Goal: Information Seeking & Learning: Learn about a topic

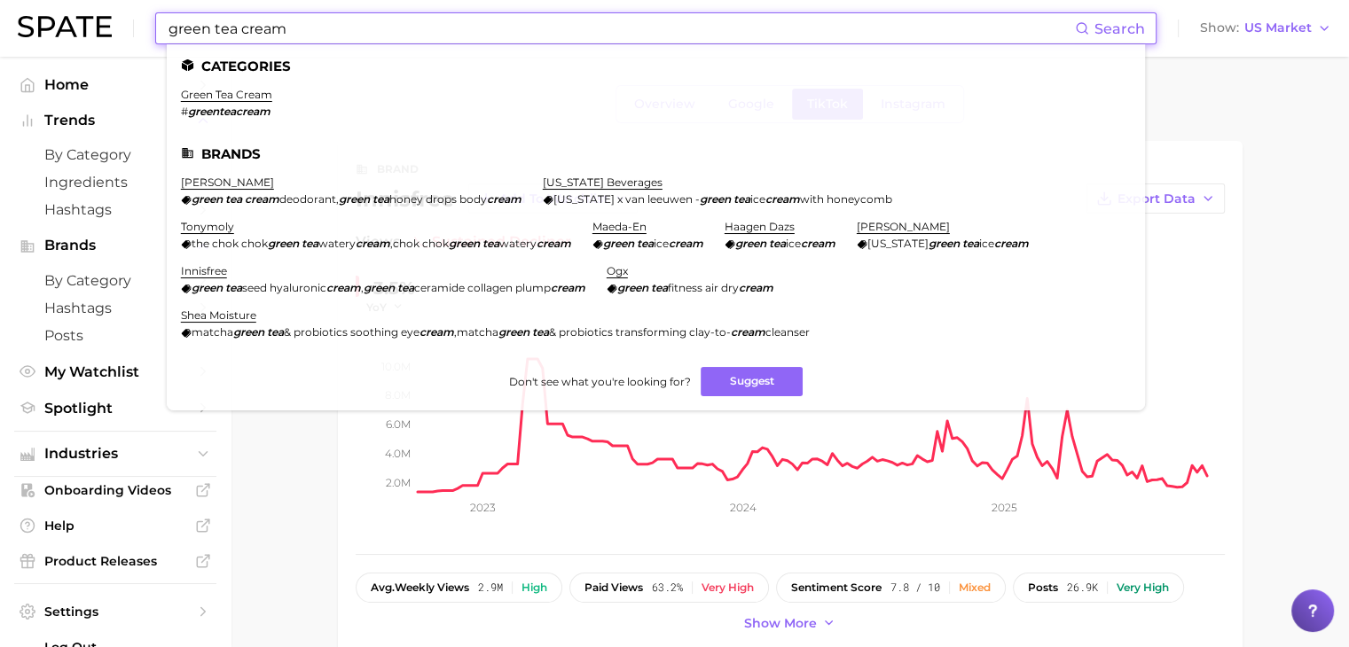
click at [334, 19] on input "green tea cream" at bounding box center [621, 28] width 908 height 30
click at [213, 278] on link "innisfree" at bounding box center [204, 270] width 46 height 13
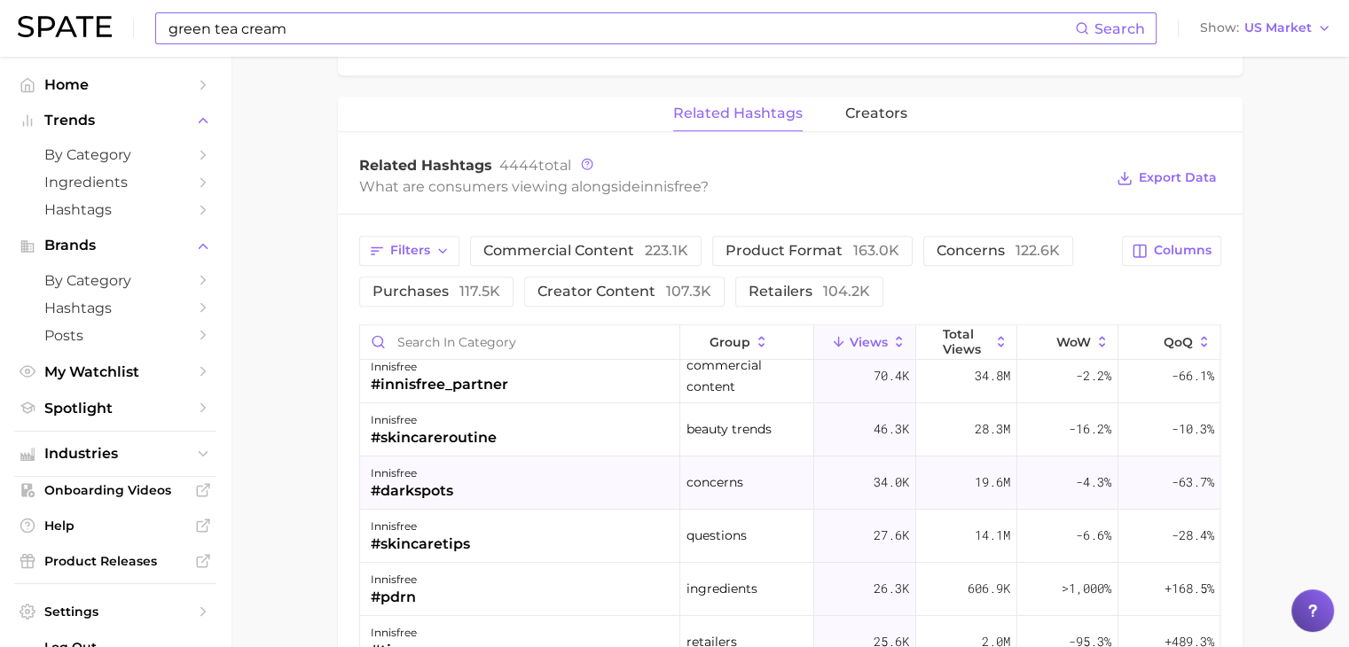
scroll to position [89, 0]
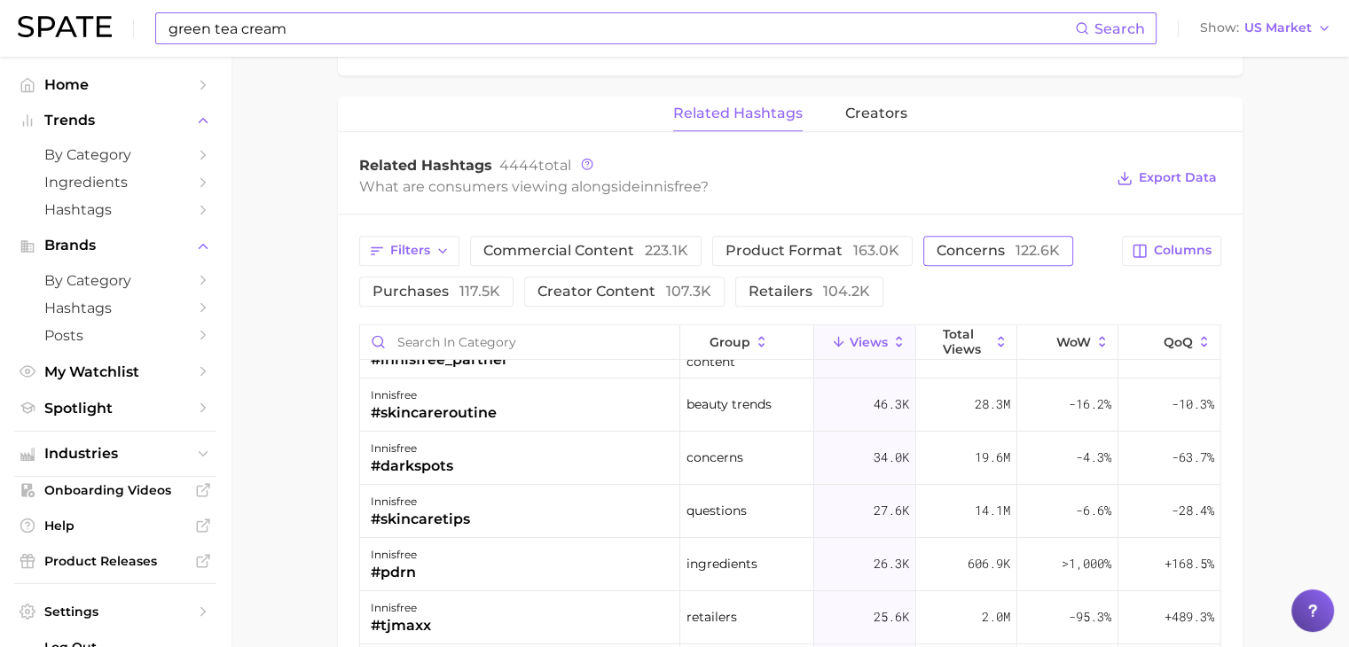
click at [951, 236] on button "concerns 122.6k" at bounding box center [998, 251] width 150 height 30
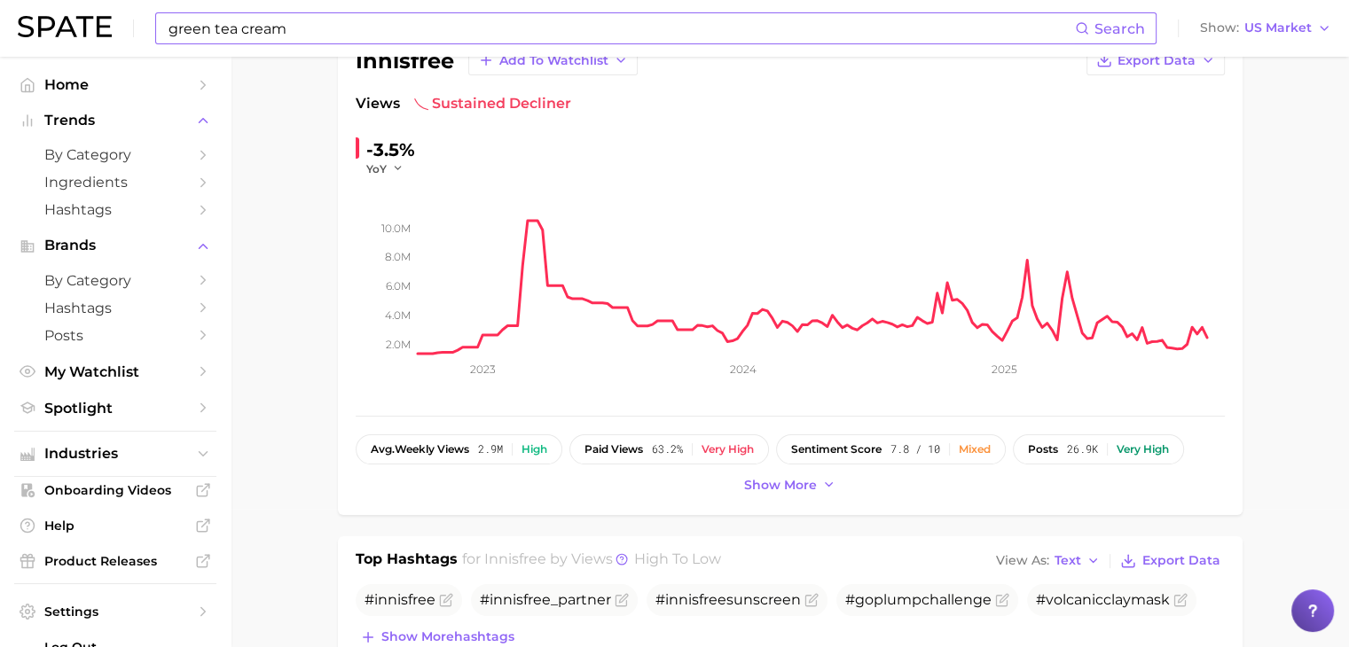
scroll to position [0, 0]
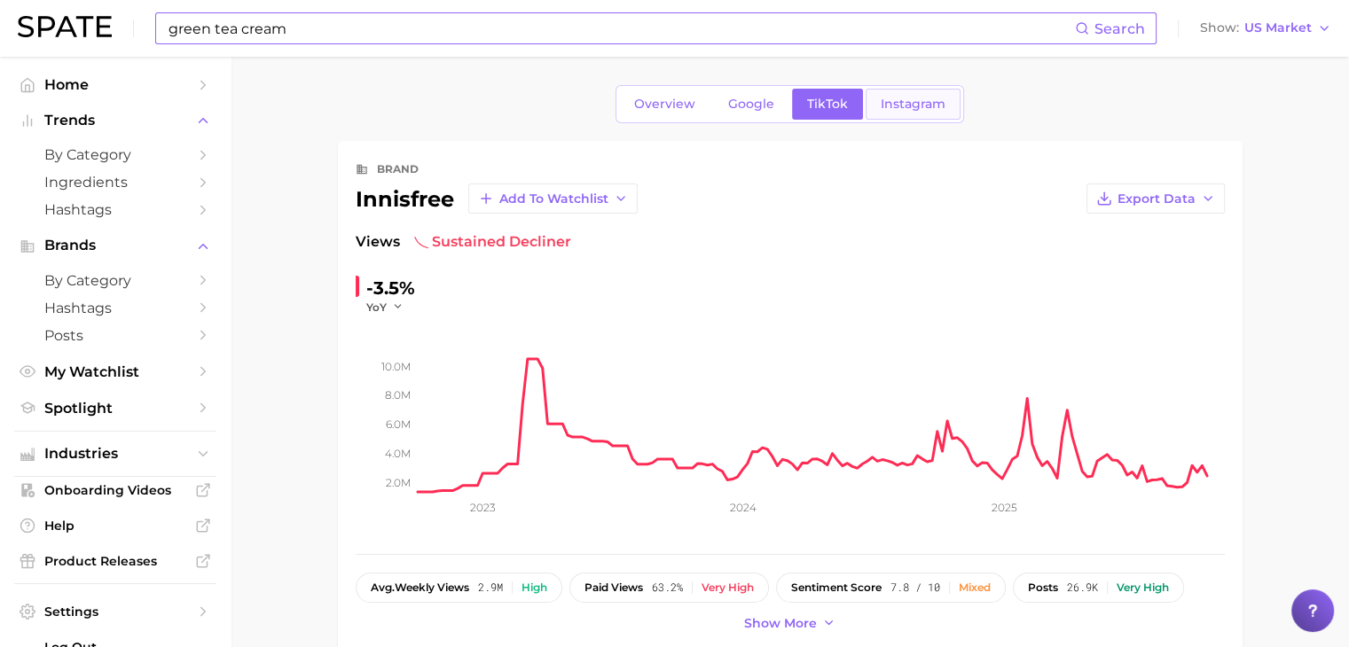
click at [883, 97] on span "Instagram" at bounding box center [912, 104] width 65 height 15
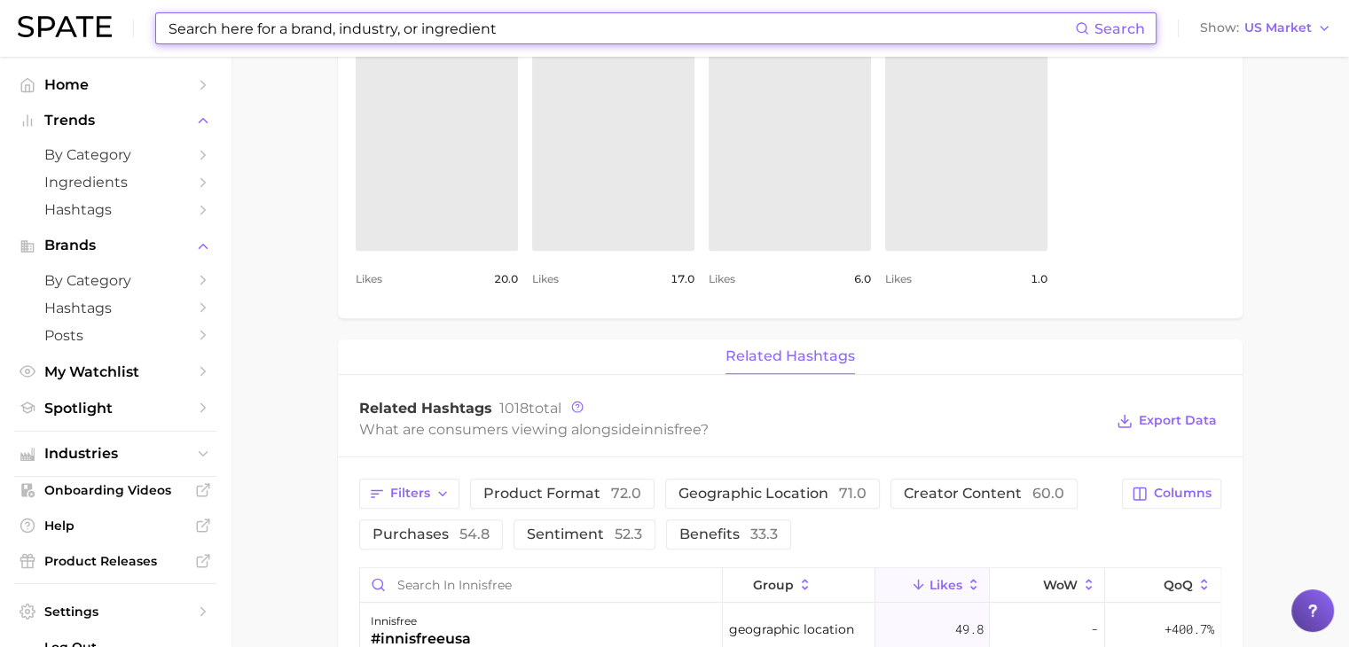
scroll to position [1153, 0]
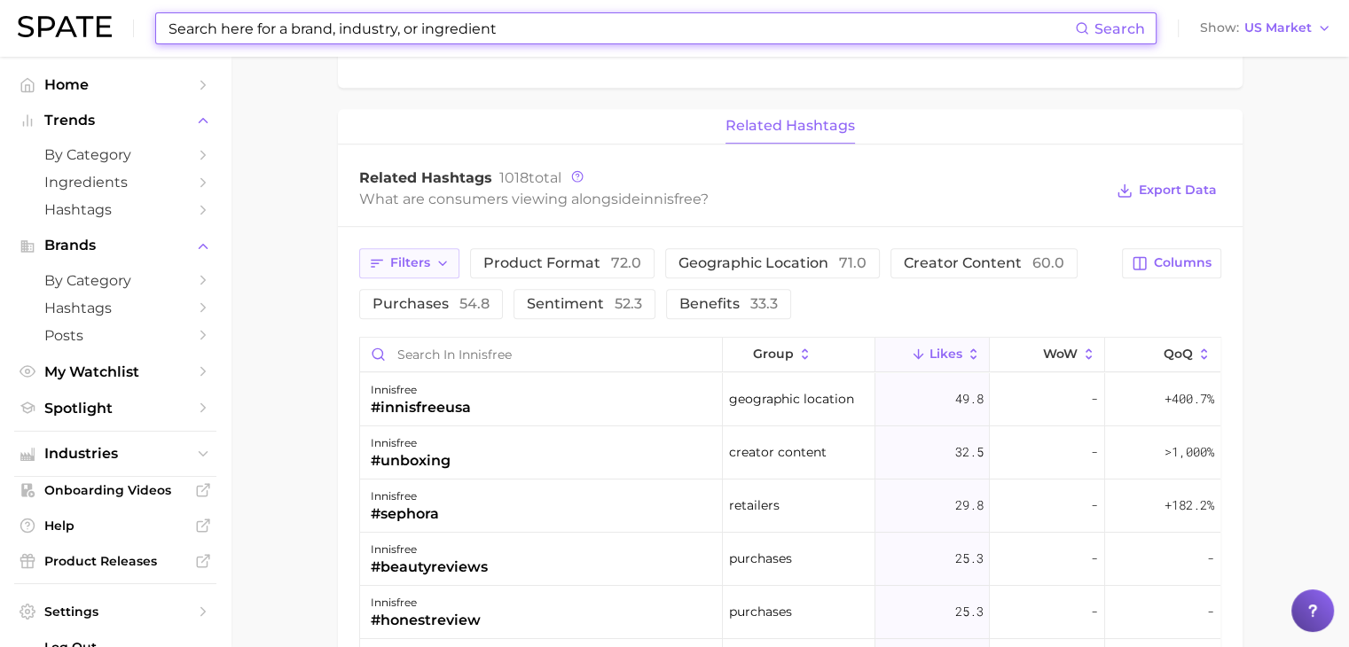
click at [398, 261] on span "Filters" at bounding box center [410, 262] width 40 height 15
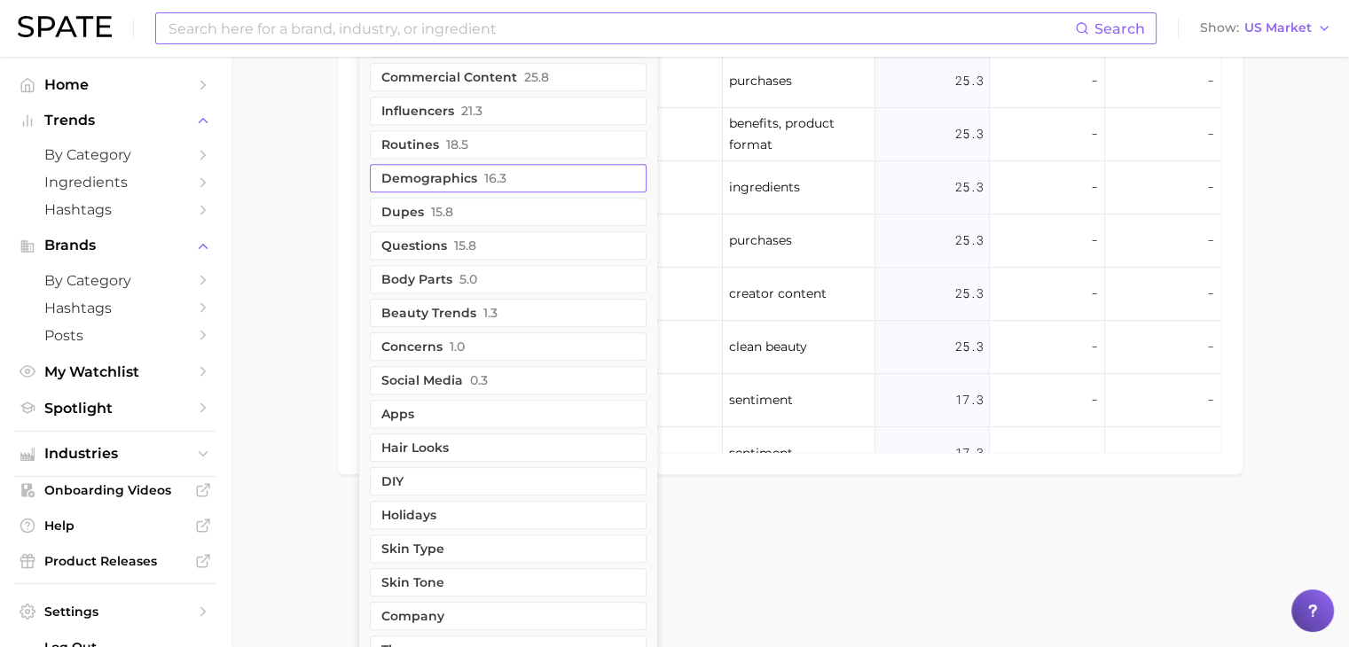
scroll to position [1685, 0]
click at [461, 332] on button "Concerns 1.0" at bounding box center [508, 346] width 277 height 28
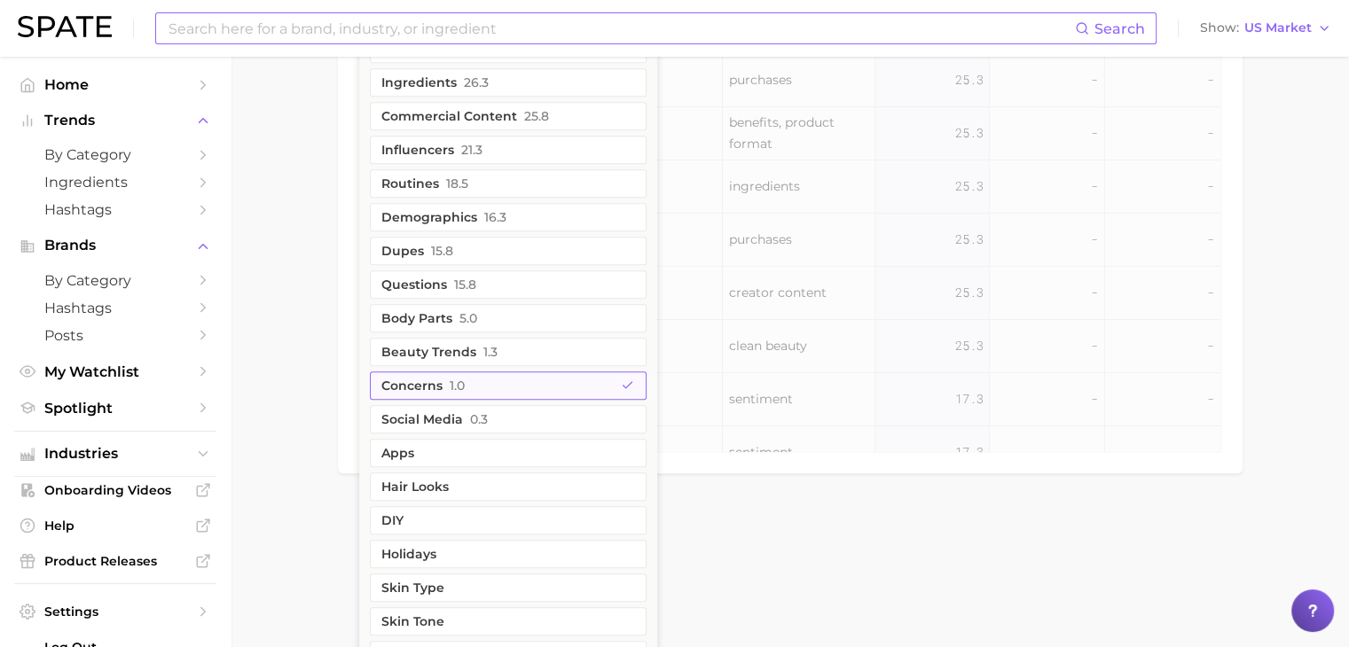
scroll to position [1724, 0]
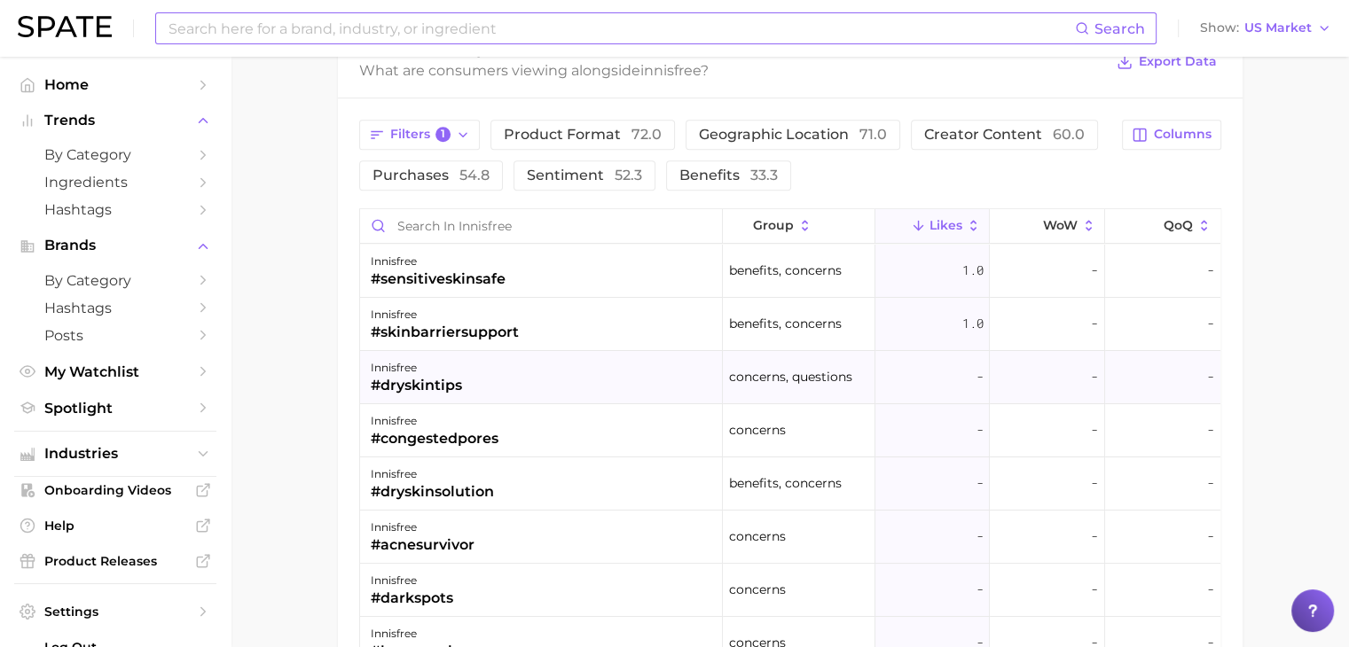
scroll to position [1000, 0]
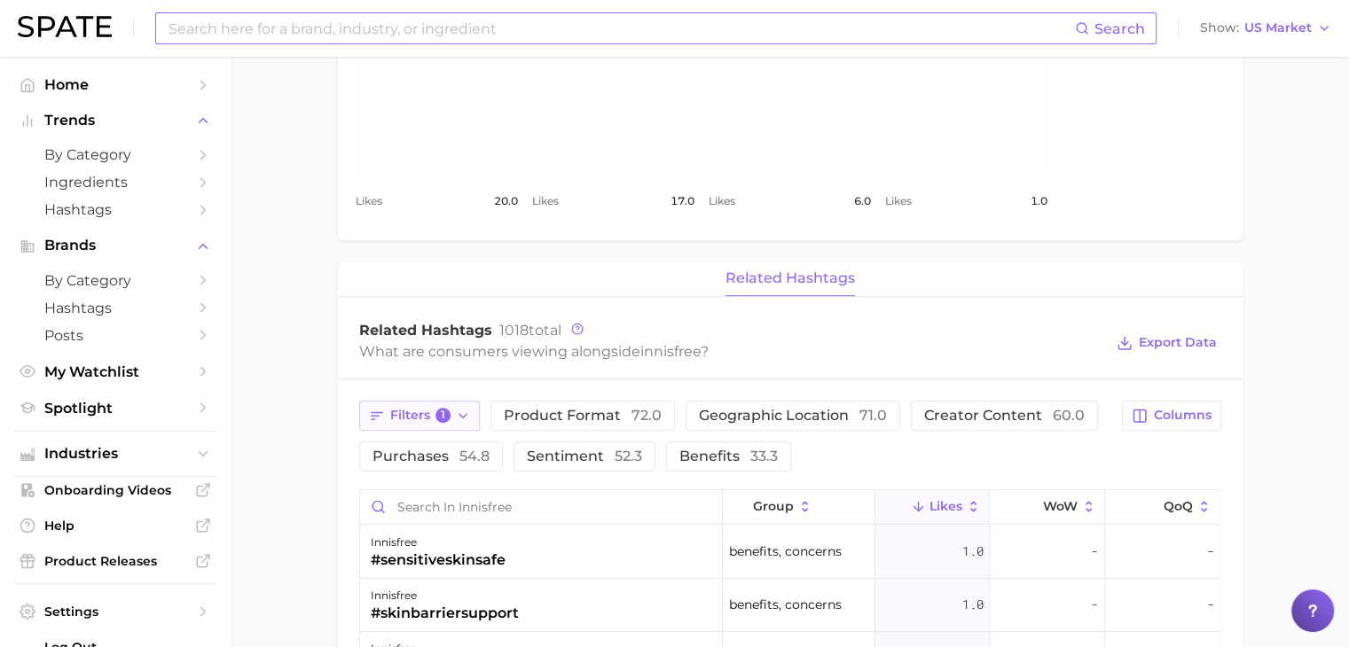
click at [422, 412] on span "Filters 1" at bounding box center [420, 416] width 61 height 16
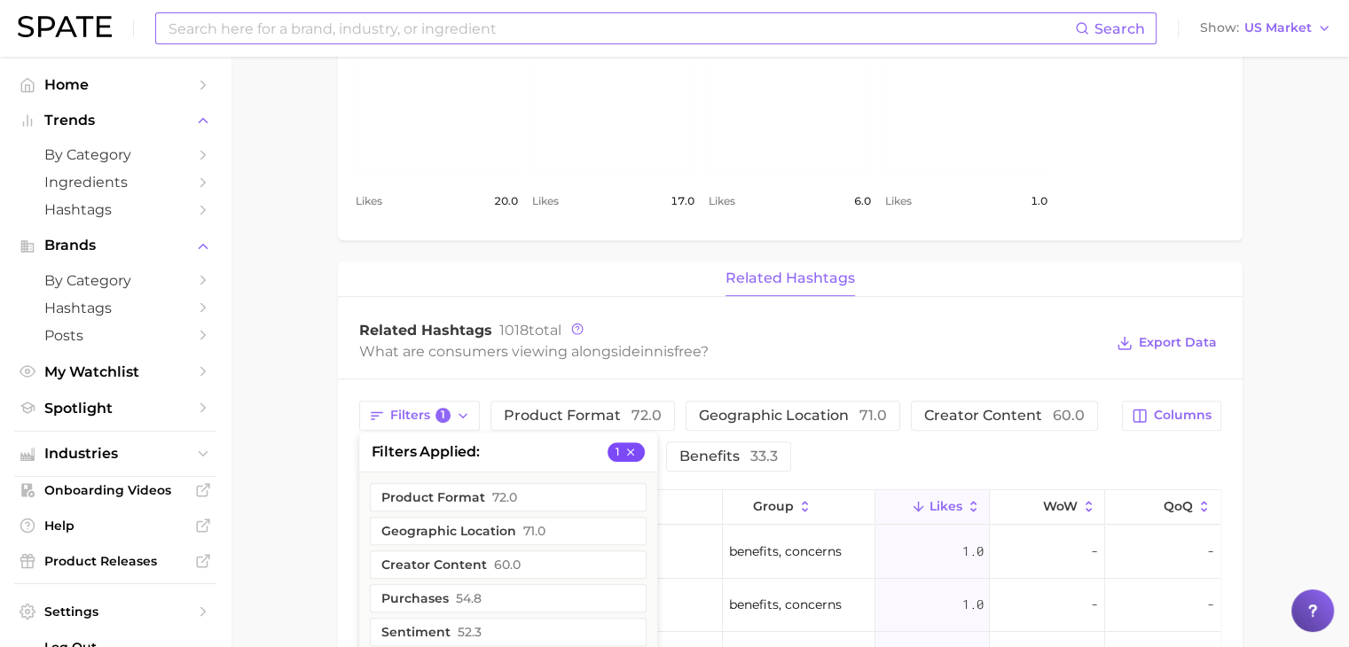
click at [624, 449] on icon "button" at bounding box center [630, 452] width 12 height 12
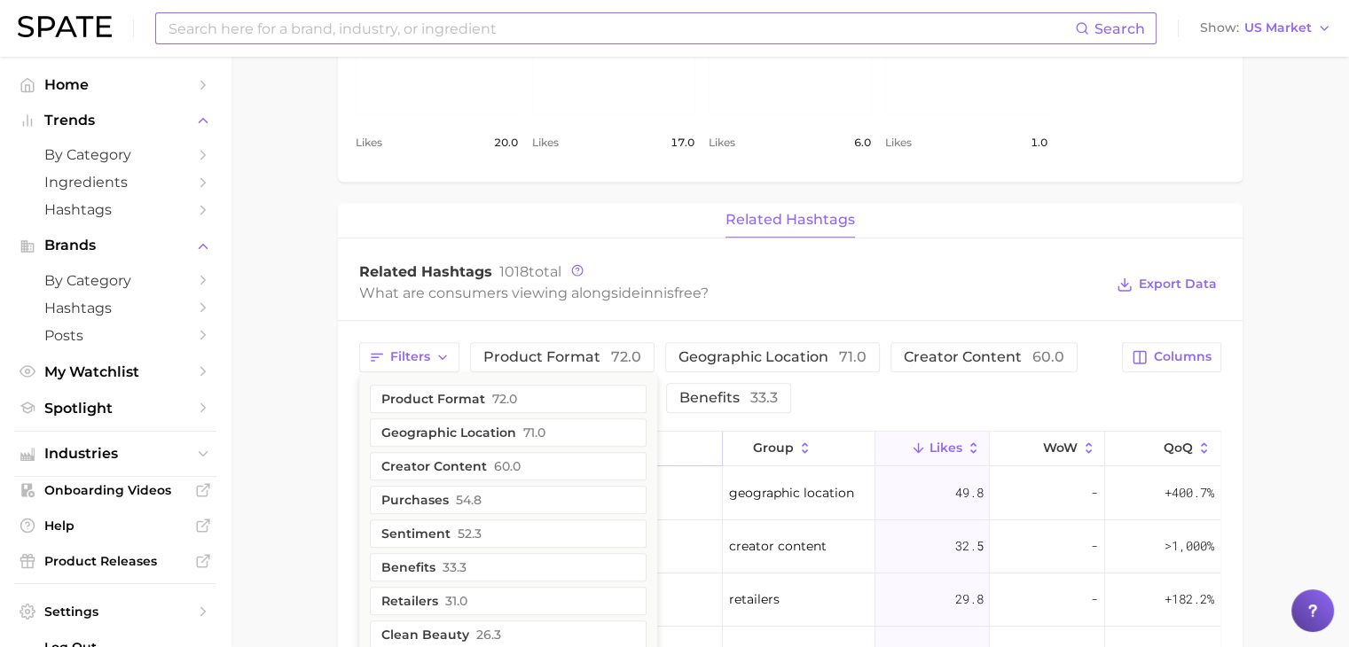
scroll to position [1089, 0]
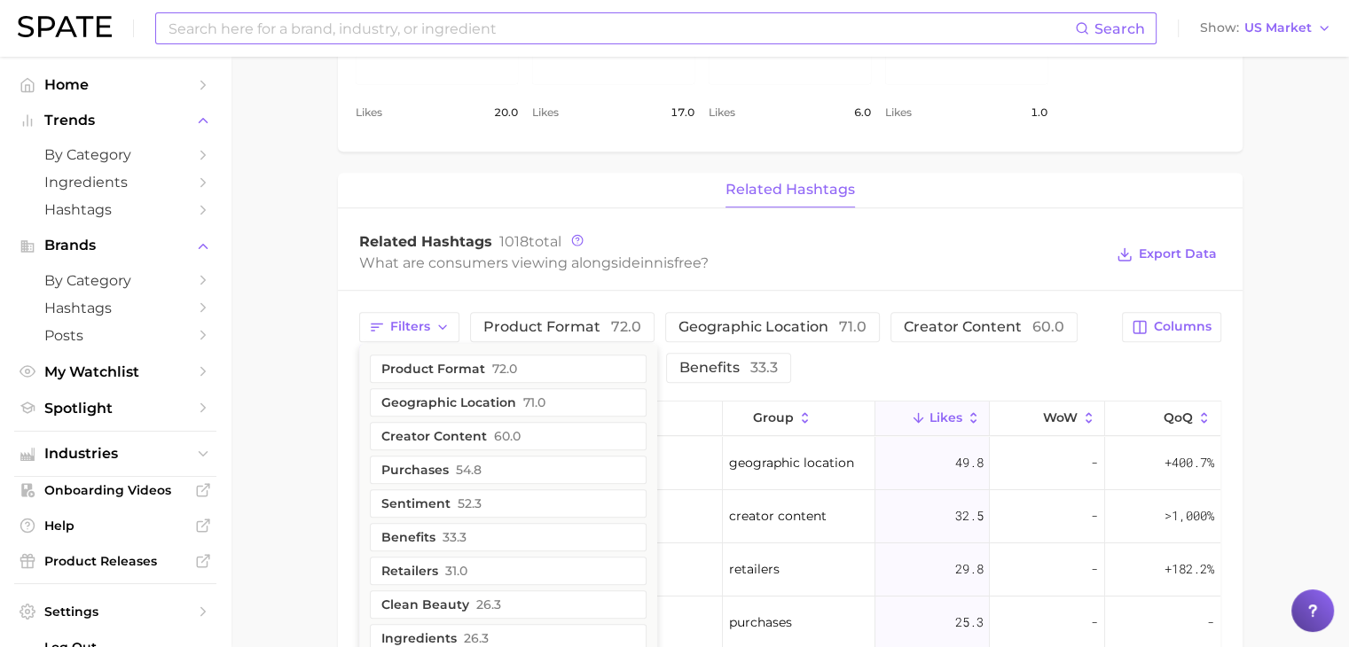
click at [841, 356] on div "Filters Product format 72.0 Geographic location 71.0 Creator content 60.0 Purch…" at bounding box center [735, 347] width 753 height 71
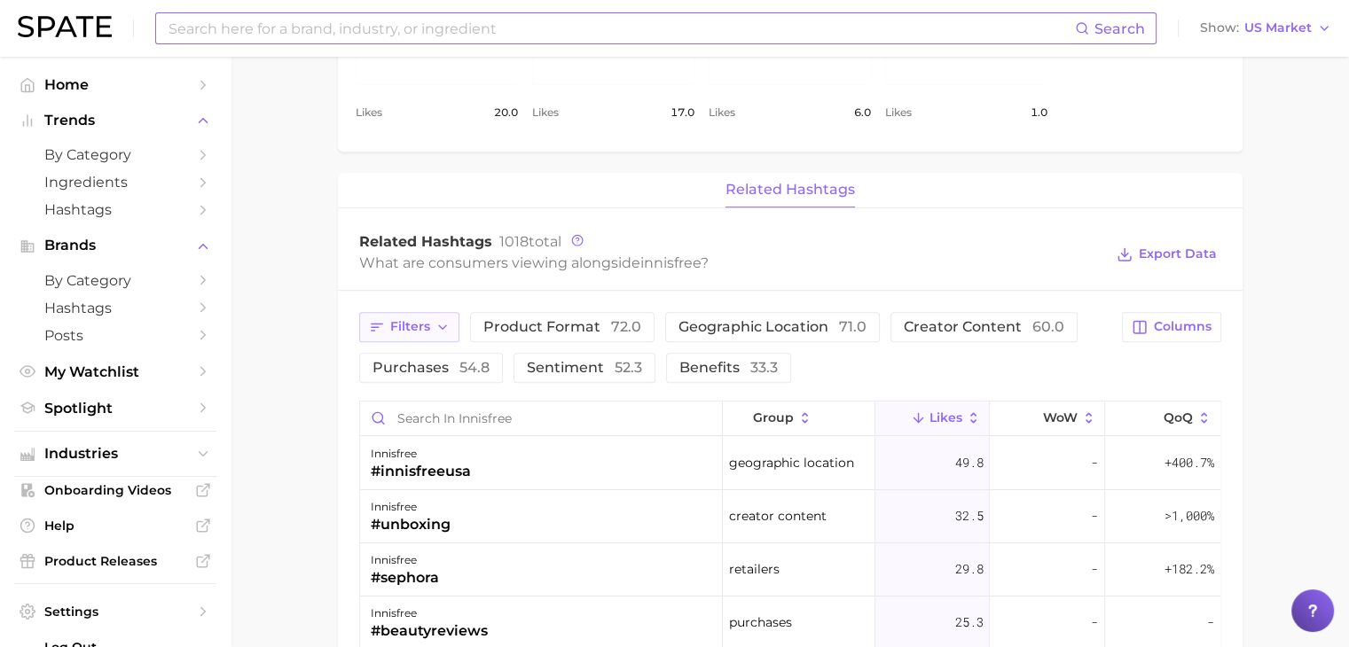
click at [419, 333] on button "Filters" at bounding box center [409, 327] width 100 height 30
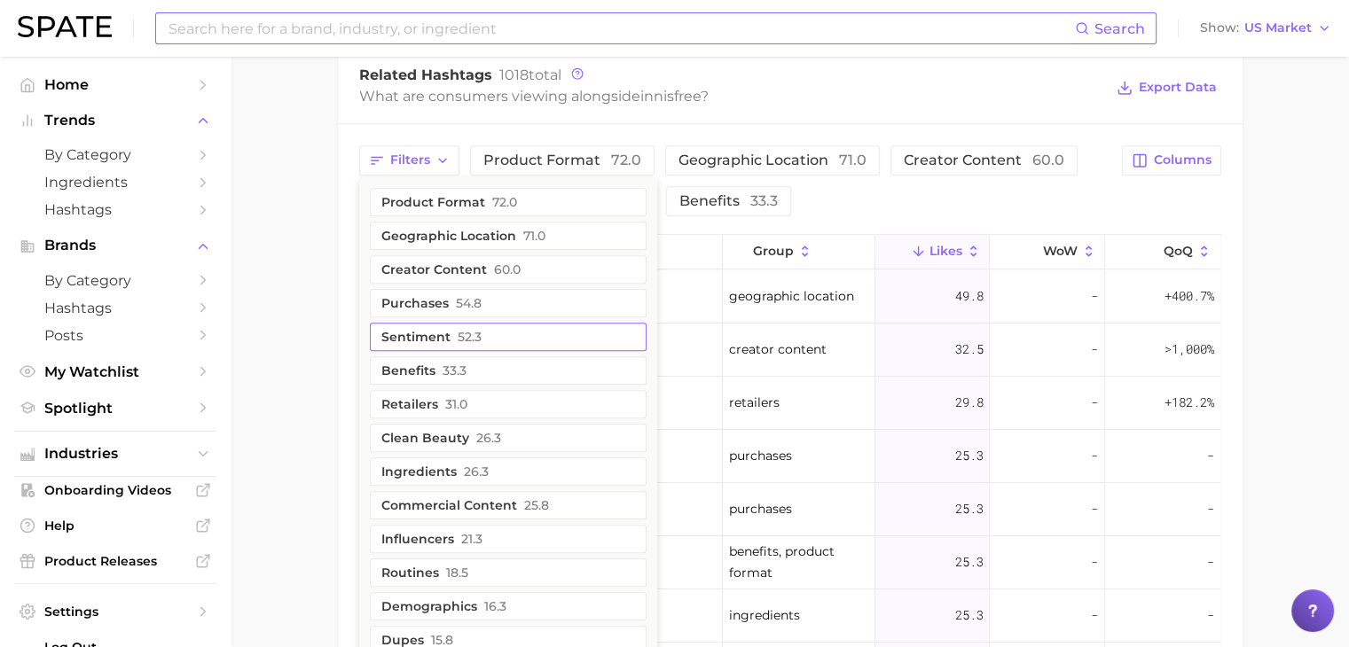
scroll to position [1266, 0]
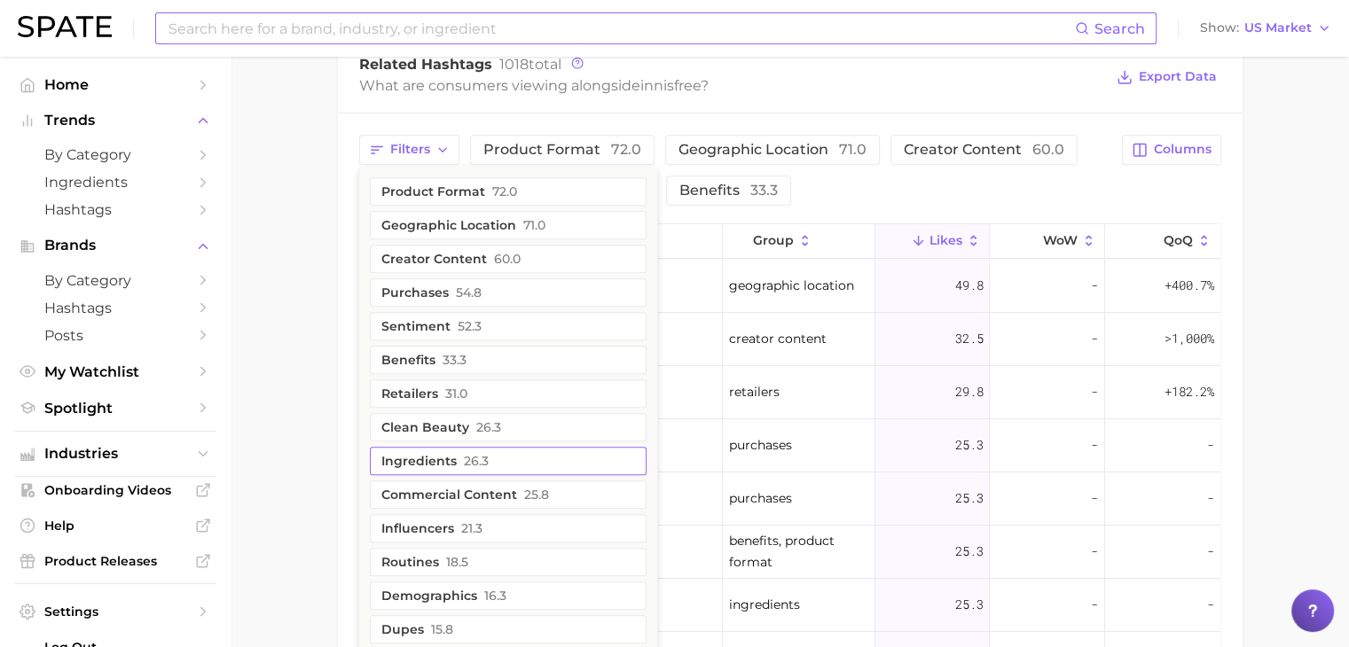
click at [452, 447] on button "Ingredients 26.3" at bounding box center [508, 461] width 277 height 28
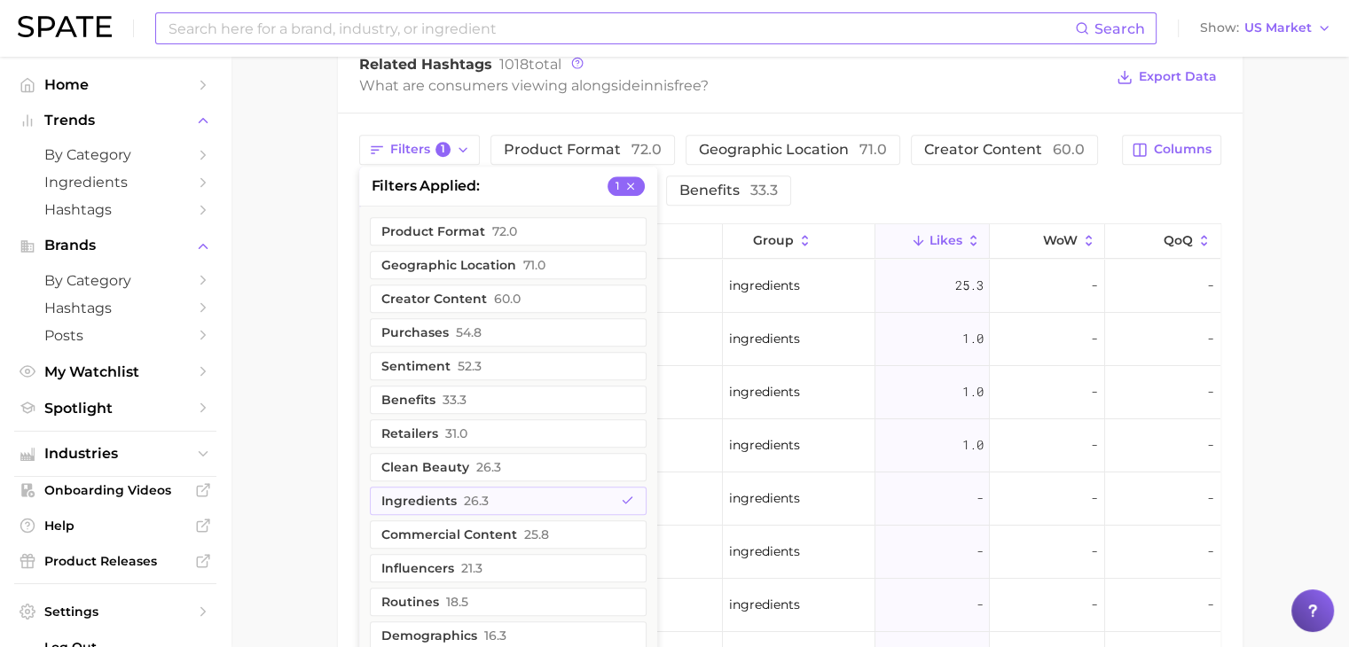
click at [865, 187] on div "Filters 1 filters applied 1 Product format 72.0 Geographic location 71.0 Creato…" at bounding box center [735, 170] width 753 height 71
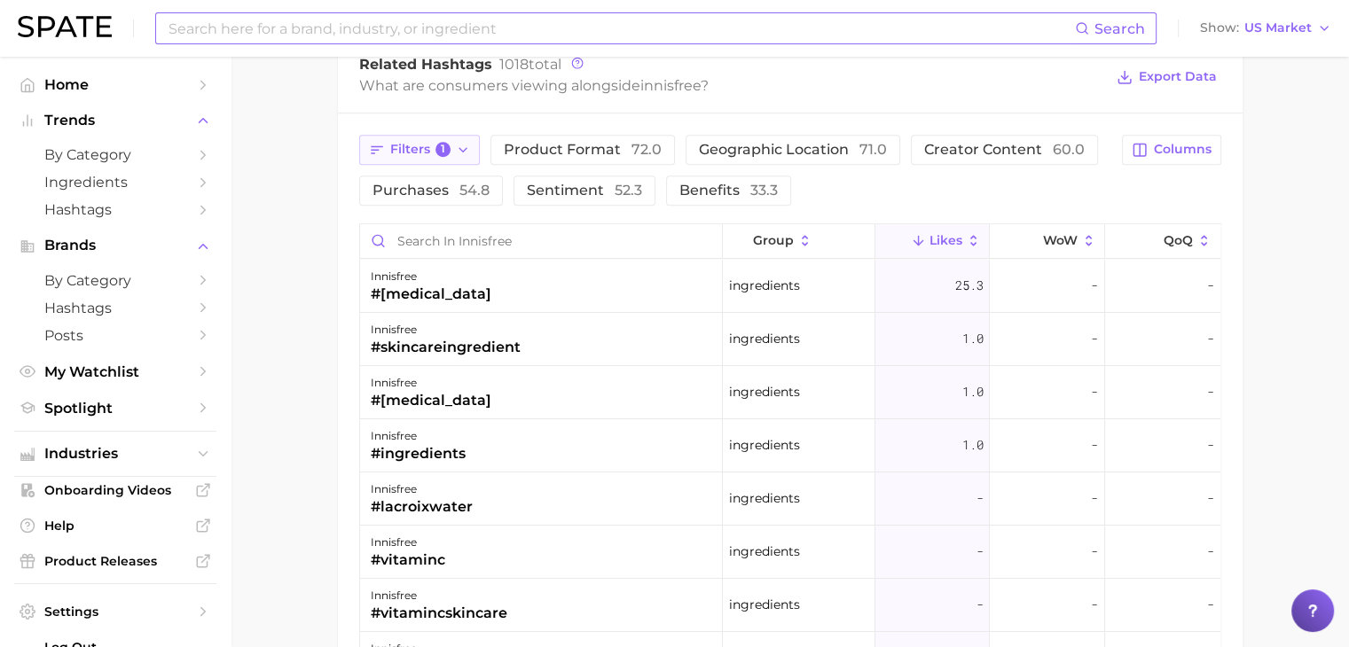
click at [428, 149] on span "Filters 1" at bounding box center [420, 150] width 61 height 16
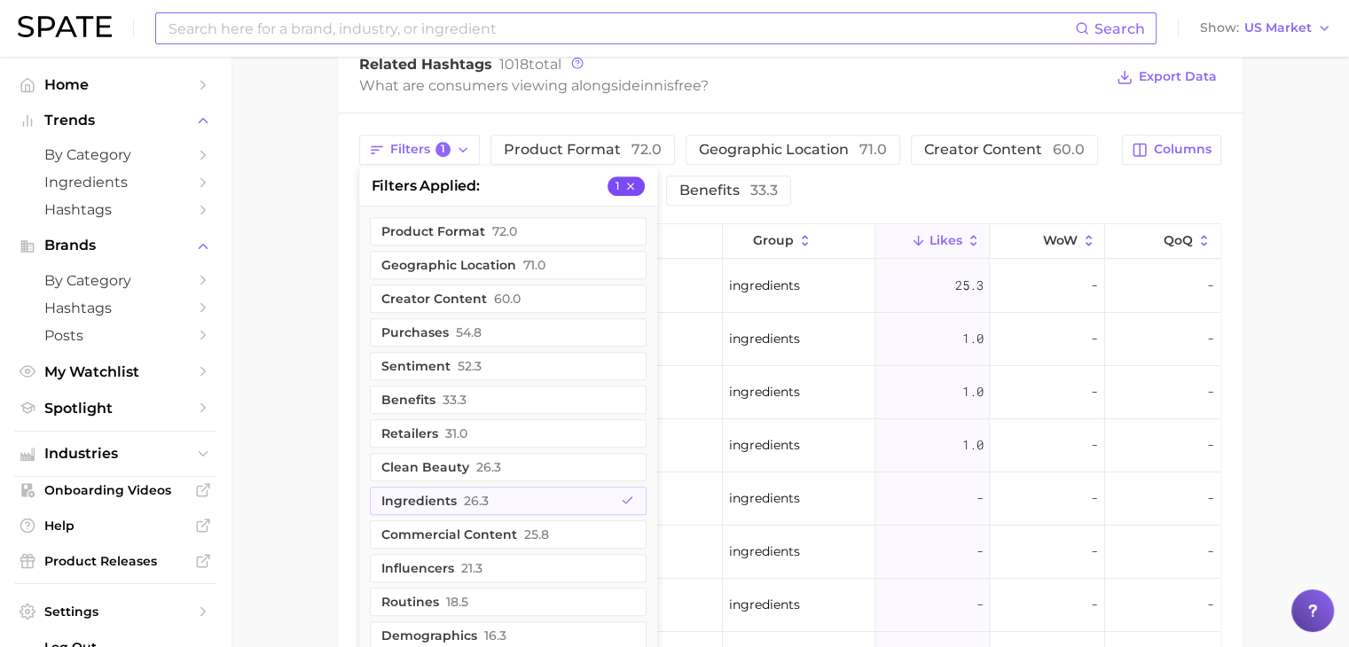
click at [634, 180] on icon "button" at bounding box center [630, 186] width 12 height 12
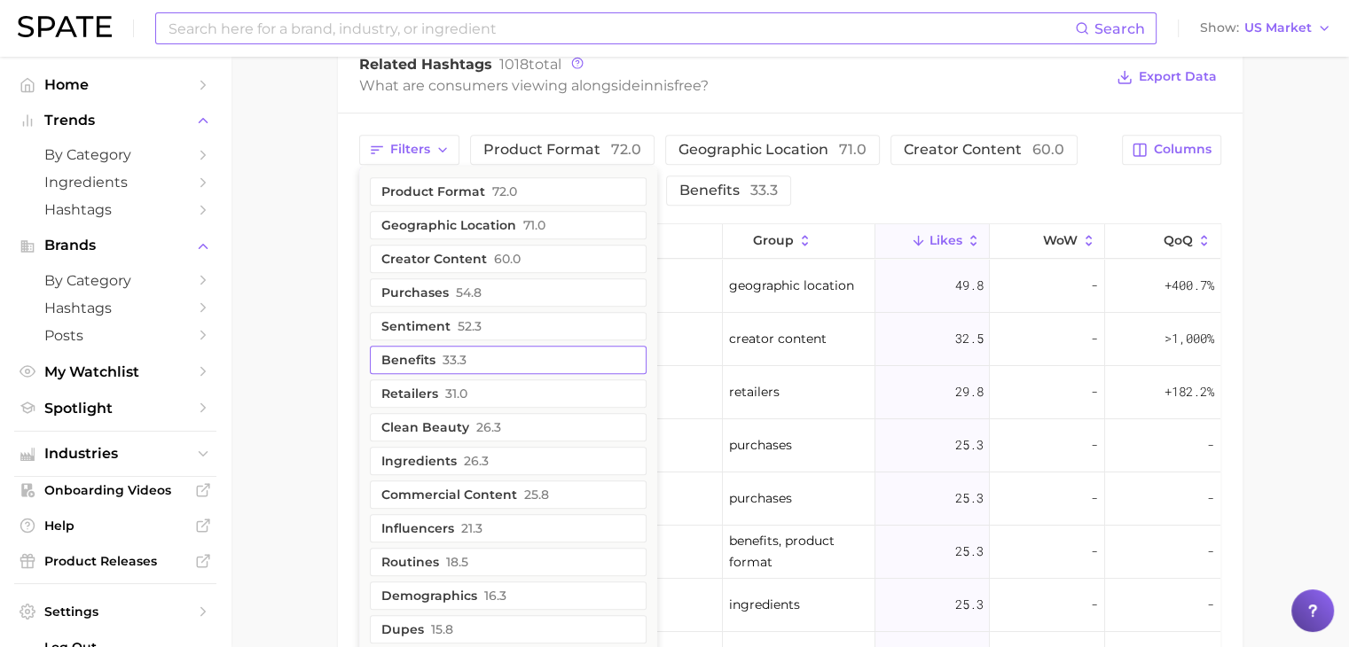
click at [481, 348] on button "Benefits 33.3" at bounding box center [508, 360] width 277 height 28
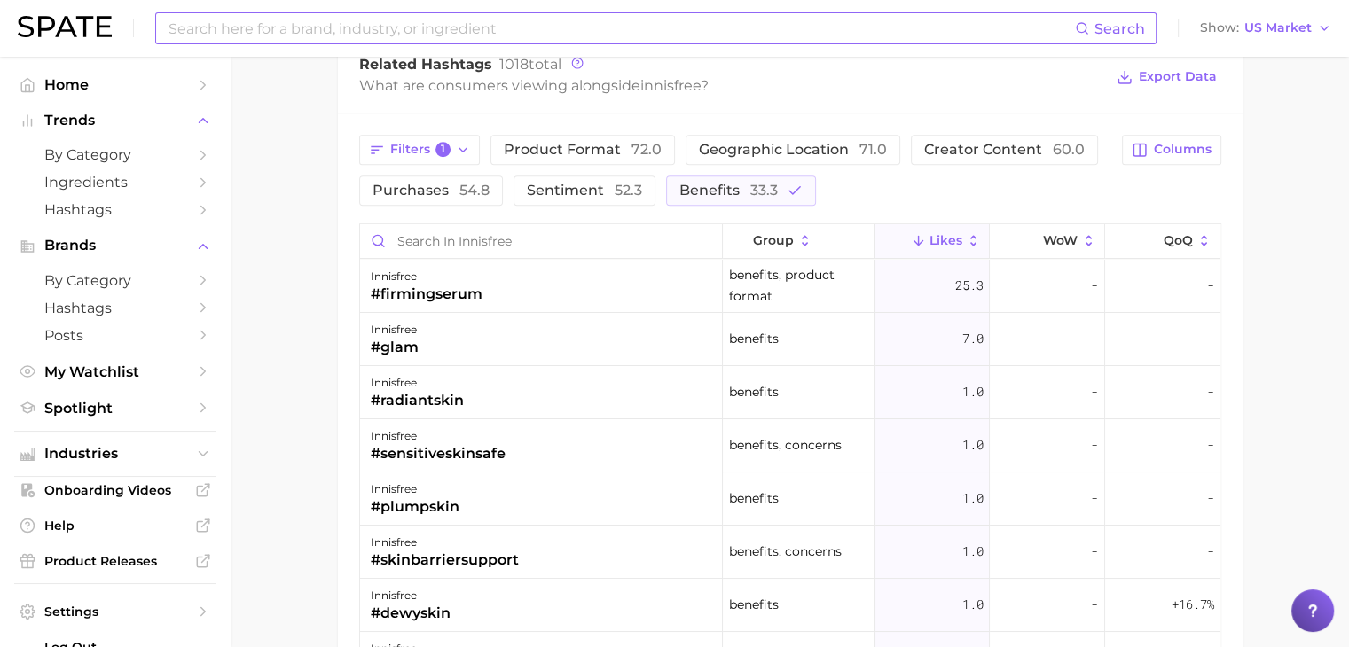
click at [904, 176] on div "Filters 1 Product format 72.0 Geographic location 71.0 Creator content 60.0 Pur…" at bounding box center [735, 170] width 753 height 71
click at [453, 156] on button "Filters 1" at bounding box center [419, 150] width 121 height 30
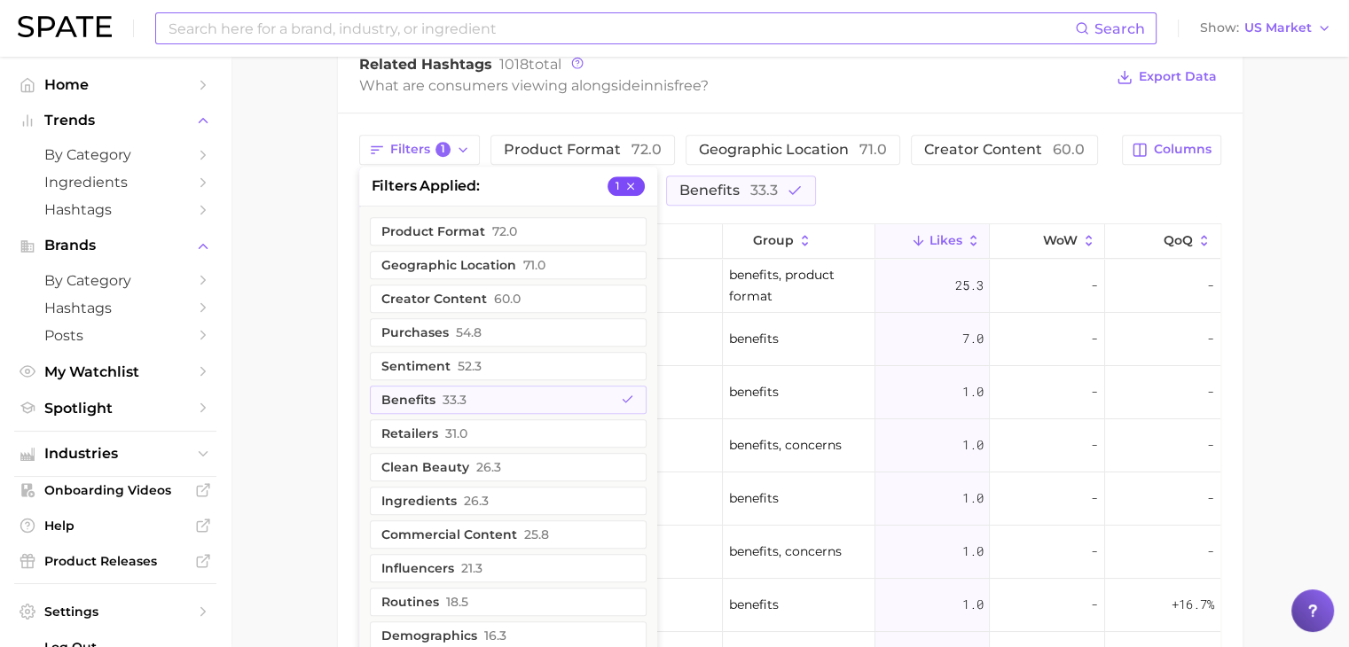
click at [632, 182] on icon "button" at bounding box center [629, 185] width 7 height 7
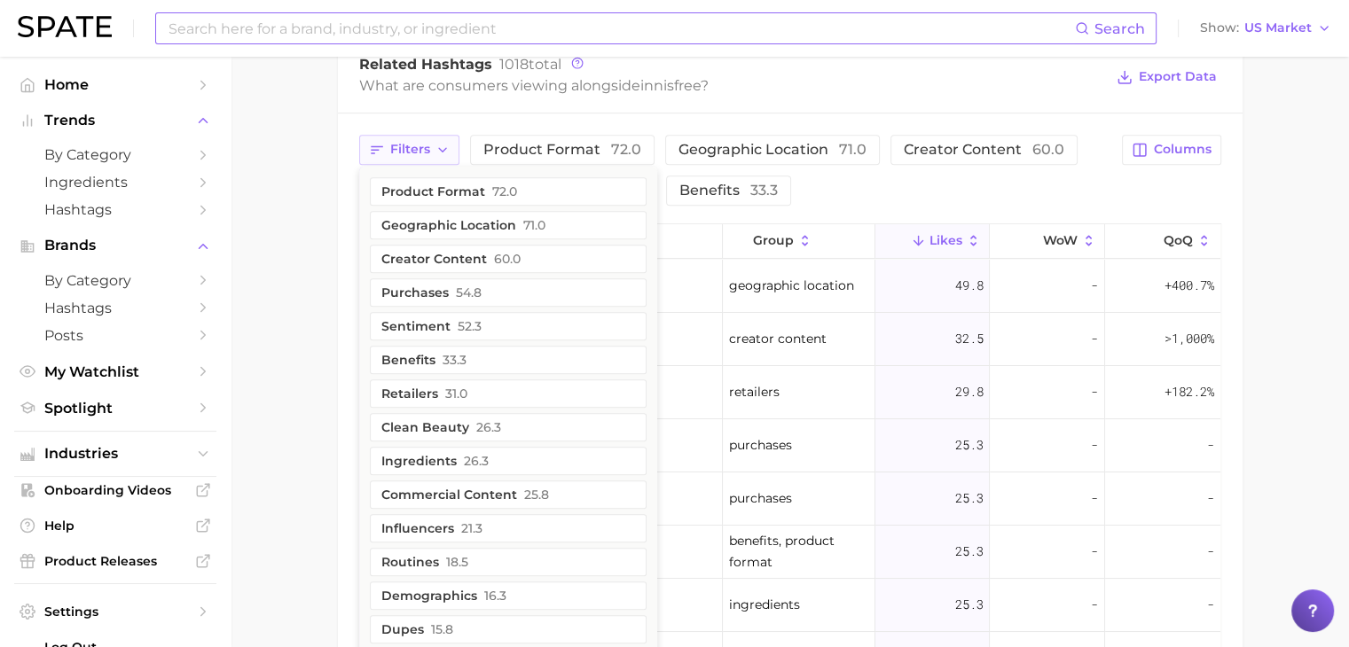
click at [425, 151] on span "Filters" at bounding box center [410, 149] width 40 height 15
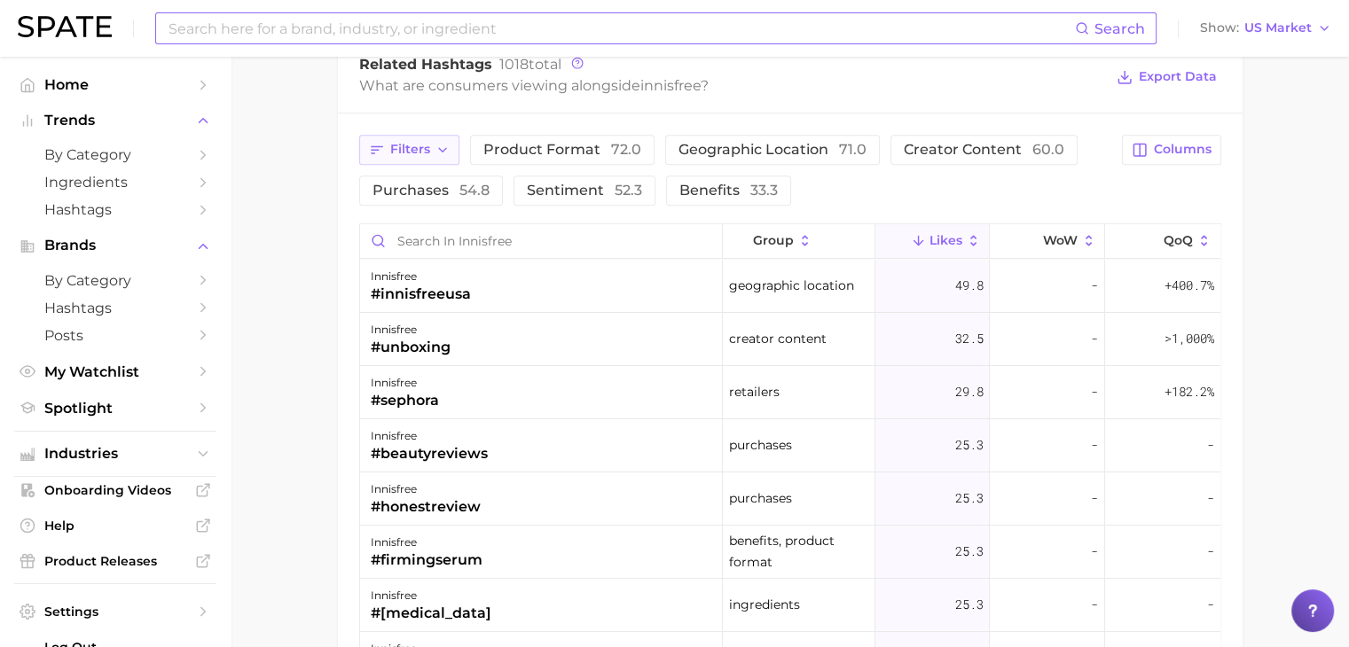
click at [443, 143] on icon "button" at bounding box center [442, 150] width 14 height 14
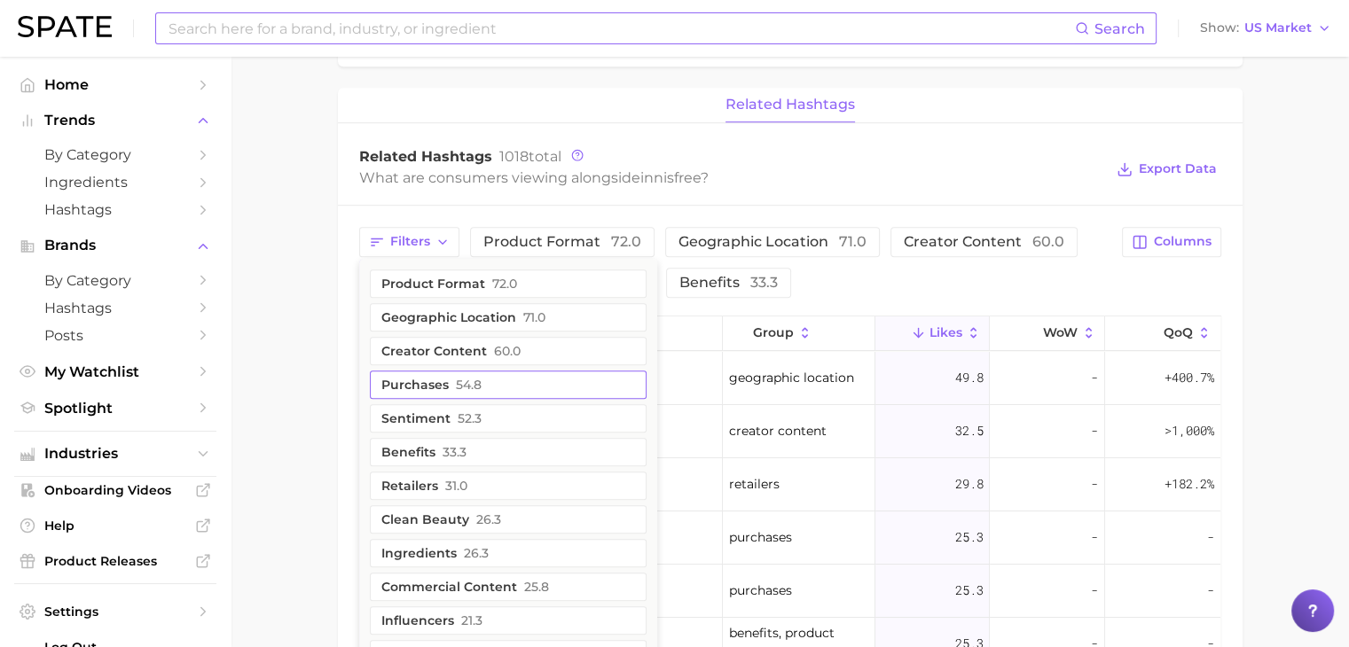
scroll to position [1167, 0]
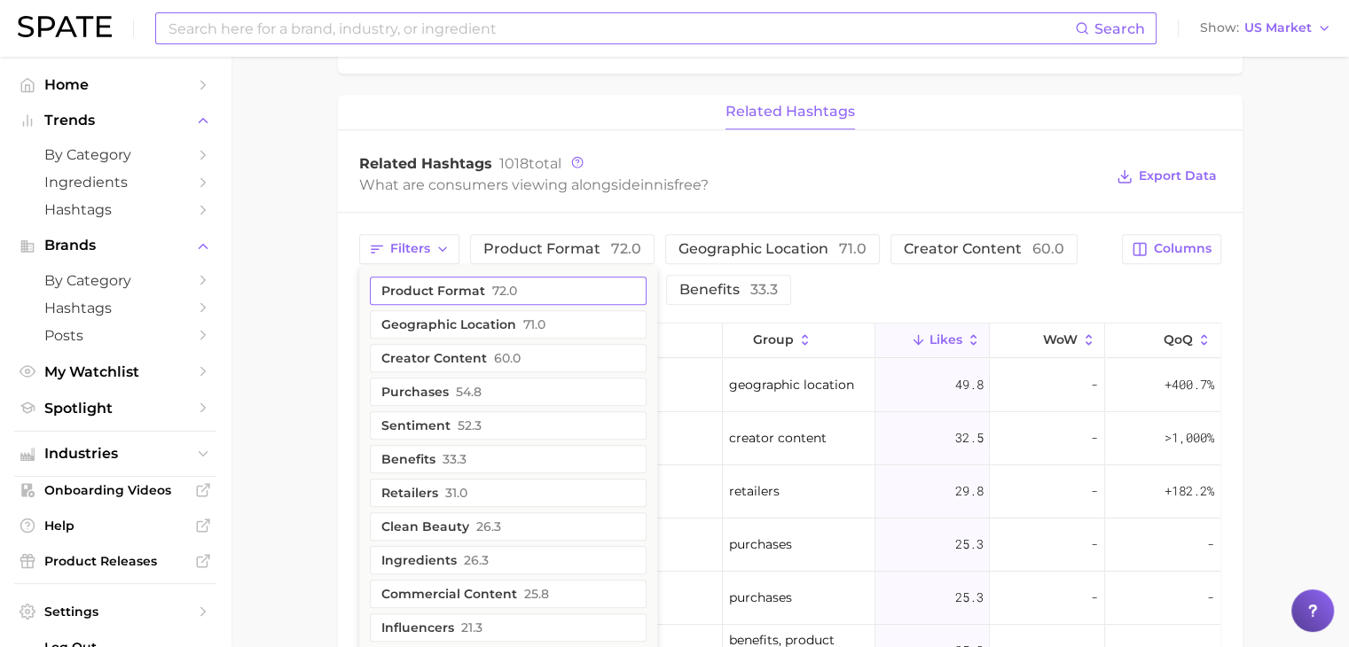
click at [492, 289] on span "72.0" at bounding box center [504, 291] width 25 height 14
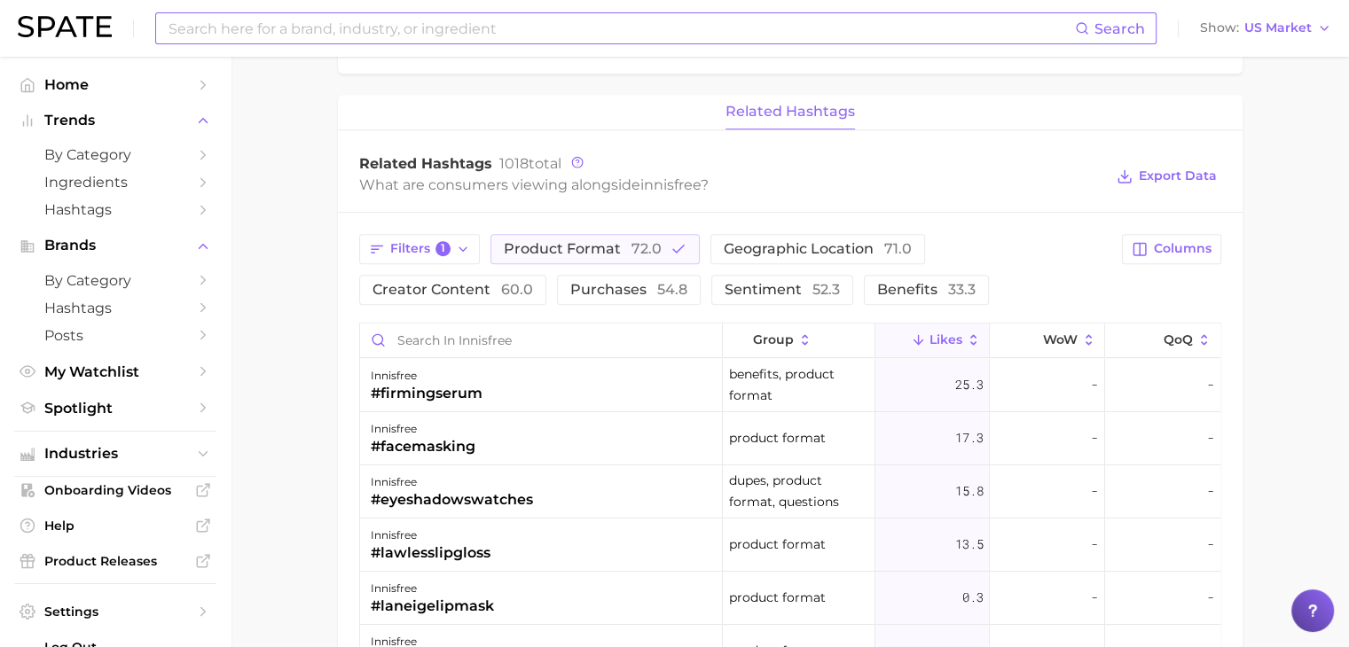
click at [1026, 244] on div "Filters 1 Product format 72.0 Geographic location 71.0 Creator content 60.0 Pur…" at bounding box center [735, 269] width 753 height 71
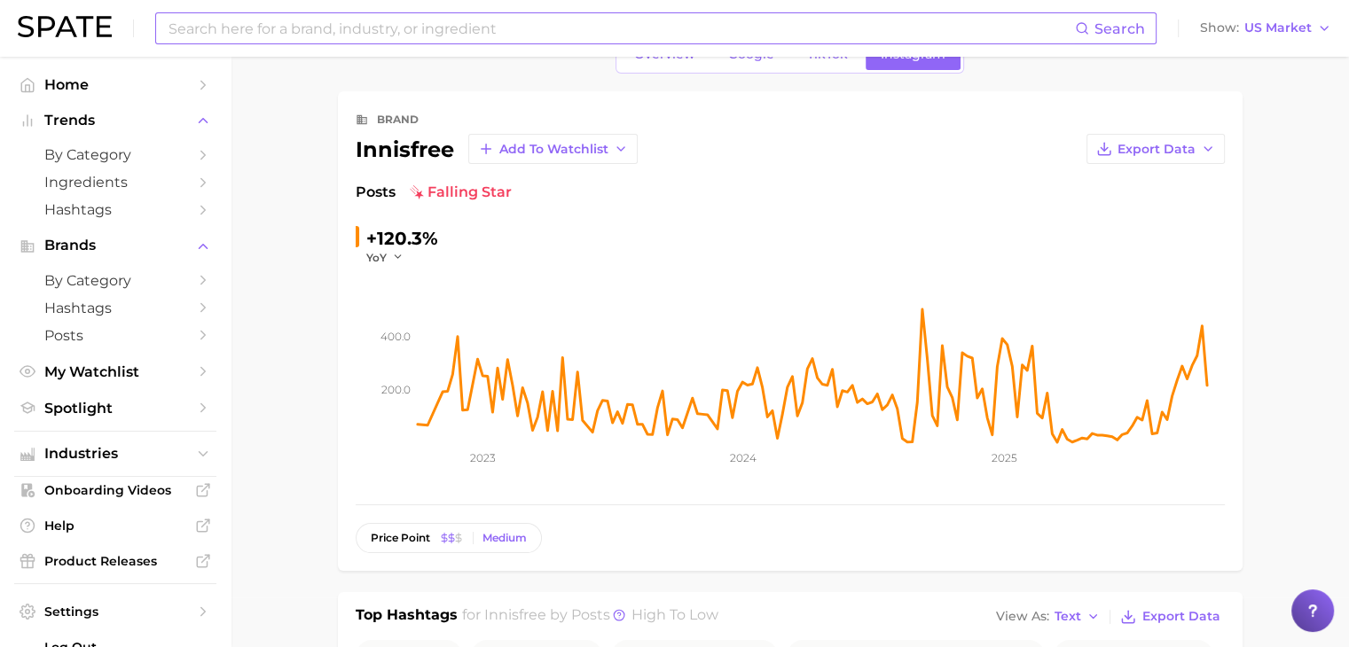
scroll to position [0, 0]
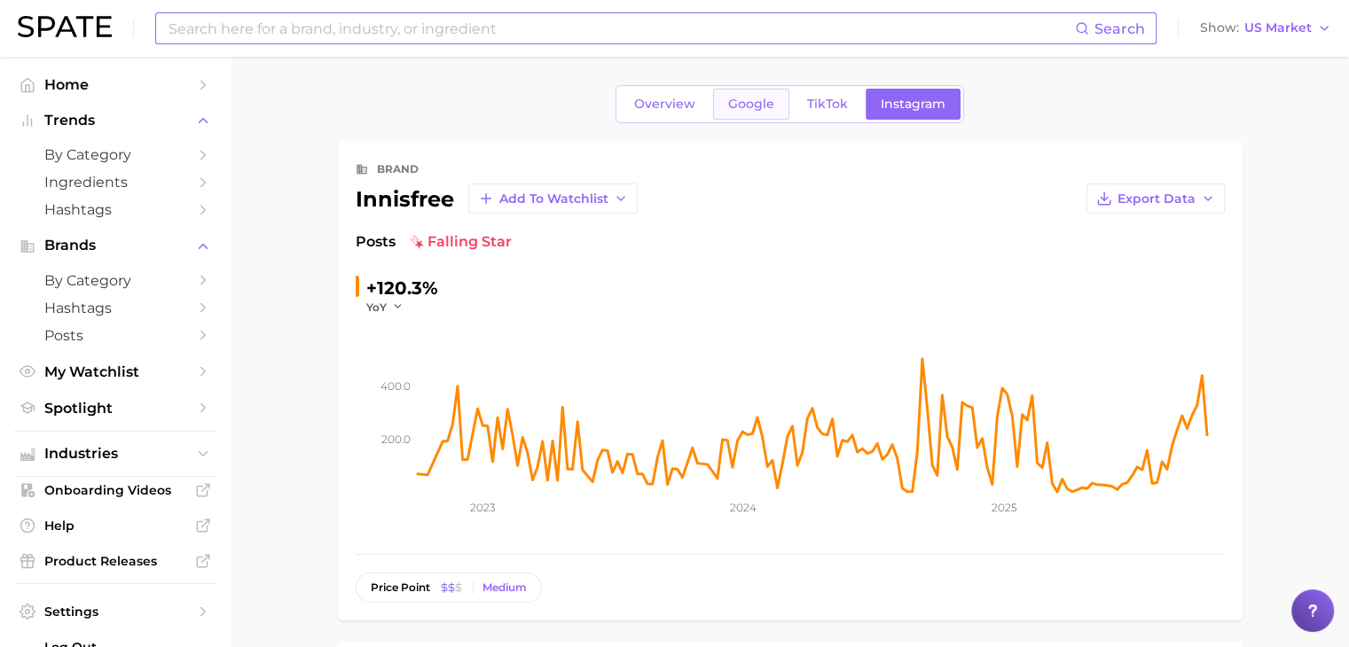
click at [740, 111] on span "Google" at bounding box center [751, 104] width 46 height 15
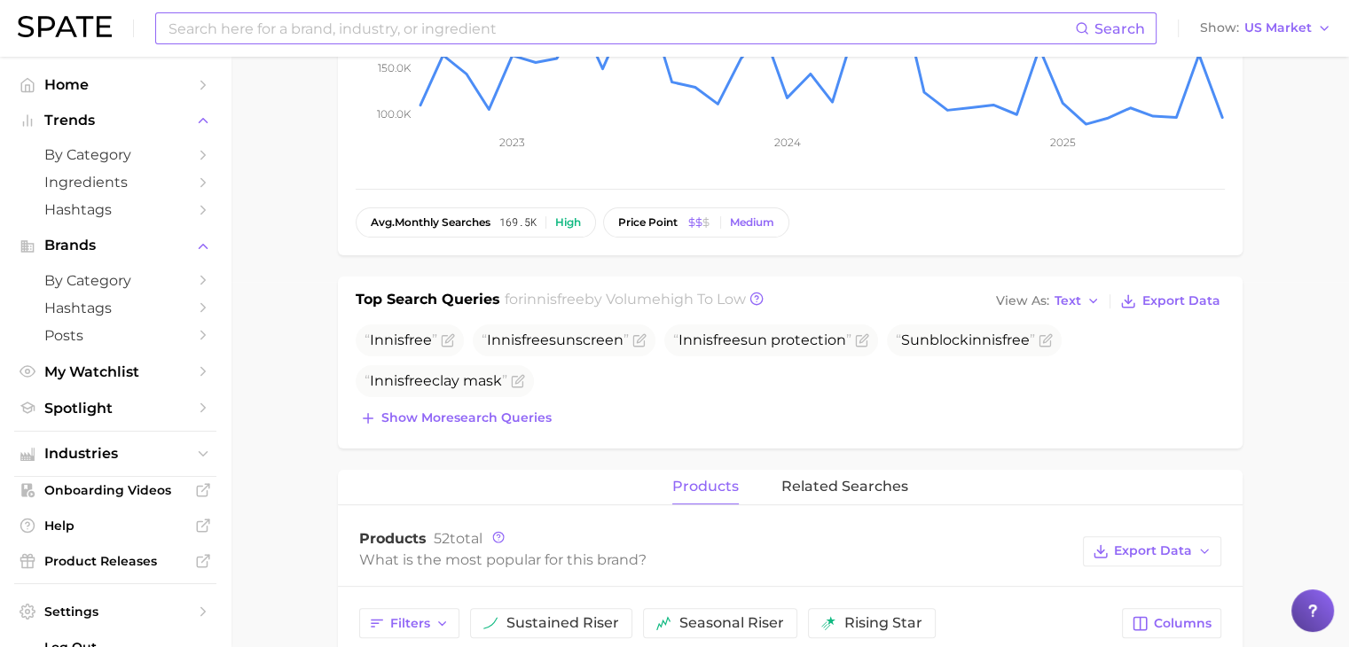
scroll to position [355, 0]
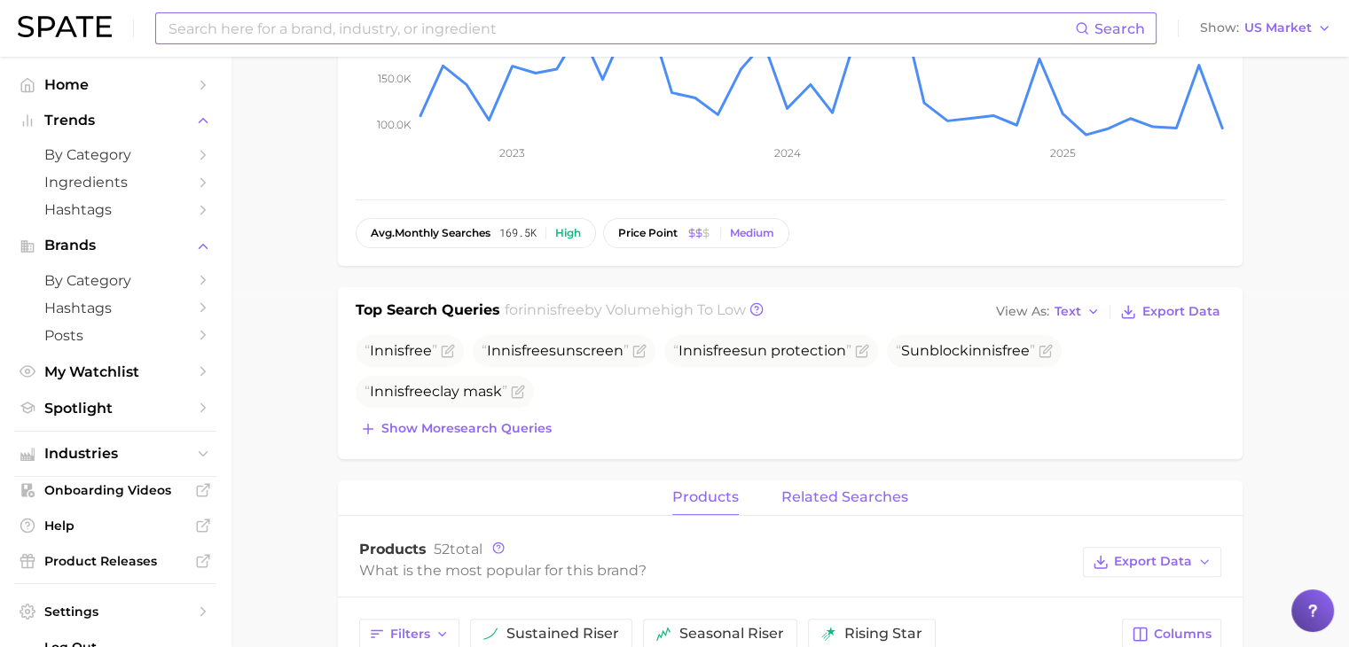
click at [819, 499] on span "related searches" at bounding box center [844, 497] width 127 height 16
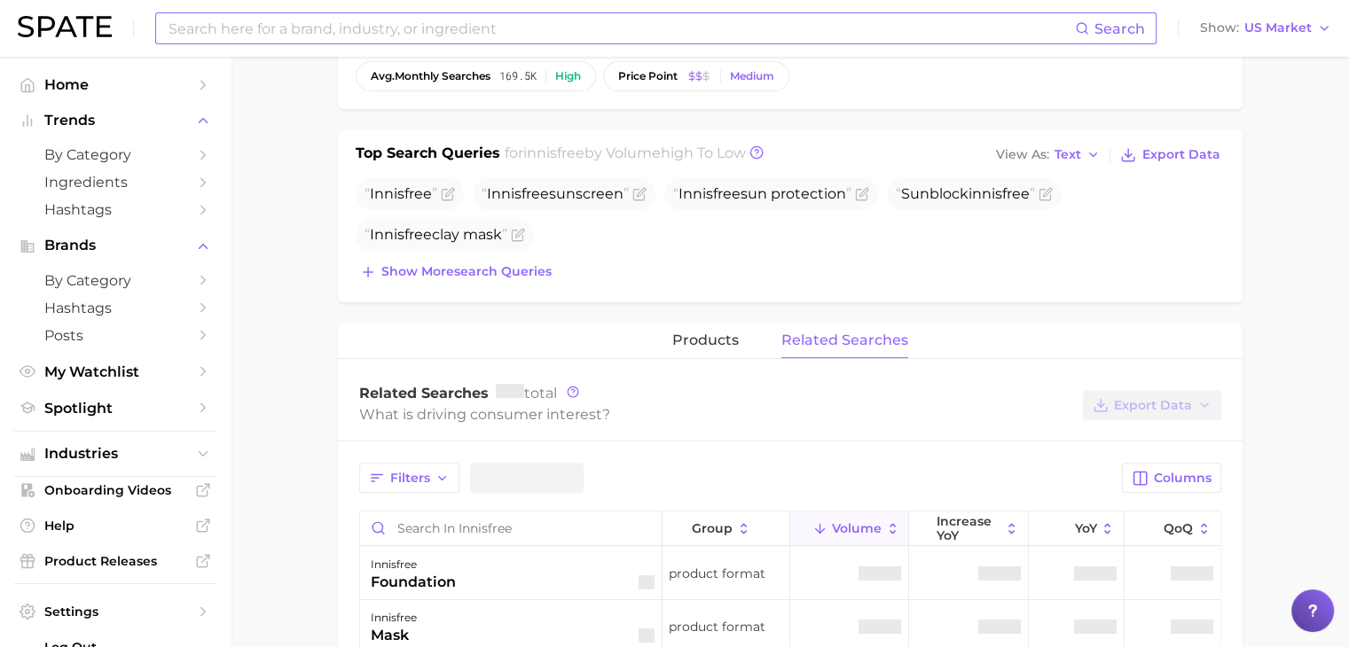
scroll to position [709, 0]
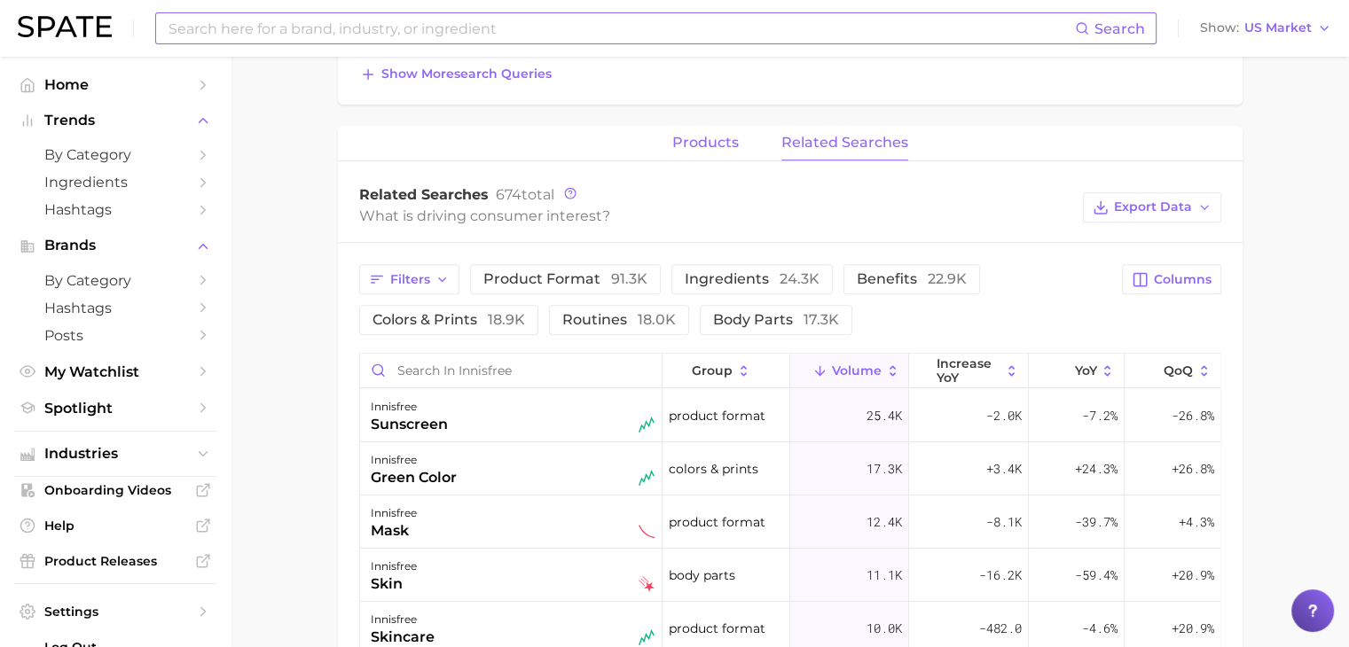
click at [734, 142] on span "products" at bounding box center [705, 143] width 67 height 16
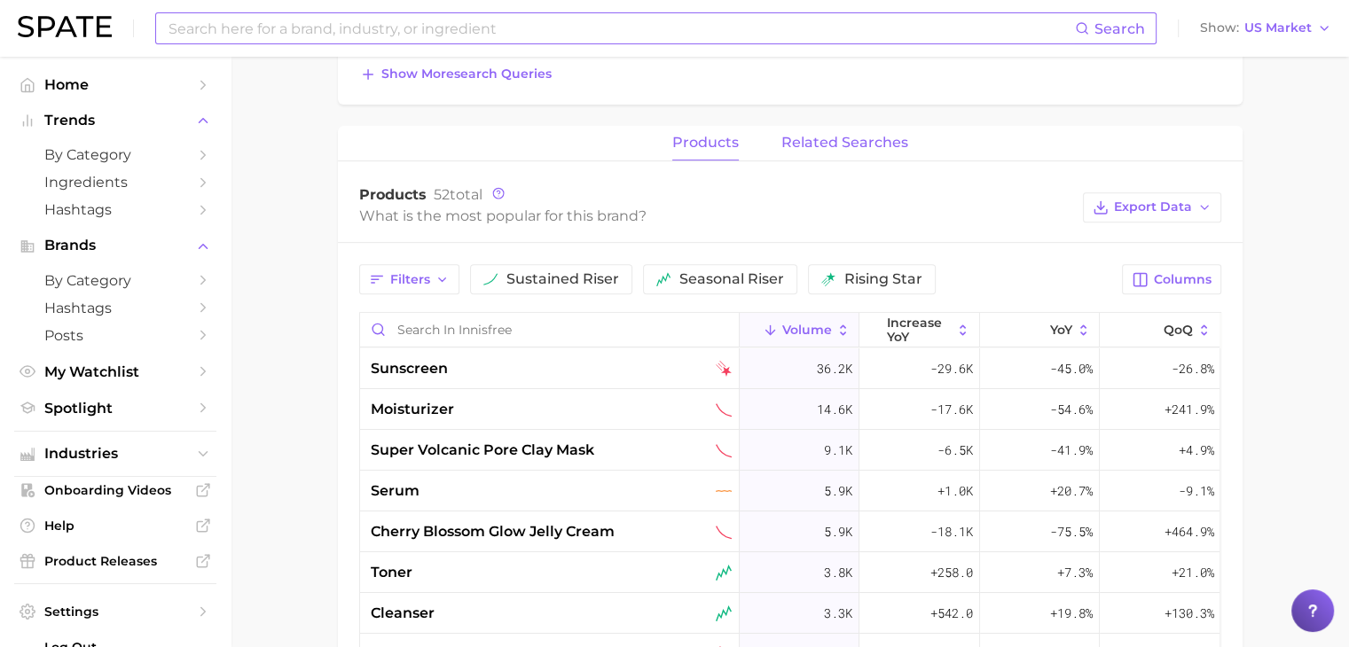
click at [811, 136] on span "related searches" at bounding box center [844, 143] width 127 height 16
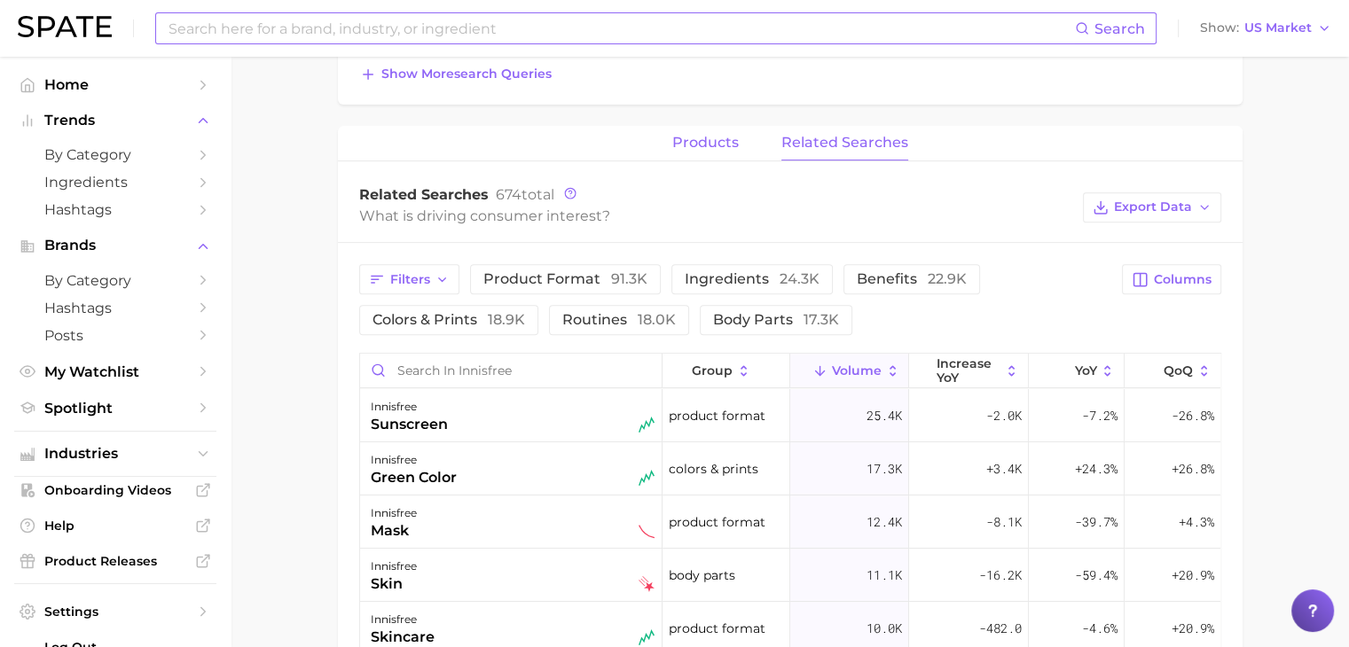
click at [706, 155] on button "products" at bounding box center [705, 143] width 67 height 35
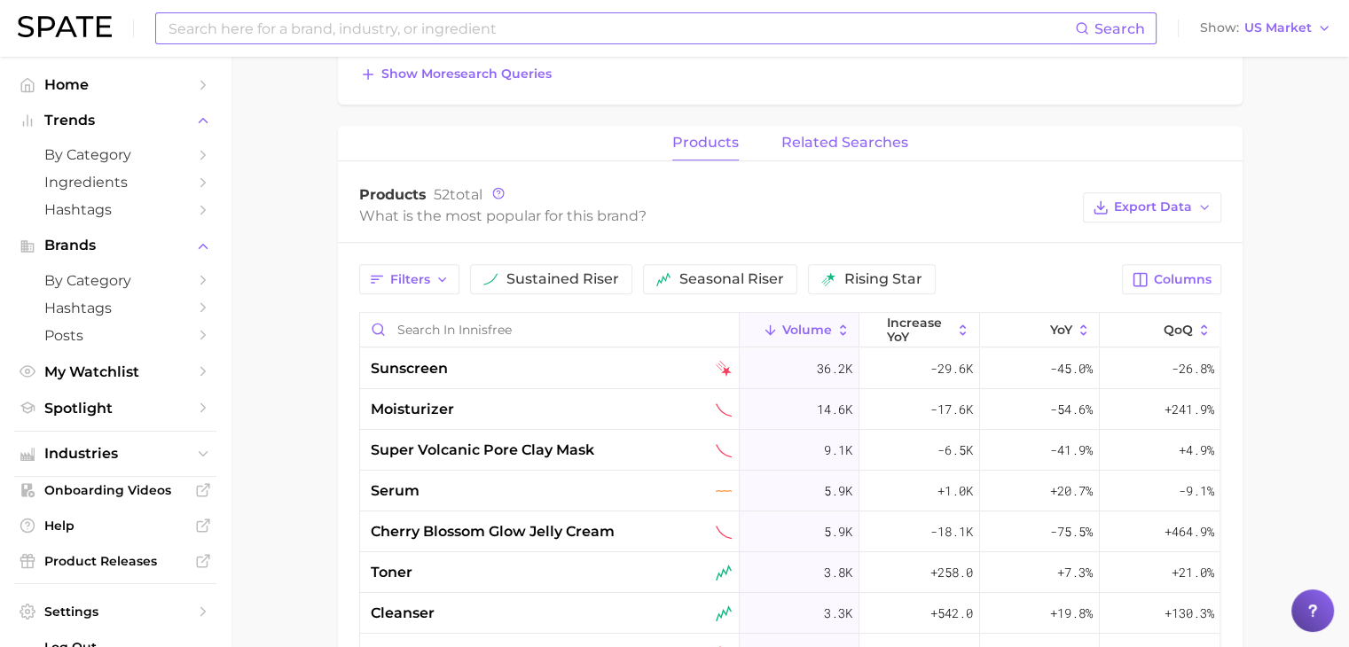
click at [809, 144] on span "related searches" at bounding box center [844, 143] width 127 height 16
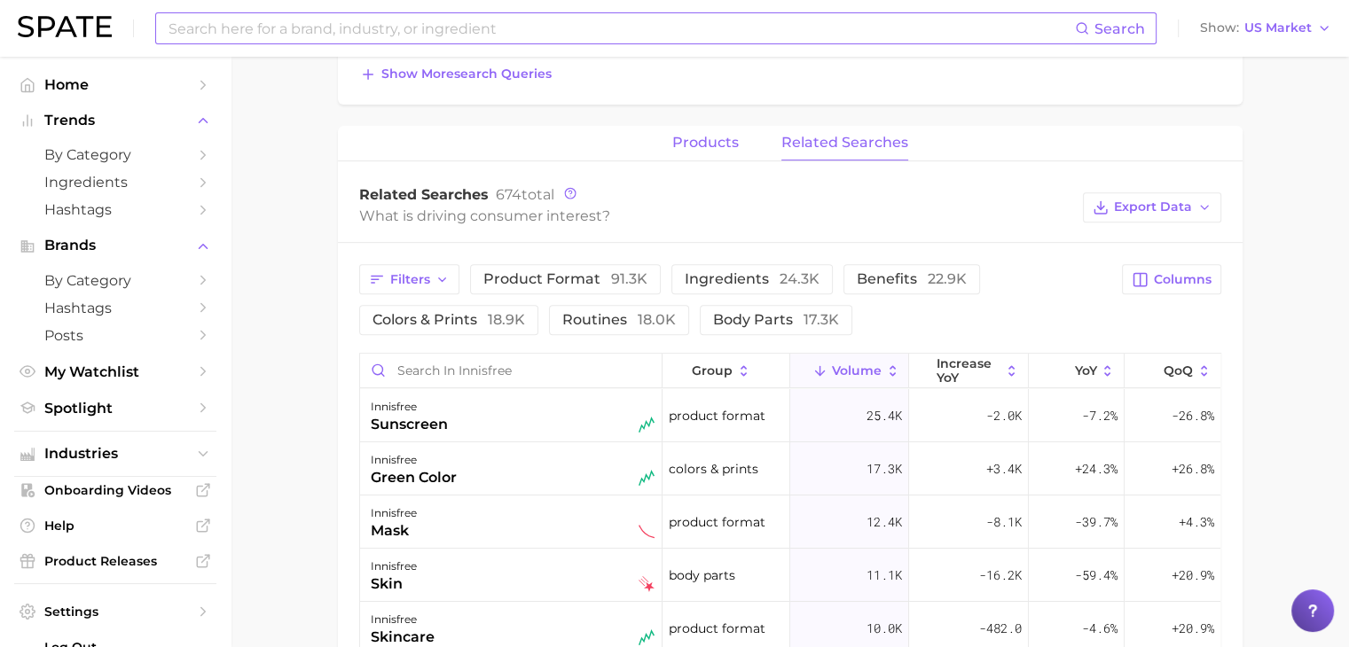
click at [716, 137] on span "products" at bounding box center [705, 143] width 67 height 16
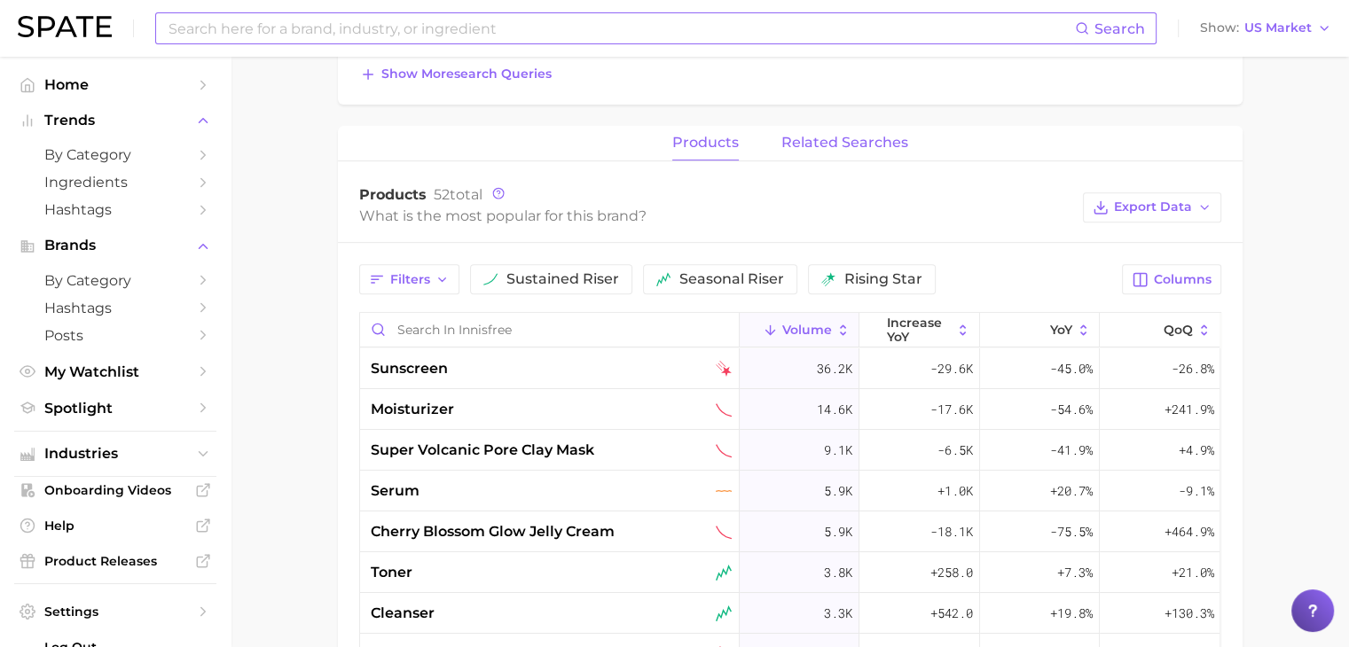
click at [833, 136] on span "related searches" at bounding box center [844, 143] width 127 height 16
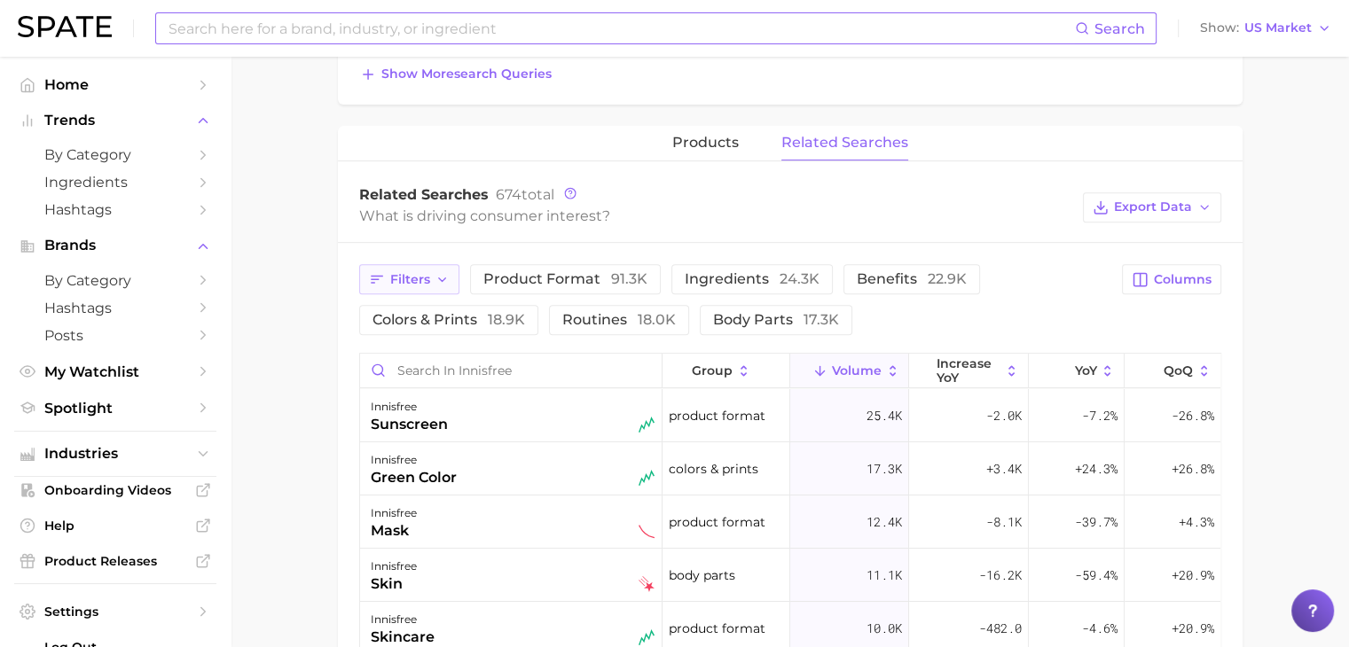
click at [447, 284] on icon "button" at bounding box center [442, 280] width 14 height 14
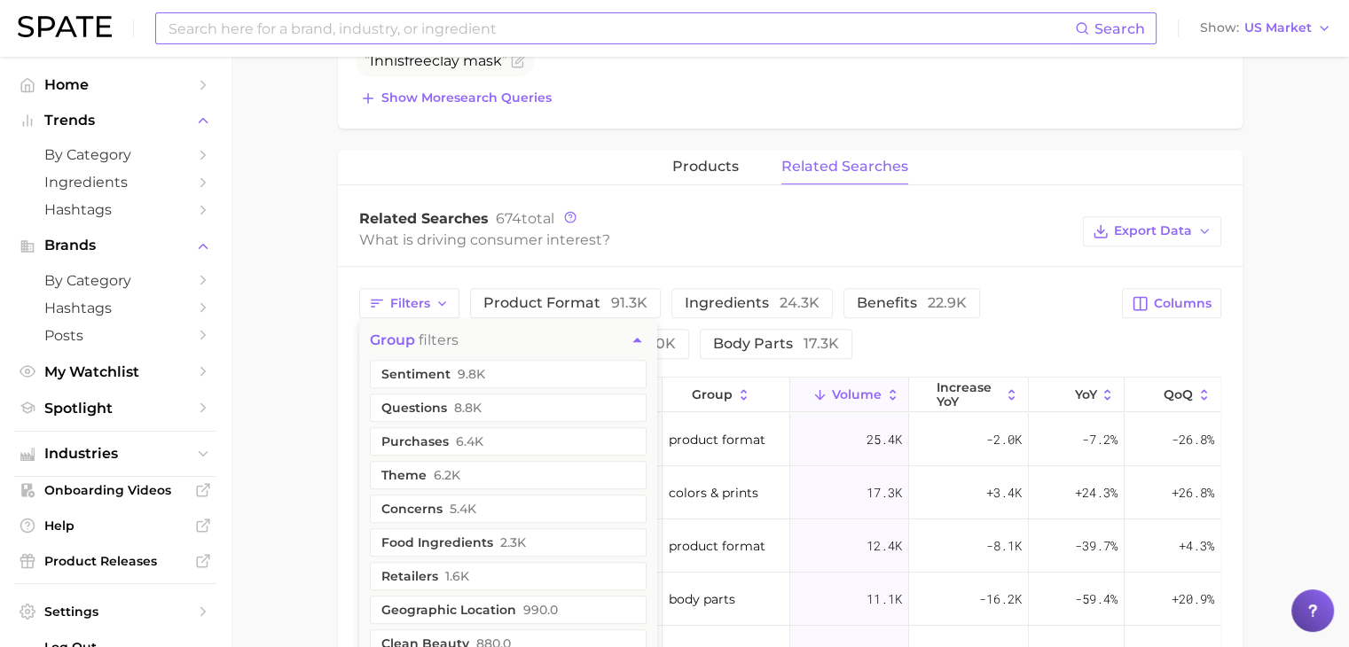
scroll to position [242, 0]
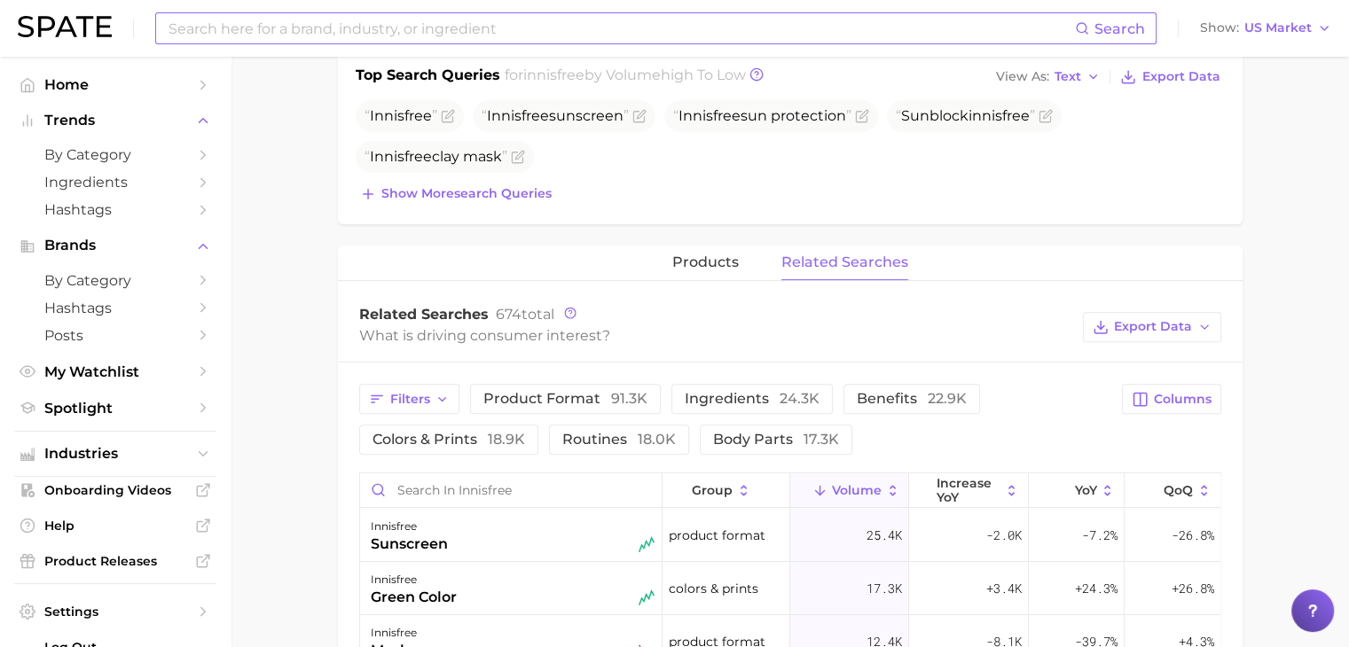
scroll to position [621, 0]
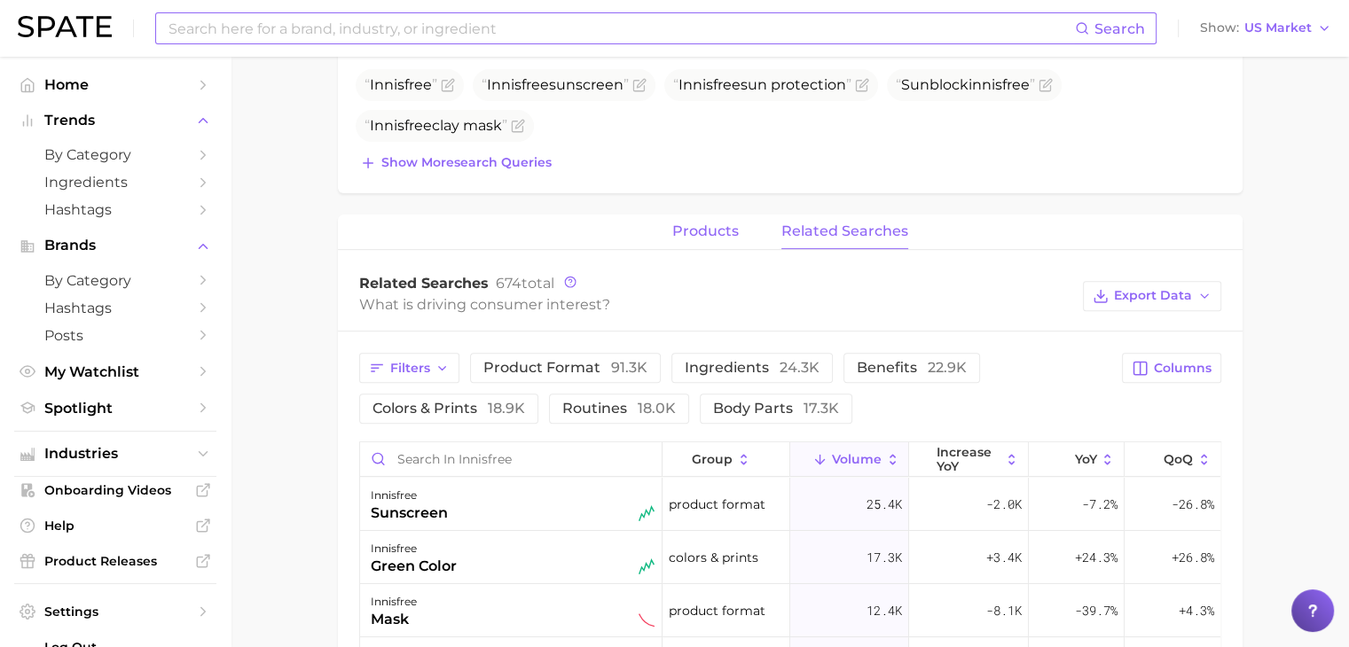
click at [716, 234] on span "products" at bounding box center [705, 231] width 67 height 16
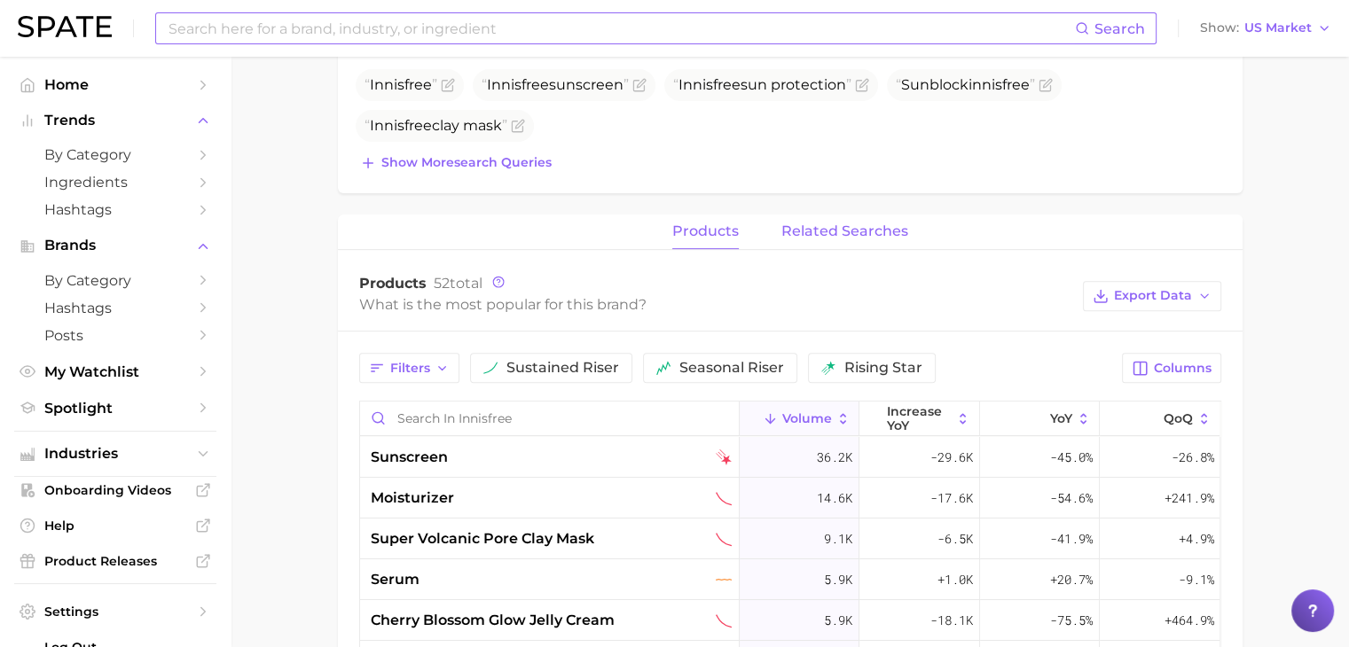
click at [840, 228] on span "related searches" at bounding box center [844, 231] width 127 height 16
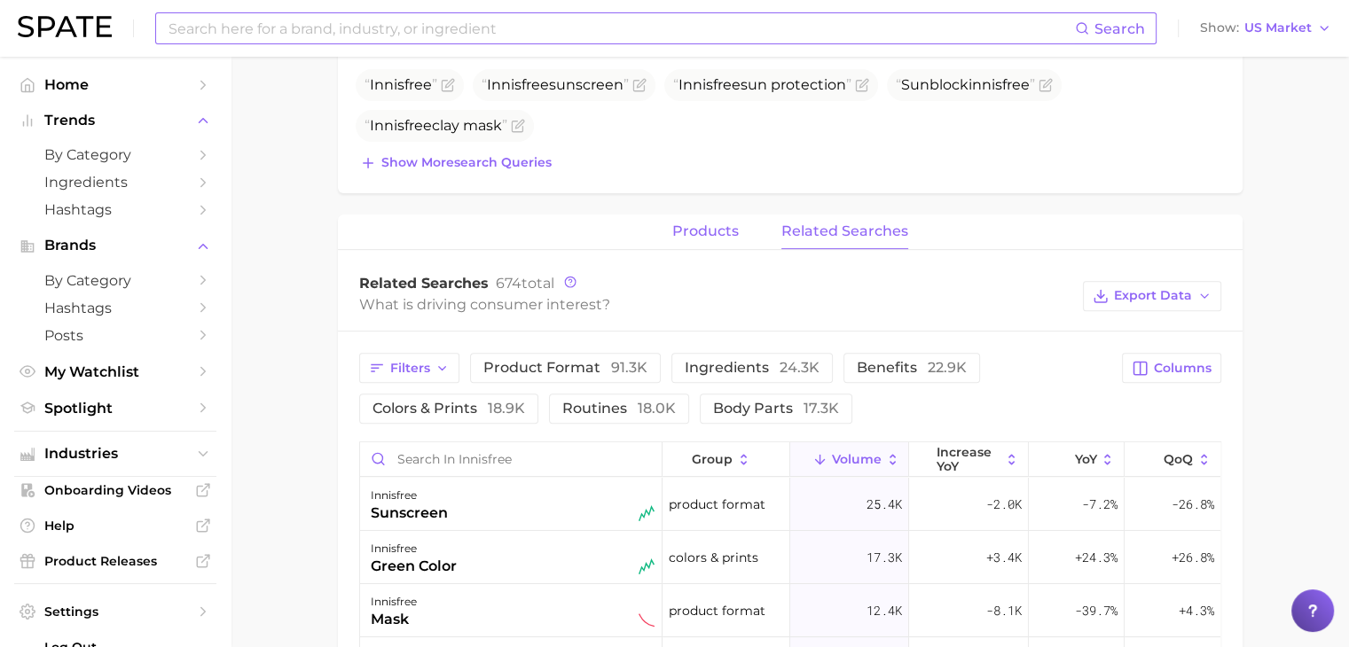
click at [720, 223] on span "products" at bounding box center [705, 231] width 67 height 16
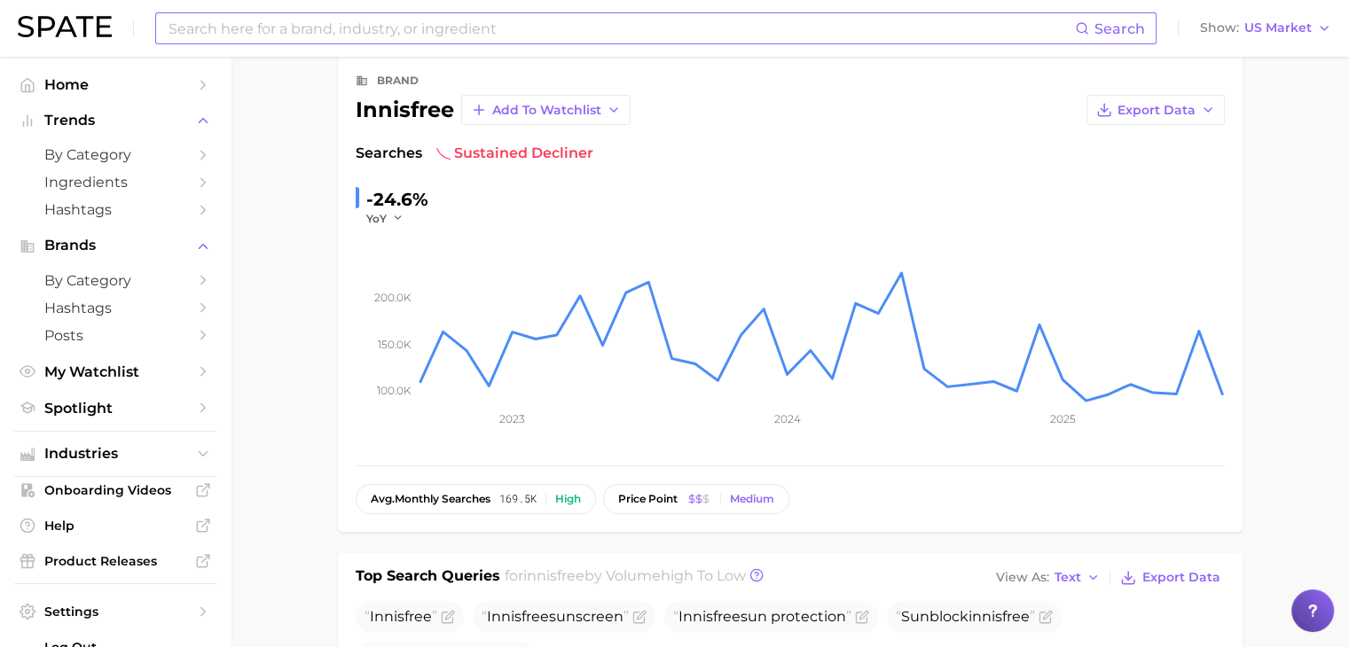
scroll to position [0, 0]
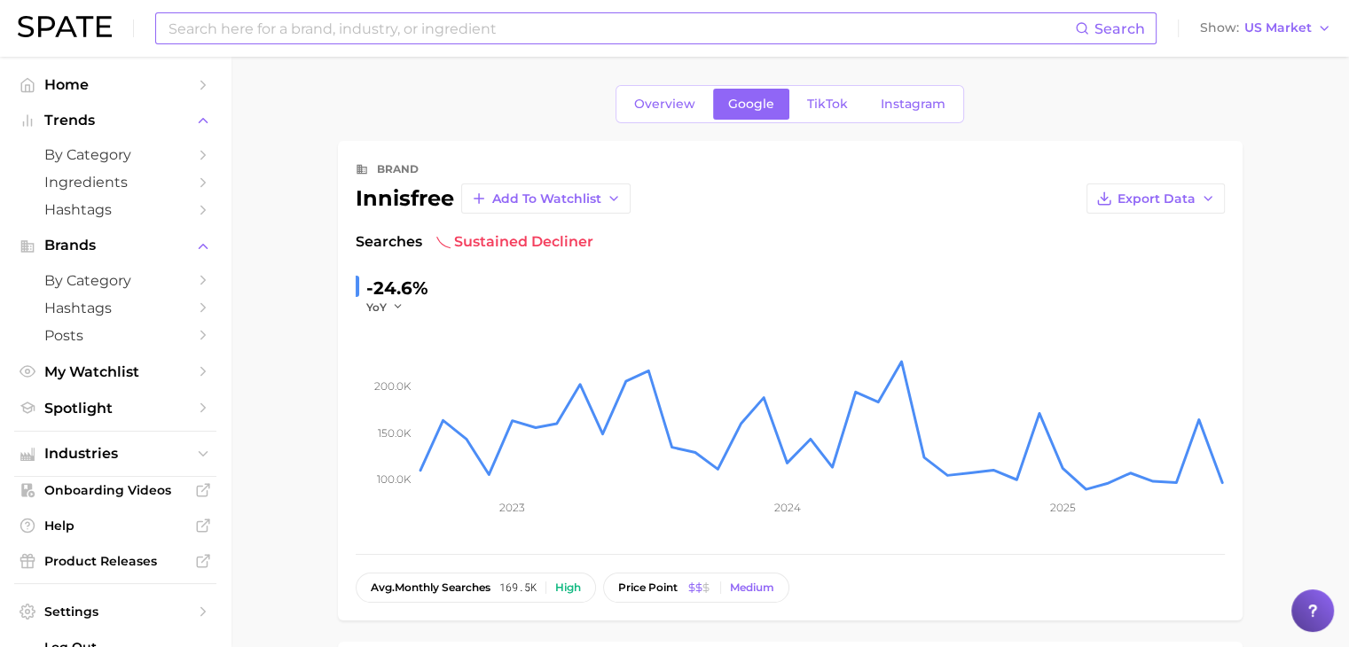
click at [702, 121] on div "Overview Google TikTok Instagram" at bounding box center [789, 104] width 348 height 38
click at [689, 101] on span "Overview" at bounding box center [664, 104] width 61 height 15
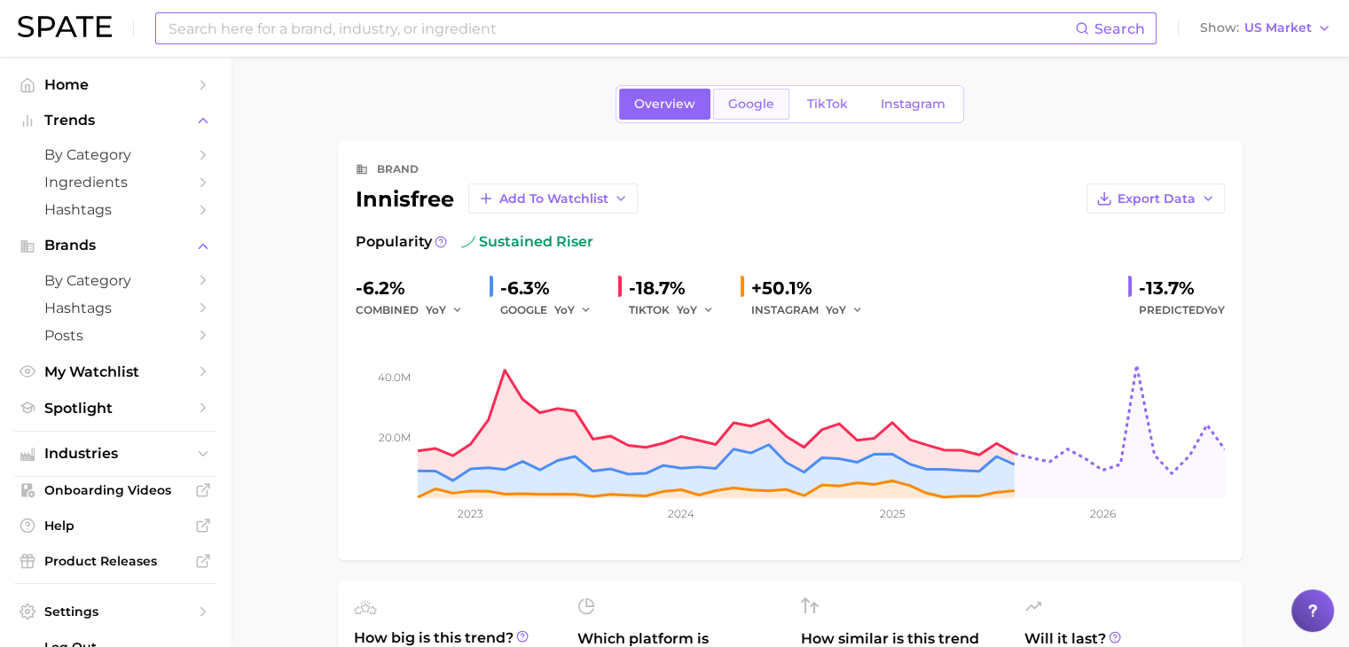
click at [724, 106] on link "Google" at bounding box center [751, 104] width 76 height 31
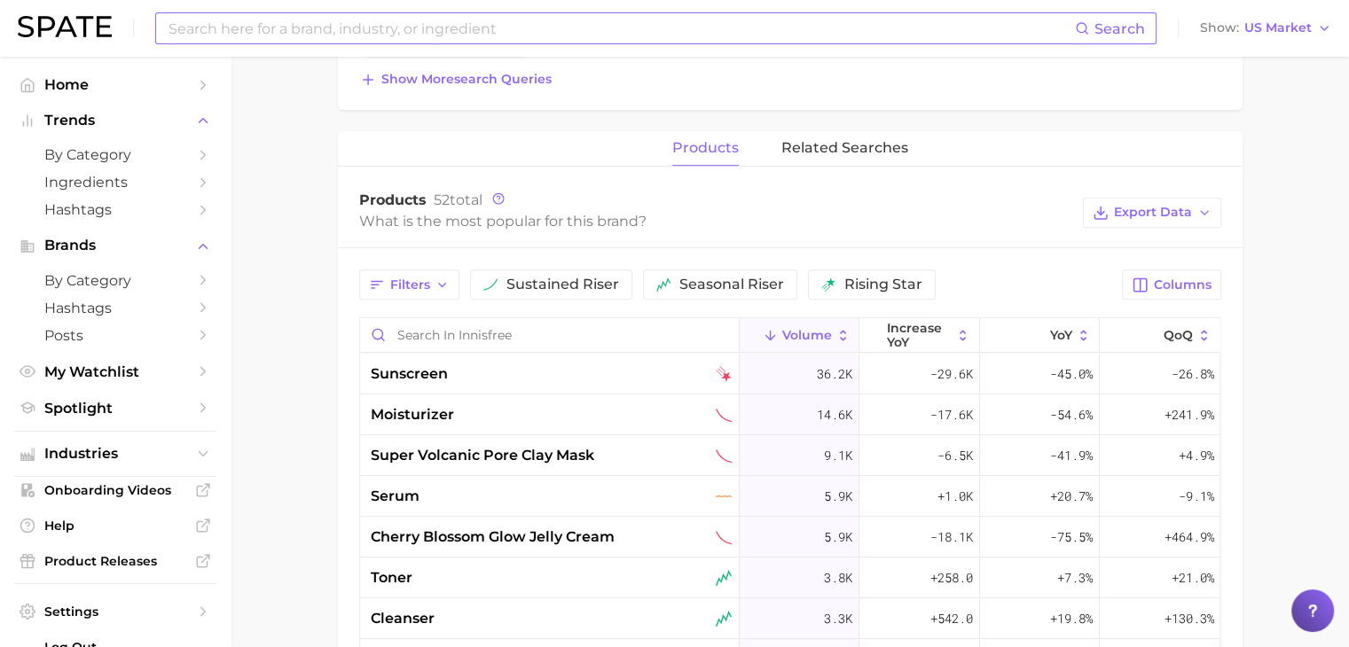
scroll to position [709, 0]
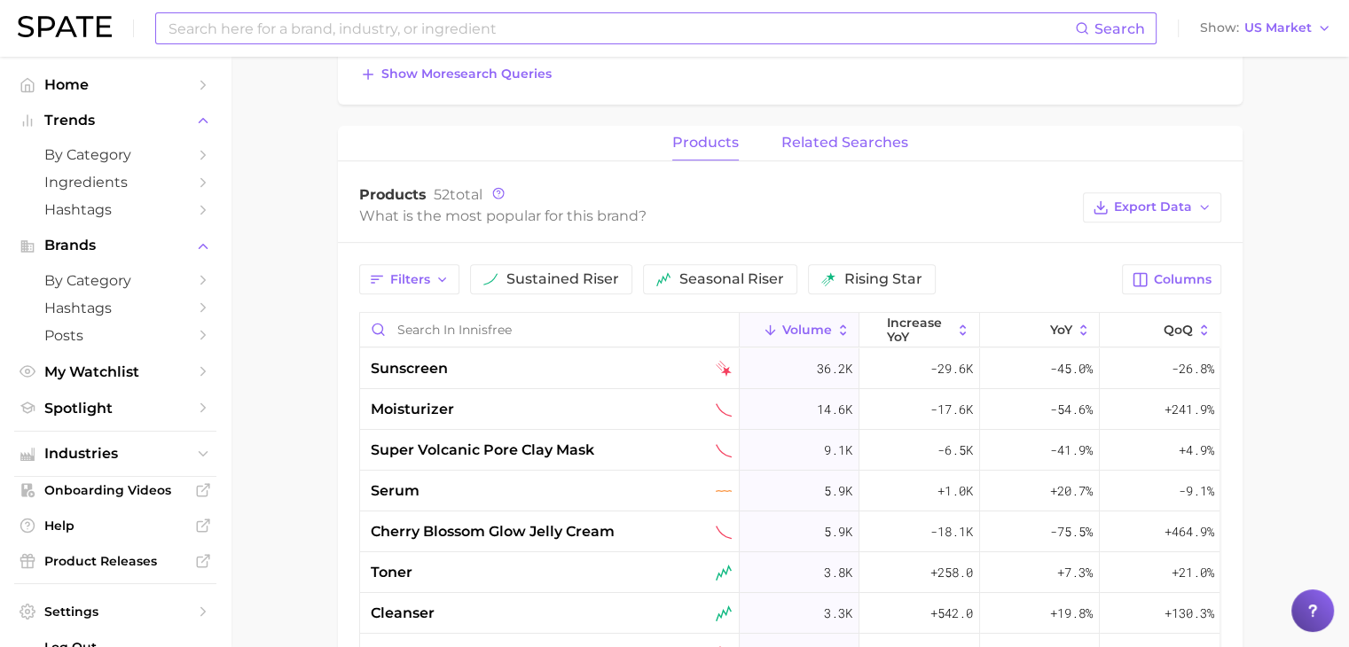
click at [849, 147] on span "related searches" at bounding box center [844, 143] width 127 height 16
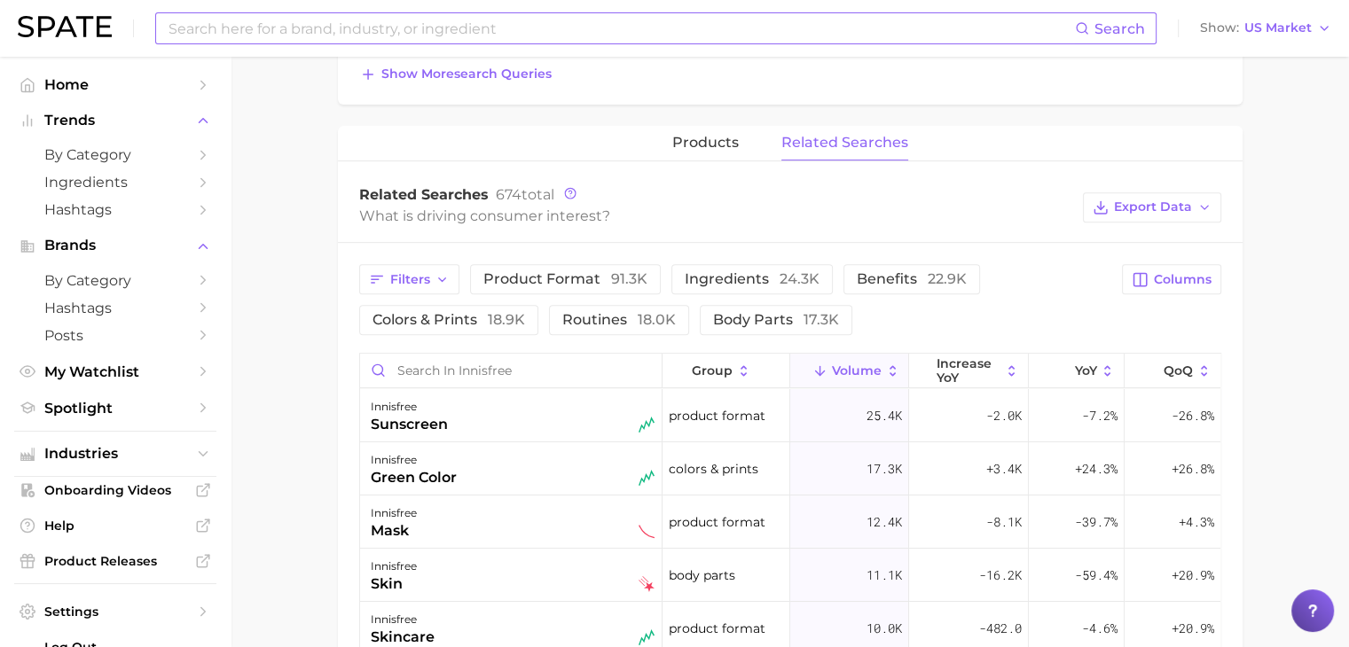
click at [646, 186] on div "Related Searches 674 total" at bounding box center [716, 195] width 715 height 18
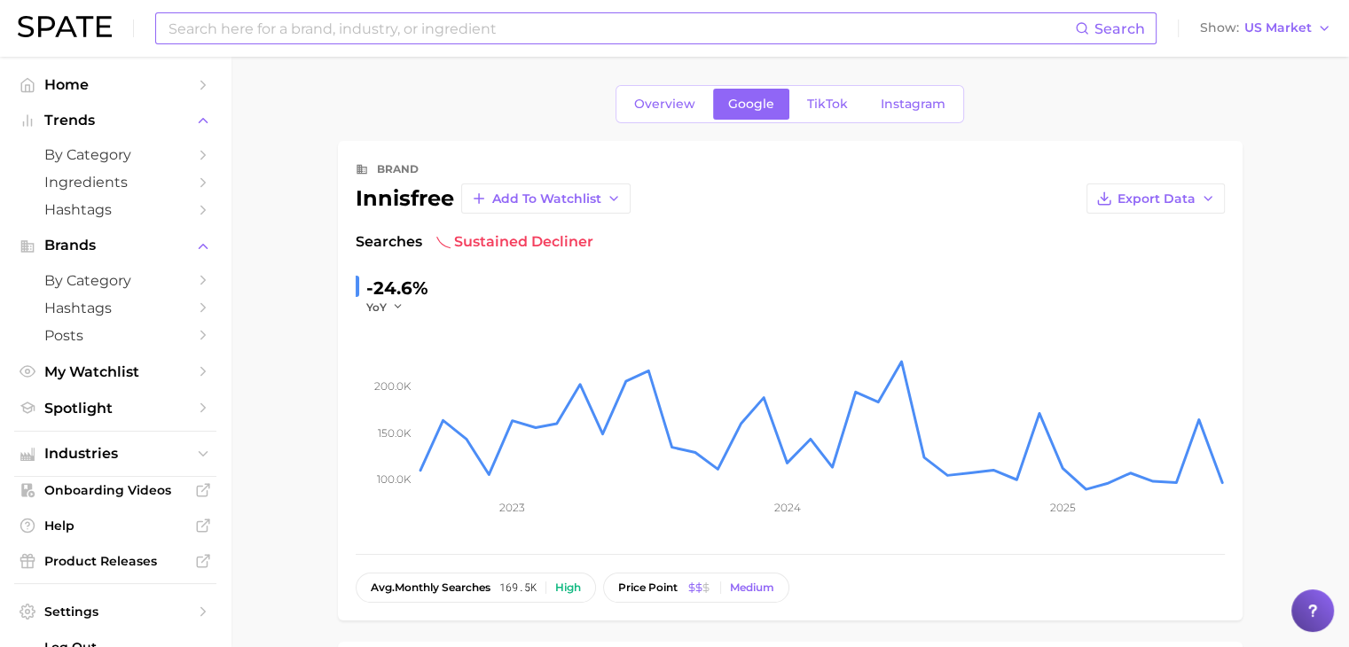
scroll to position [0, 0]
click at [850, 98] on link "TikTok" at bounding box center [827, 104] width 71 height 31
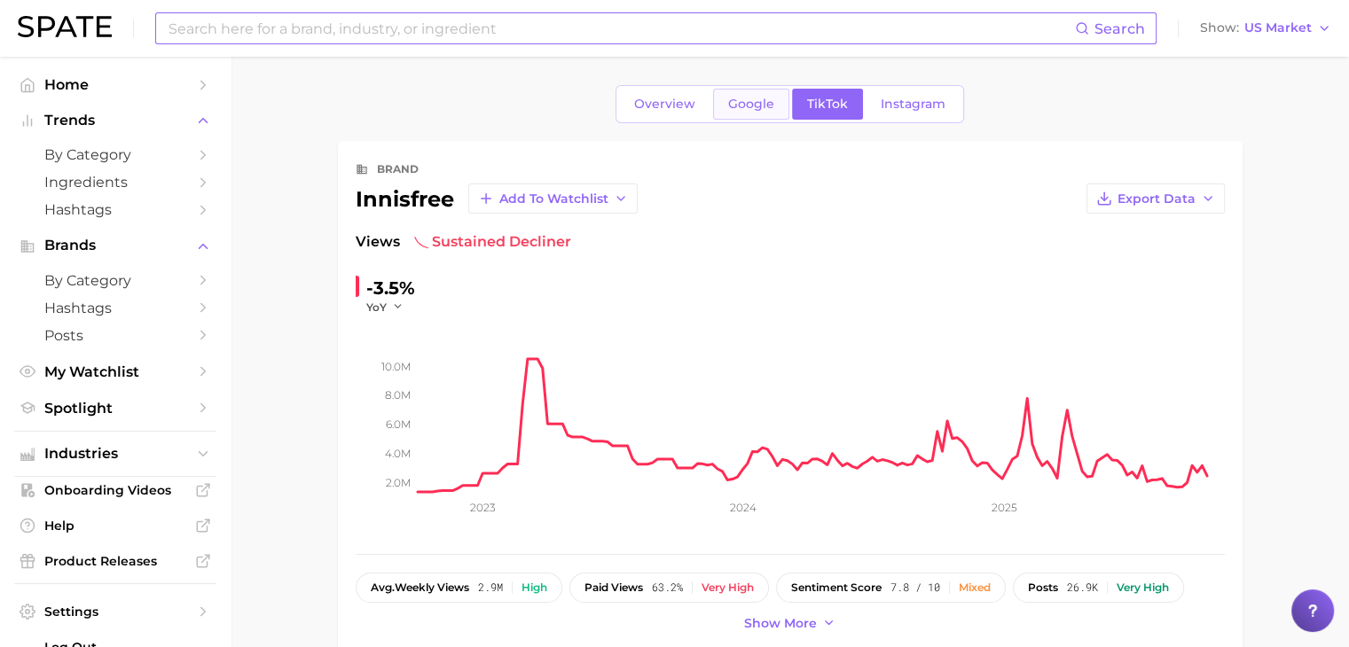
click at [770, 98] on span "Google" at bounding box center [751, 104] width 46 height 15
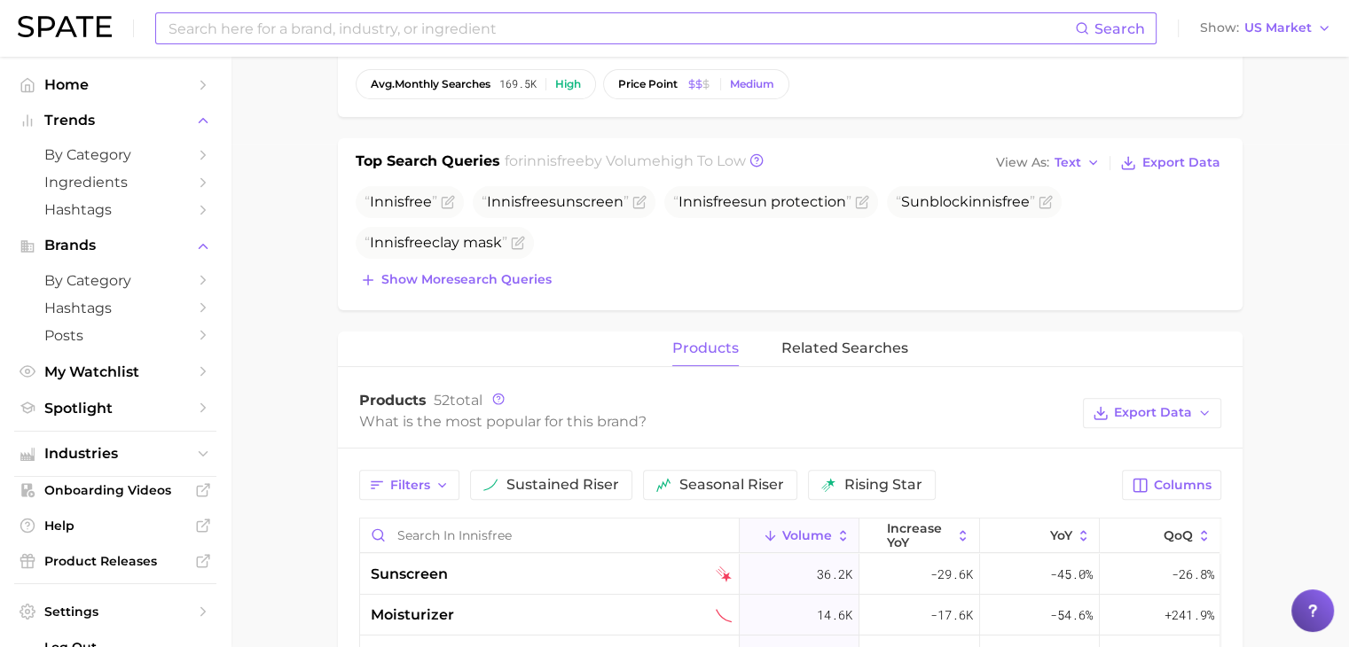
scroll to position [532, 0]
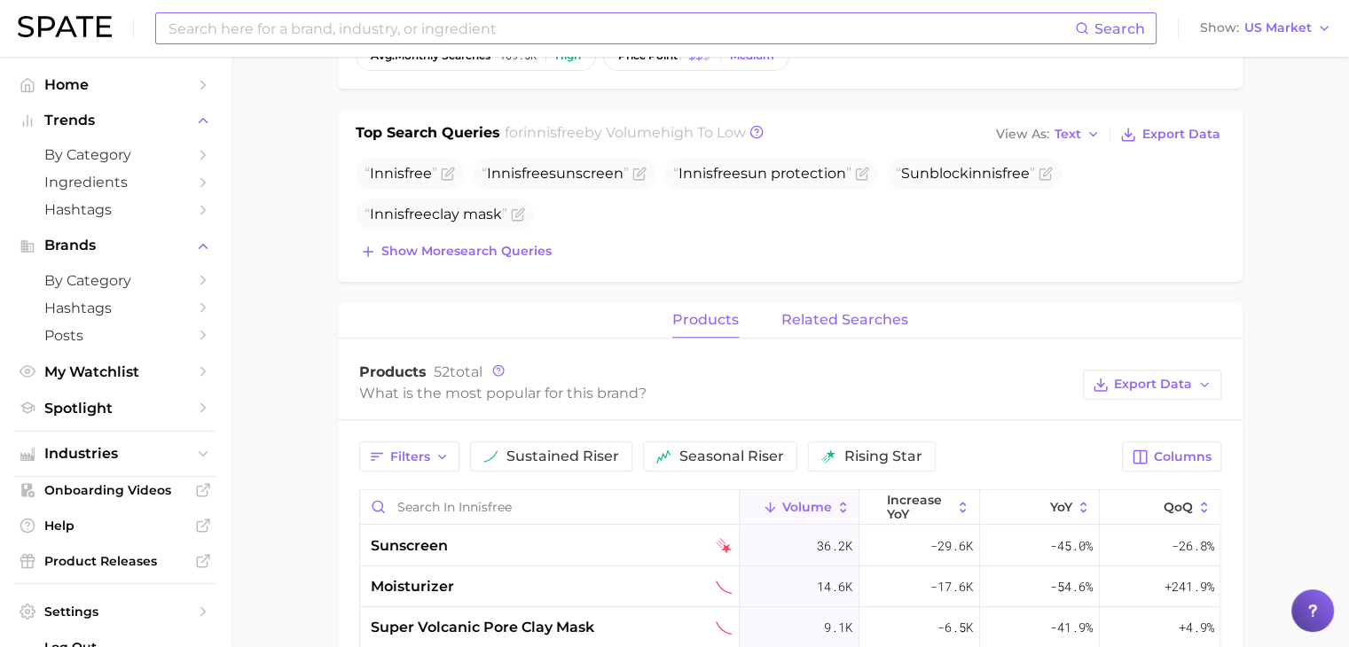
click at [798, 317] on span "related searches" at bounding box center [844, 320] width 127 height 16
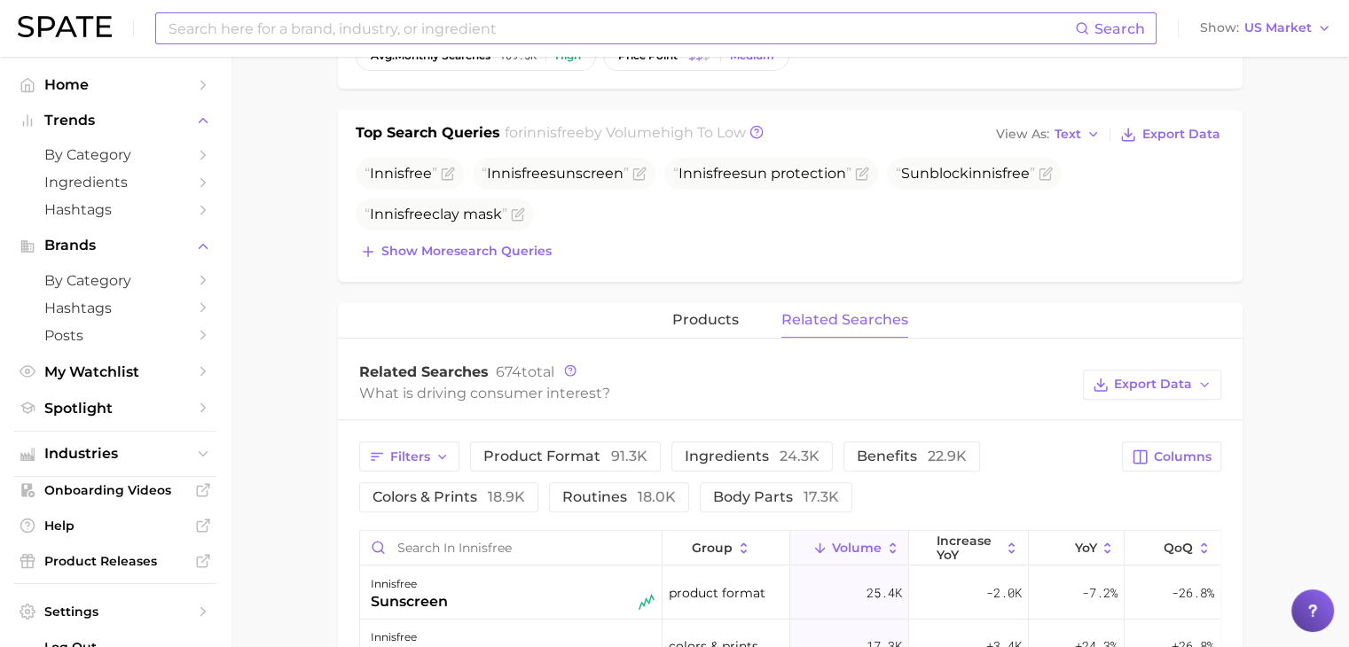
scroll to position [621, 0]
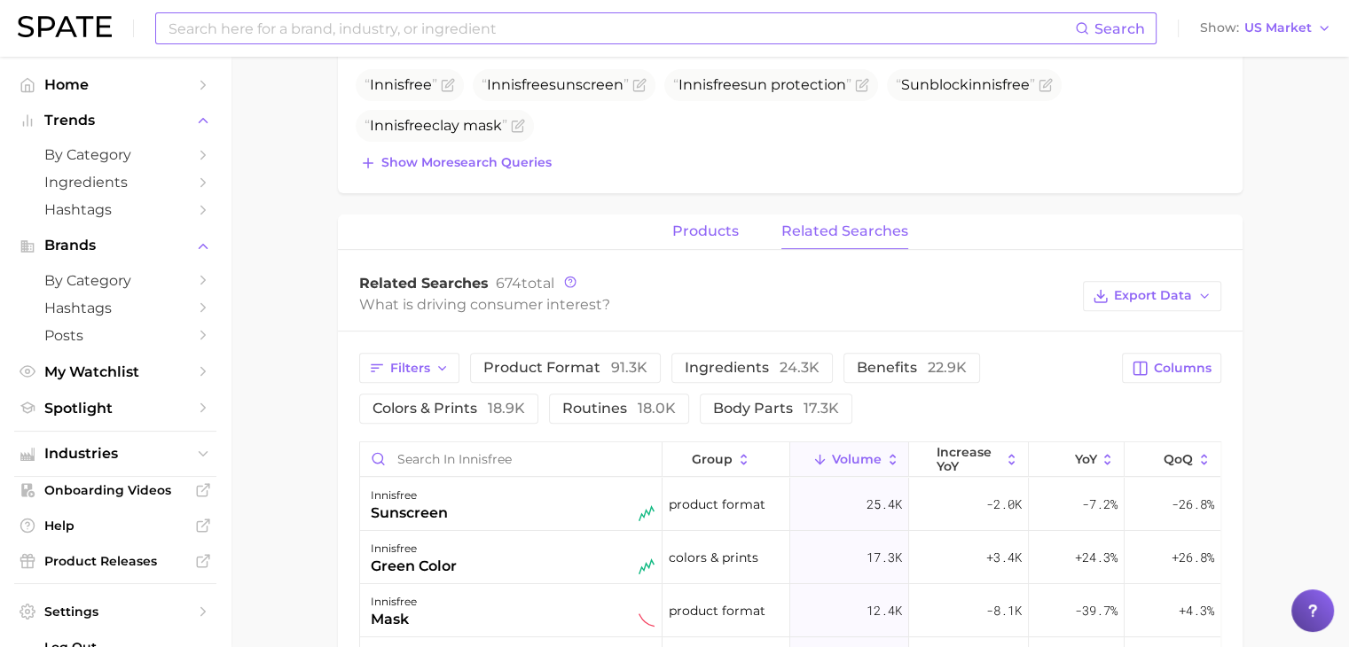
click at [738, 231] on span "products" at bounding box center [705, 231] width 67 height 16
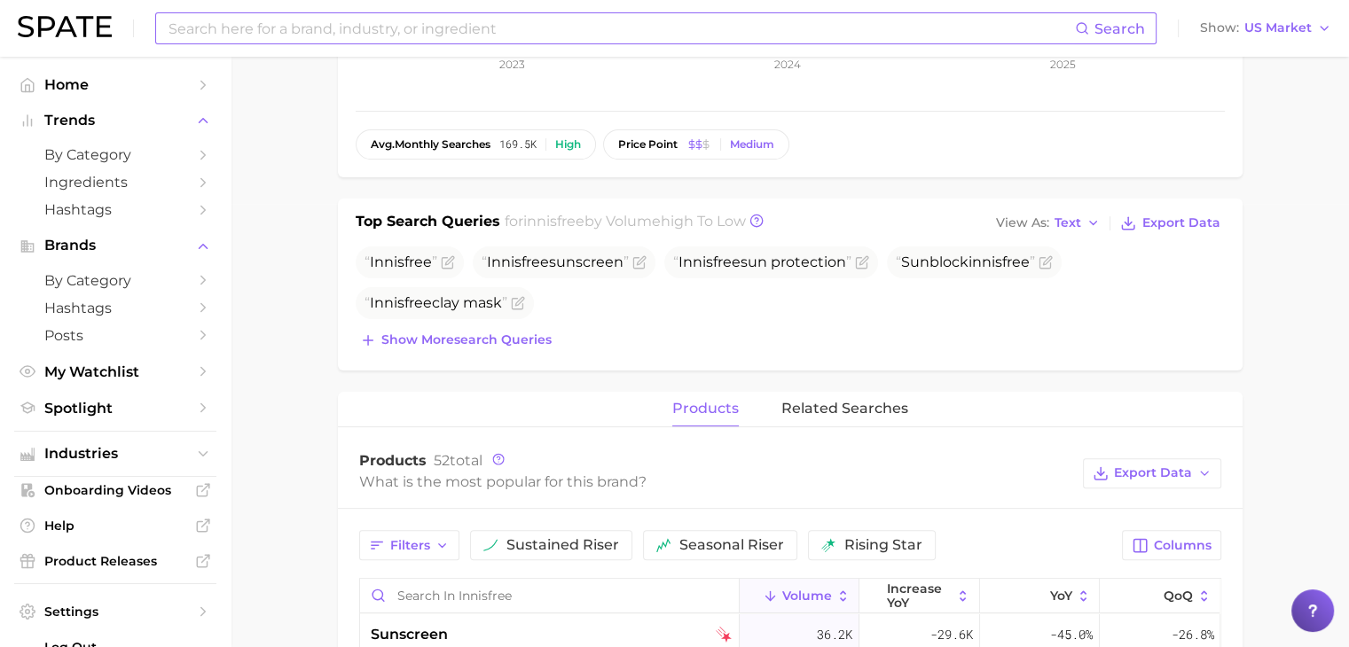
scroll to position [0, 0]
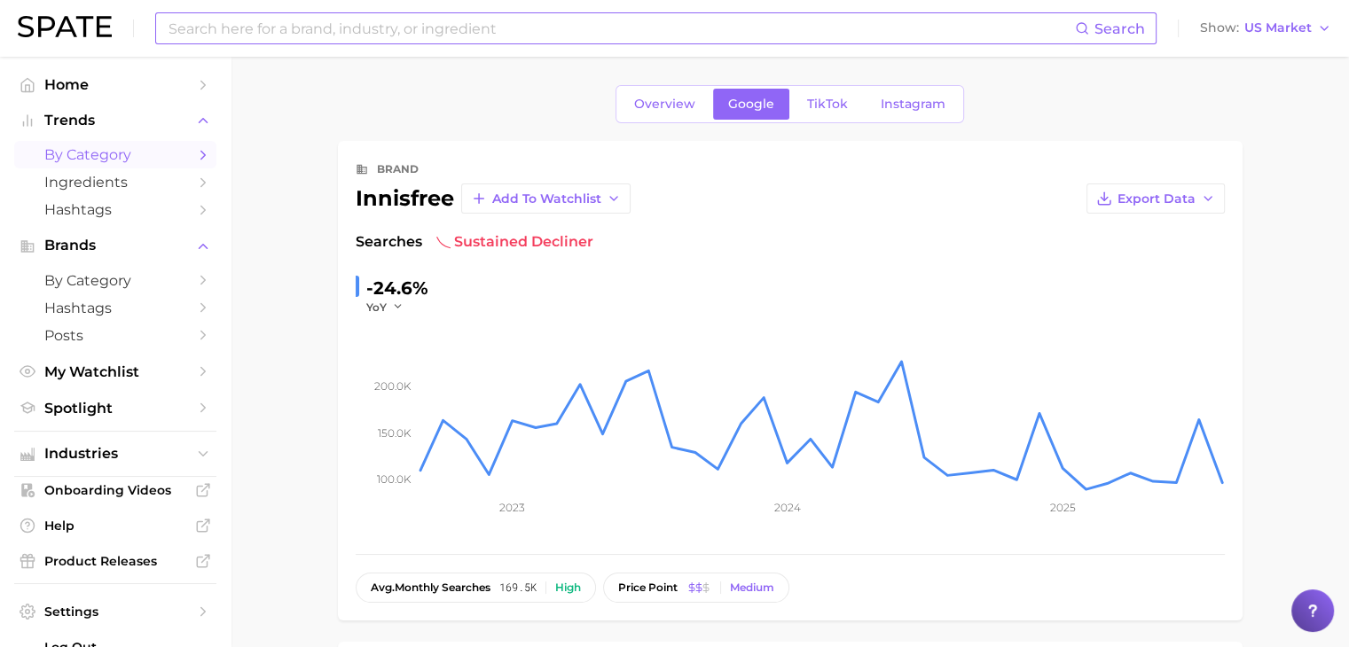
click at [164, 152] on span "by Category" at bounding box center [115, 154] width 142 height 17
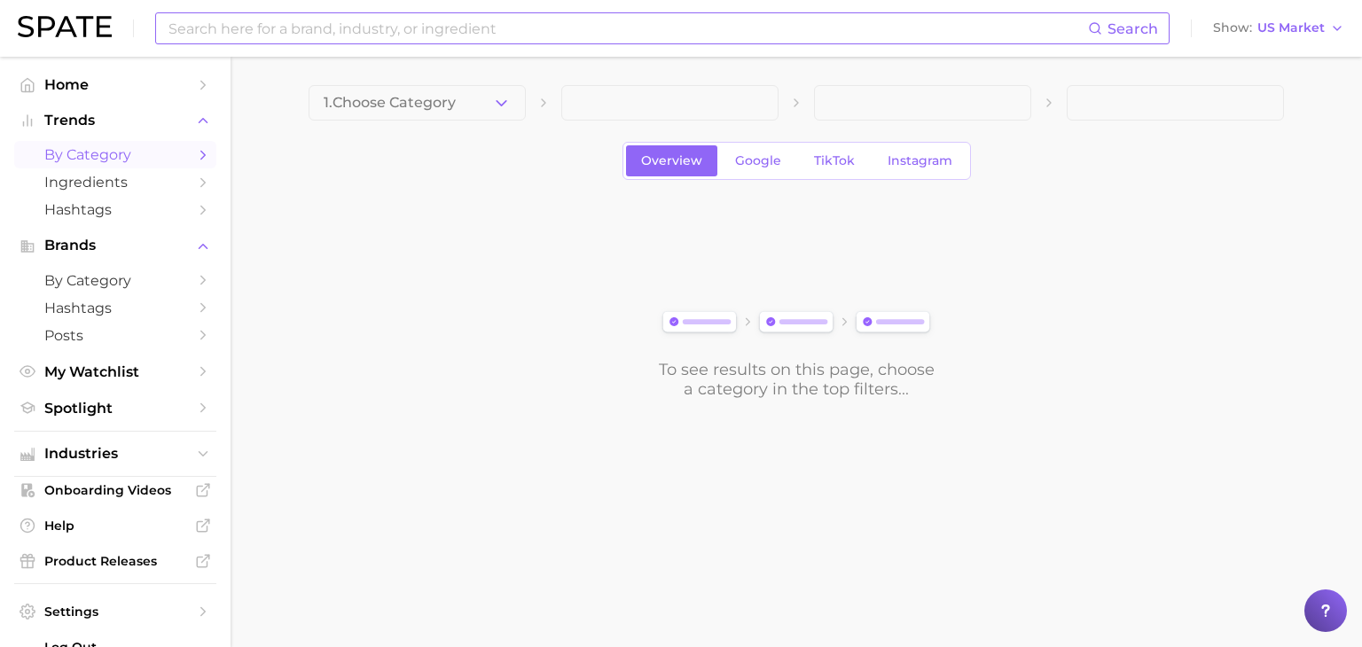
click at [223, 43] on input at bounding box center [627, 28] width 921 height 30
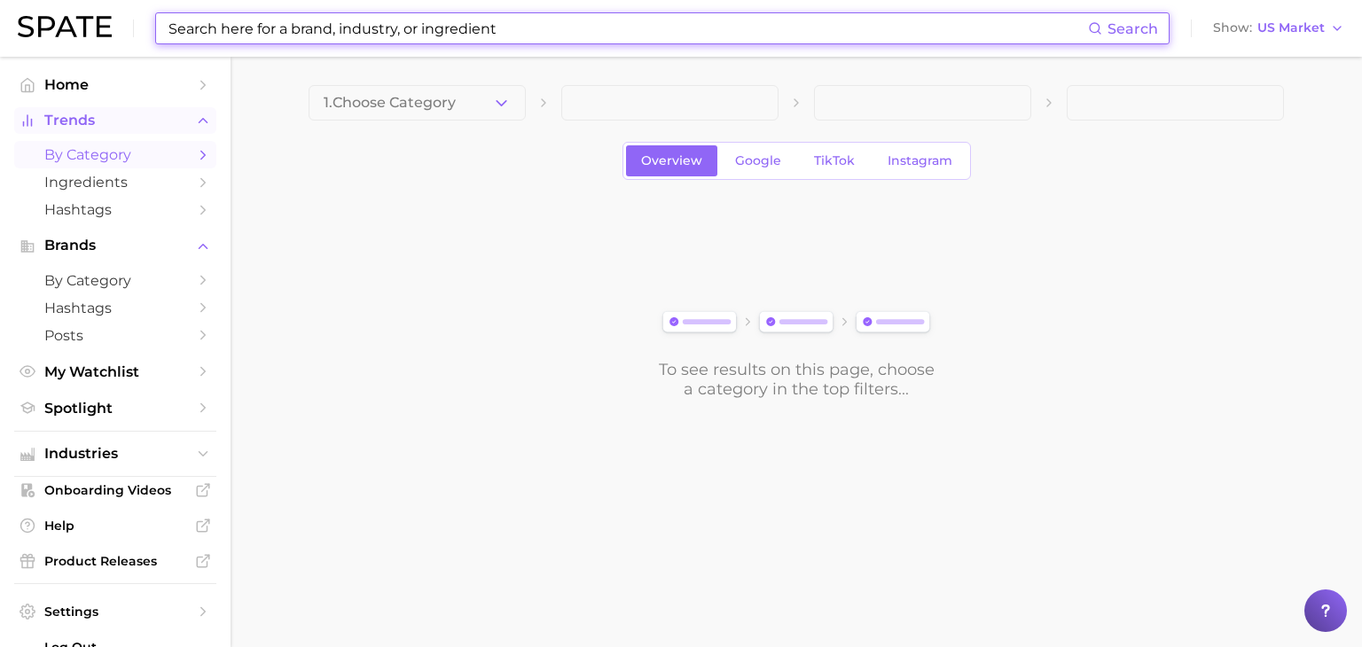
click at [113, 120] on span "Trends" at bounding box center [115, 121] width 142 height 16
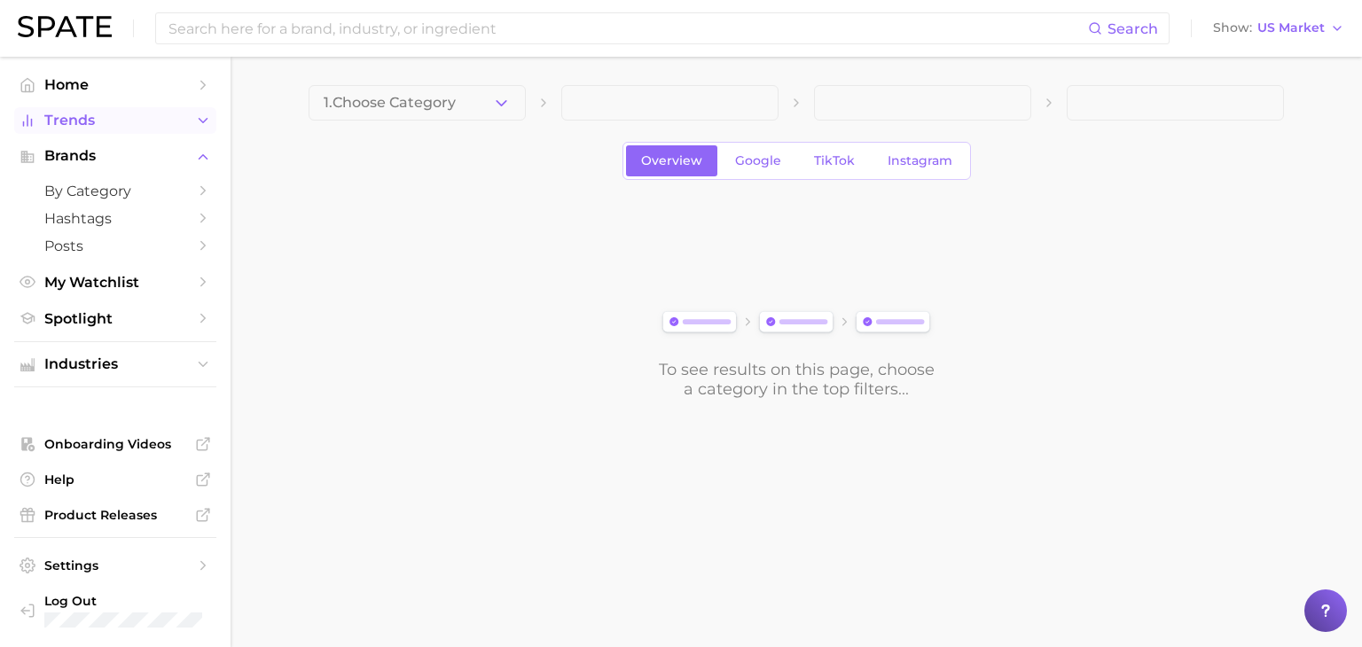
click at [113, 120] on span "Trends" at bounding box center [115, 121] width 142 height 16
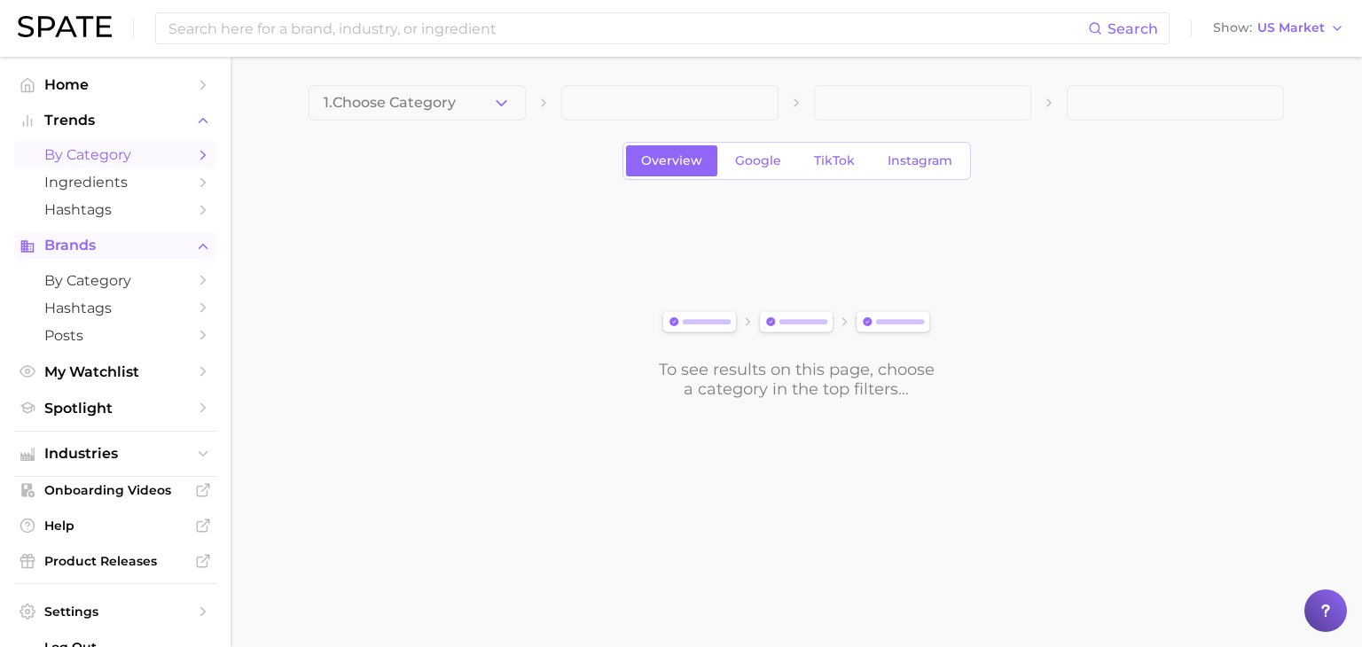
drag, startPoint x: 105, startPoint y: 131, endPoint x: 100, endPoint y: 149, distance: 18.3
click at [105, 131] on button "Trends" at bounding box center [115, 120] width 202 height 27
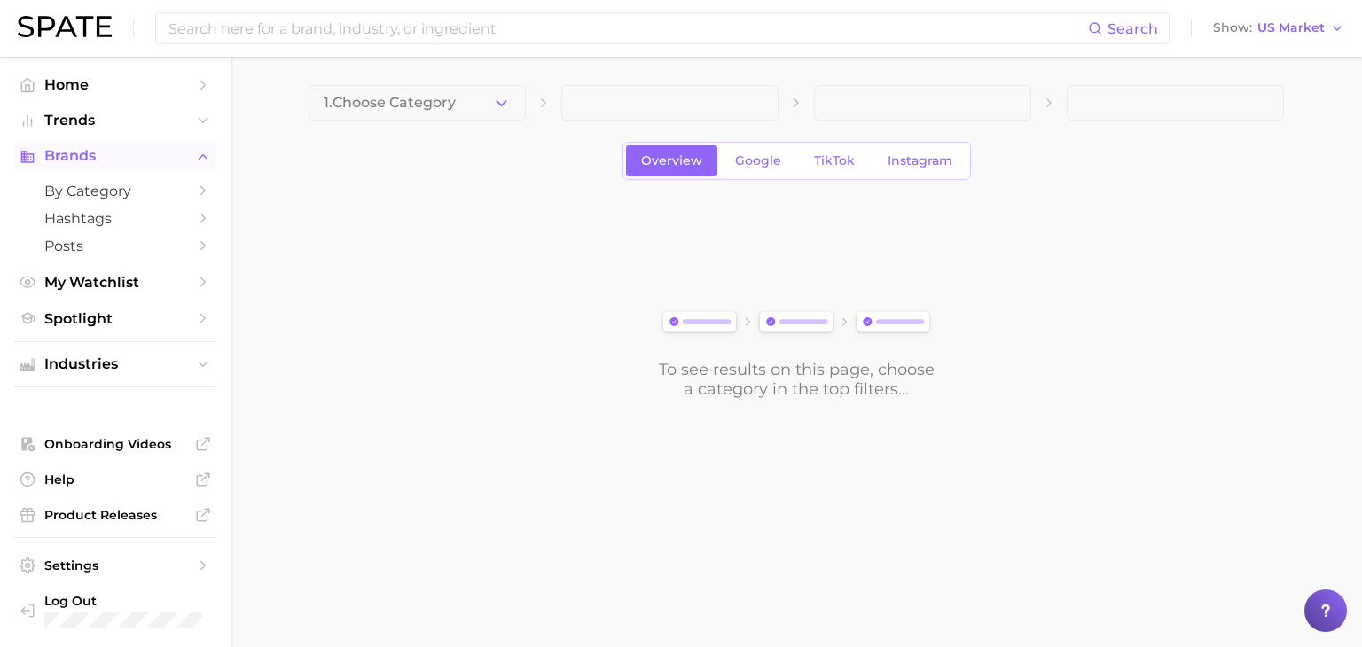
click at [98, 164] on span "Brands" at bounding box center [115, 156] width 142 height 16
click at [98, 157] on span "Brands" at bounding box center [115, 156] width 142 height 16
click at [104, 126] on span "Trends" at bounding box center [115, 121] width 142 height 16
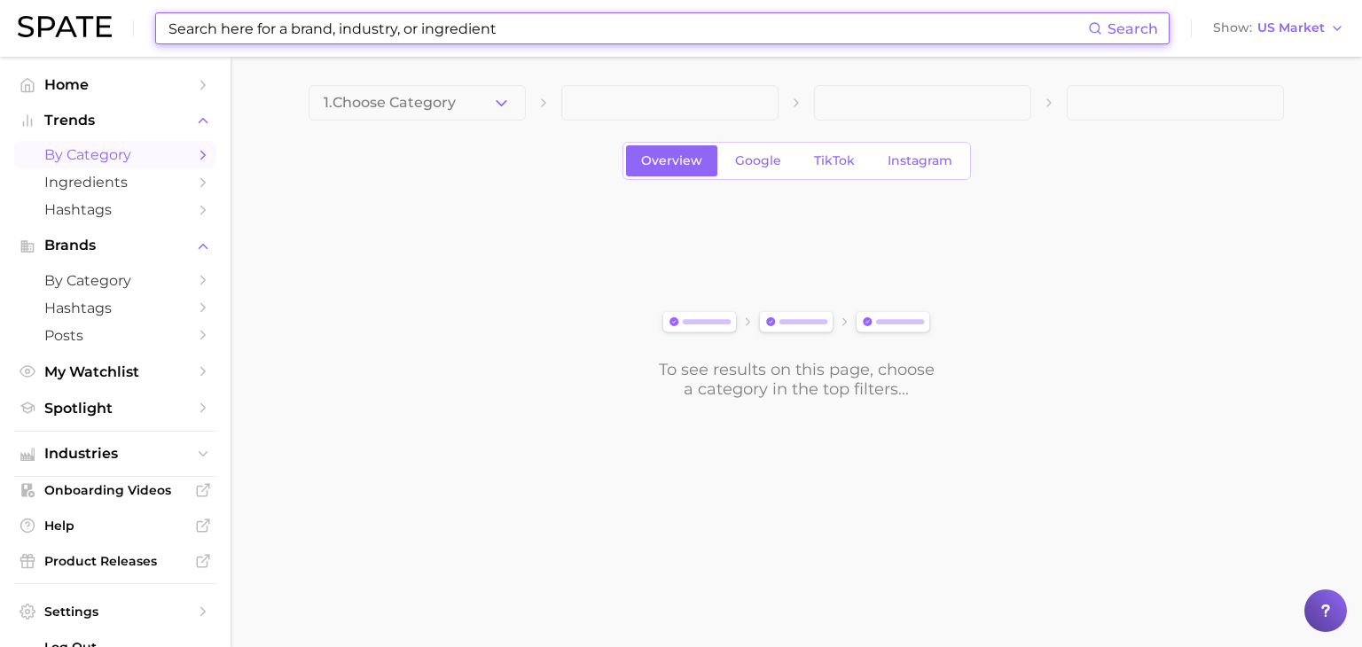
click at [202, 22] on input at bounding box center [627, 28] width 921 height 30
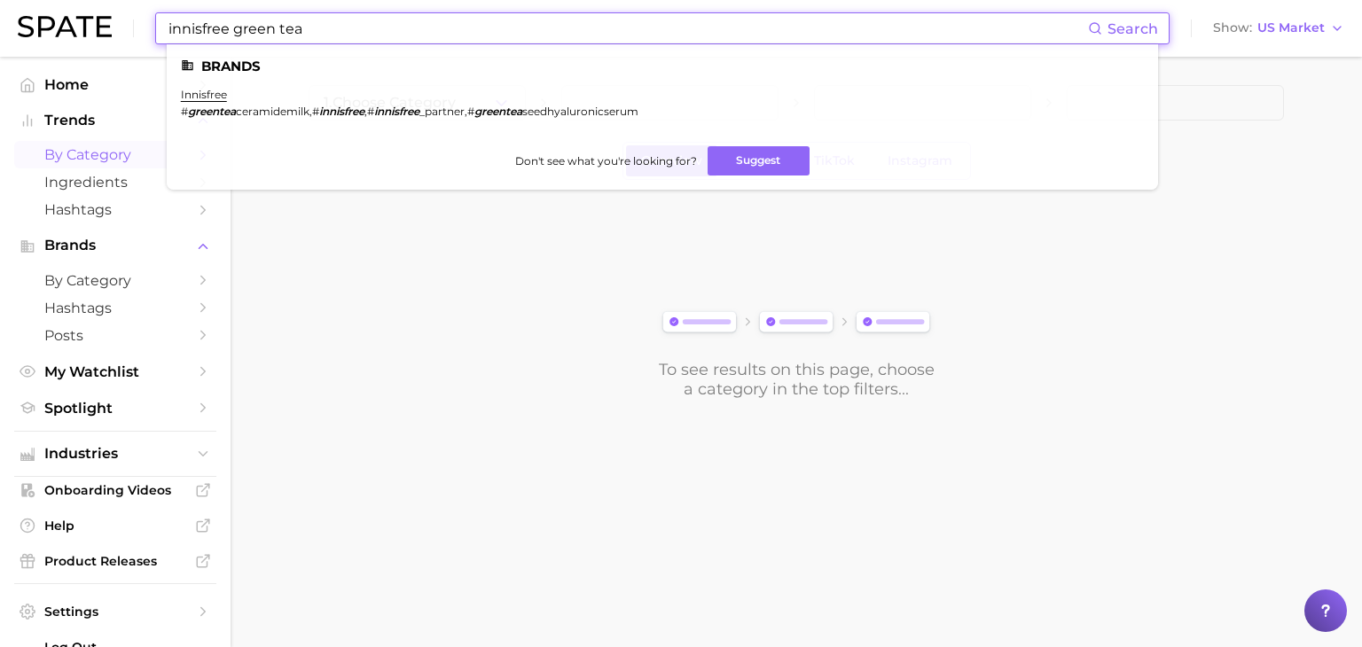
type input "innisfree green tea"
drag, startPoint x: 304, startPoint y: 114, endPoint x: 678, endPoint y: 132, distance: 374.6
click at [678, 132] on ul "innisfree # greentea ceramidemilk , # innisfree , # innisfree _partner , # gree…" at bounding box center [662, 110] width 963 height 44
click at [668, 125] on ul "innisfree # greentea ceramidemilk , # innisfree , # innisfree _partner , # gree…" at bounding box center [662, 110] width 963 height 44
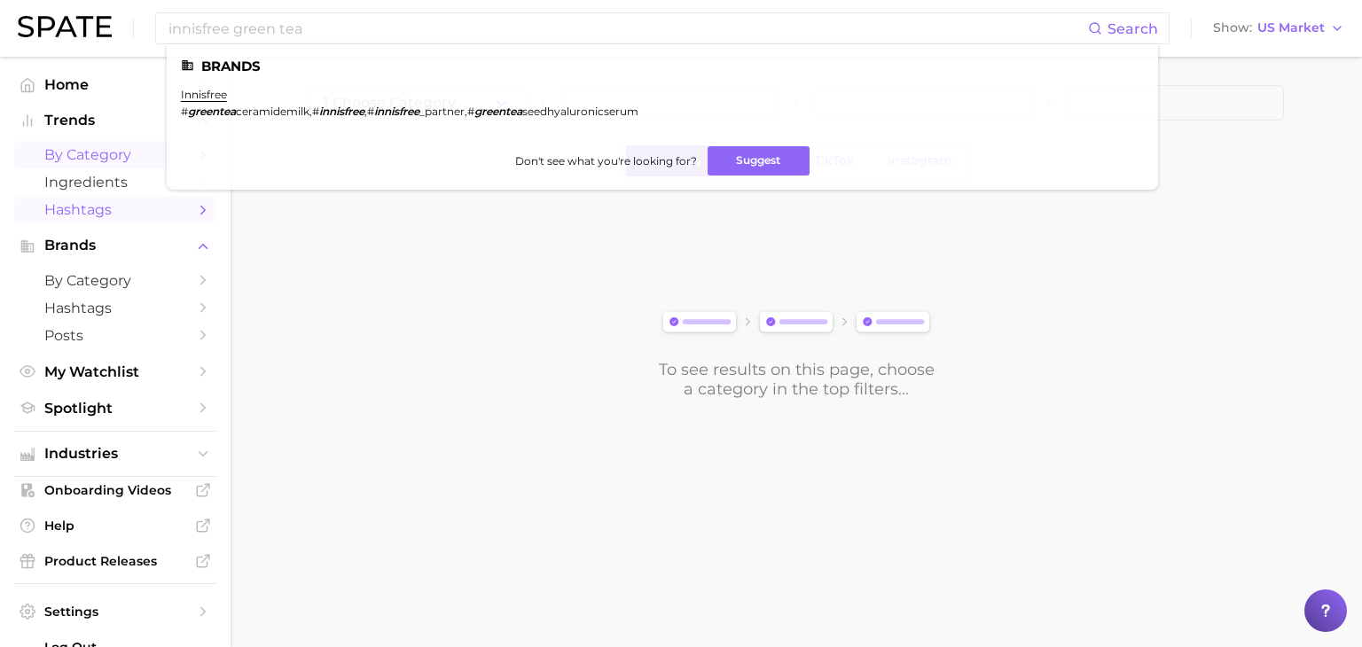
click at [37, 203] on link "Hashtags" at bounding box center [115, 209] width 202 height 27
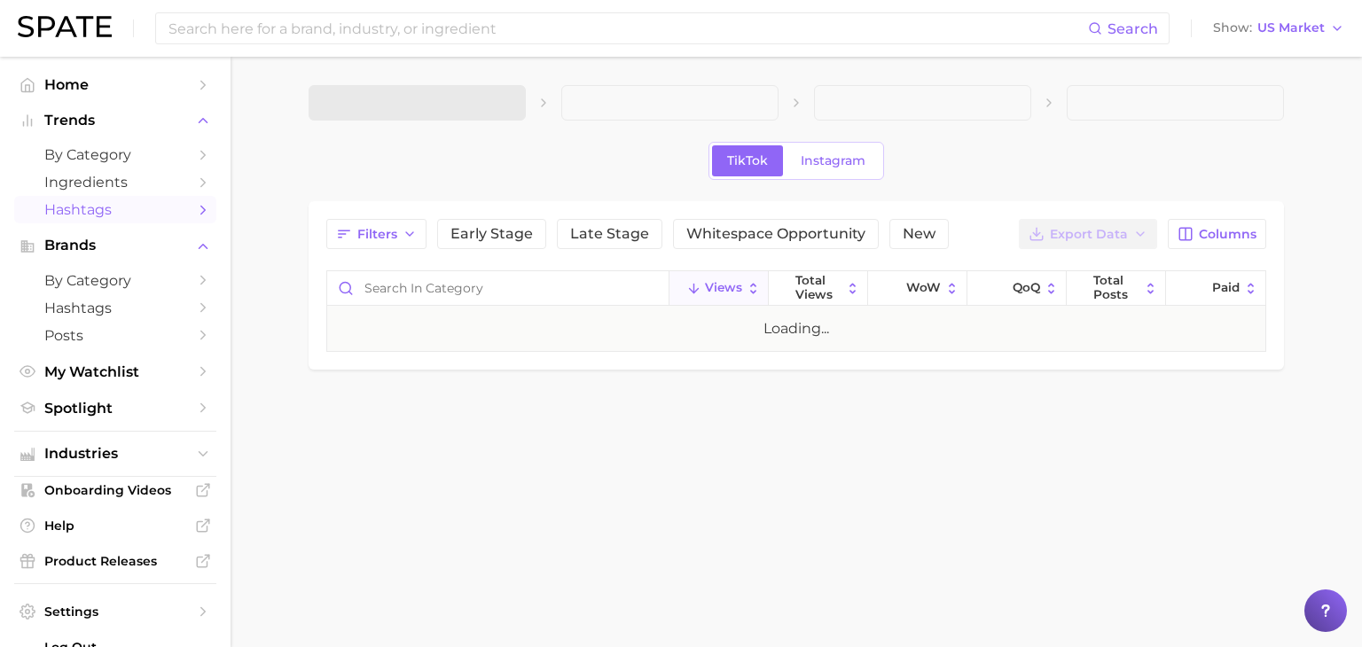
click at [73, 104] on ul "Home Trends by Category Ingredients Hashtags Brands by Category Hashtags Posts …" at bounding box center [115, 246] width 202 height 351
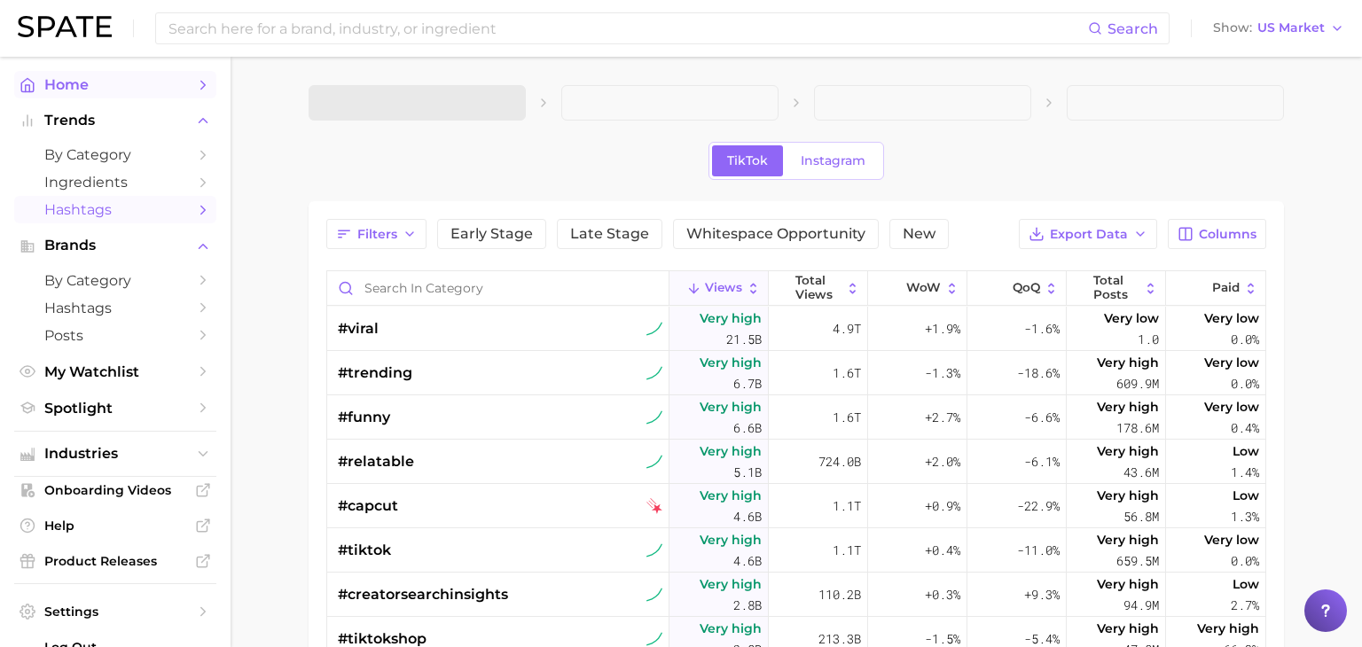
click at [75, 90] on span "Home" at bounding box center [115, 84] width 142 height 17
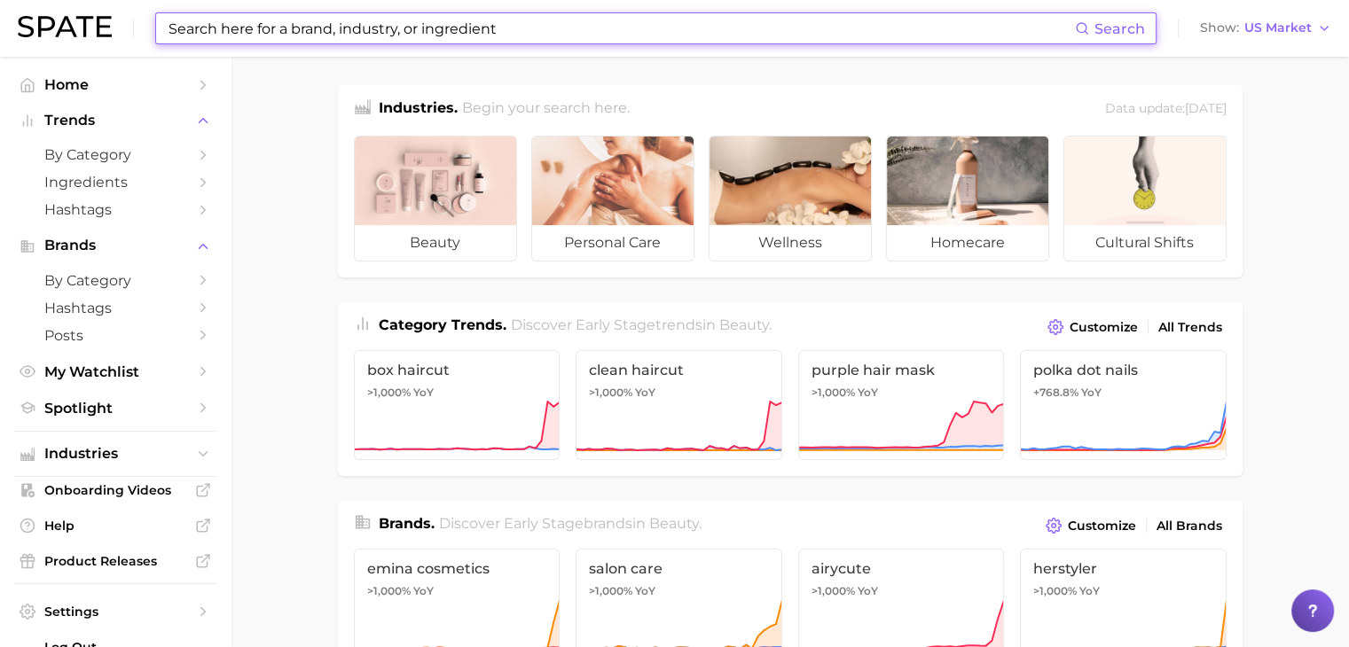
click at [293, 16] on input at bounding box center [621, 28] width 908 height 30
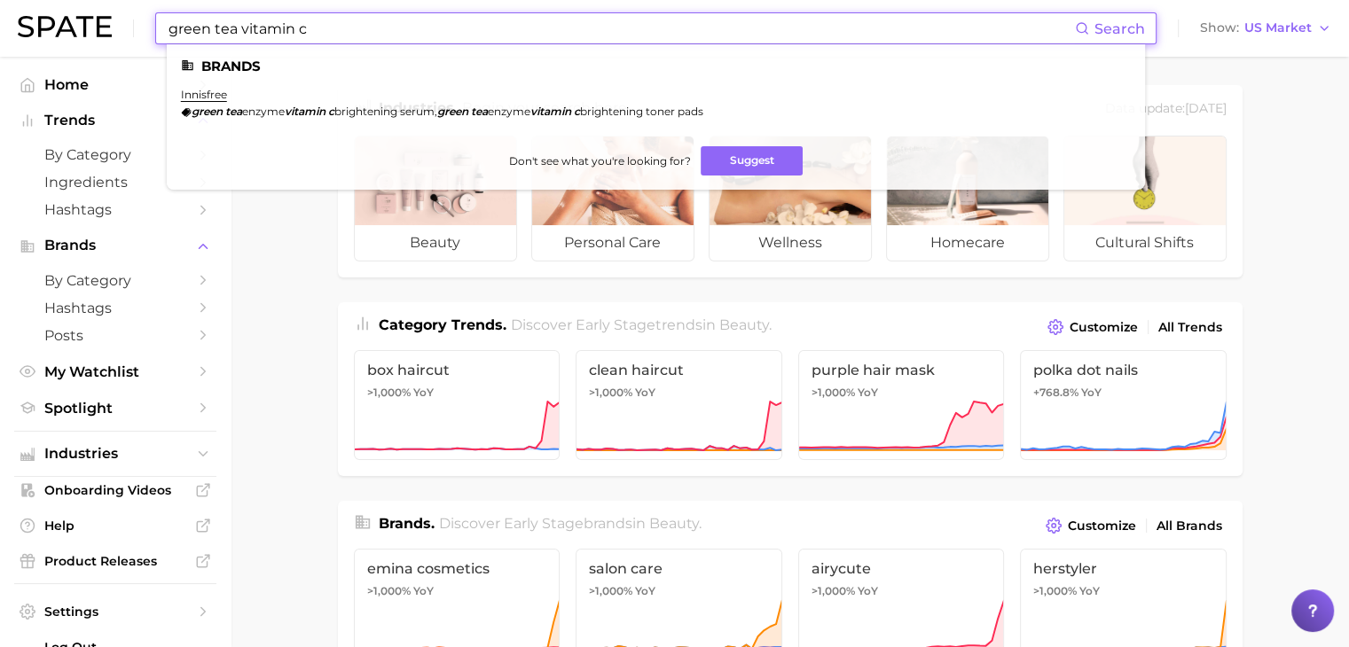
type input "green tea vitamin c"
click at [239, 111] on em "tea" at bounding box center [233, 111] width 17 height 13
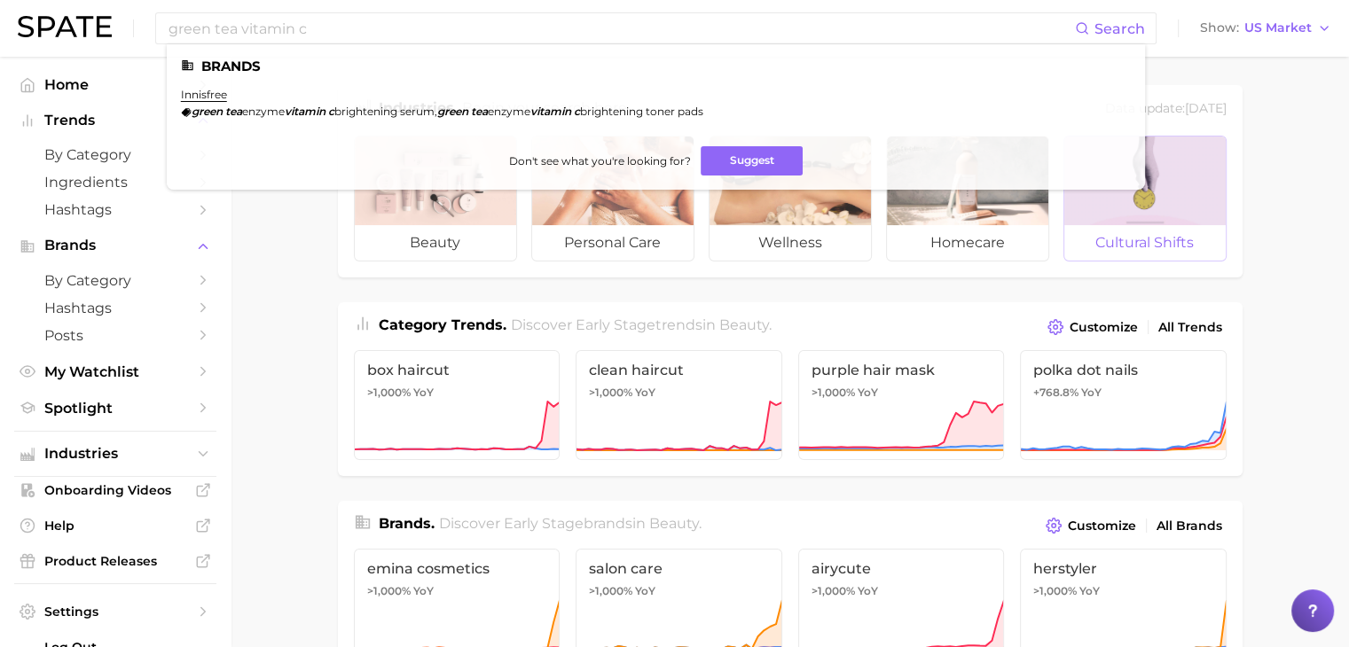
click at [1225, 228] on link "cultural shifts" at bounding box center [1144, 199] width 163 height 126
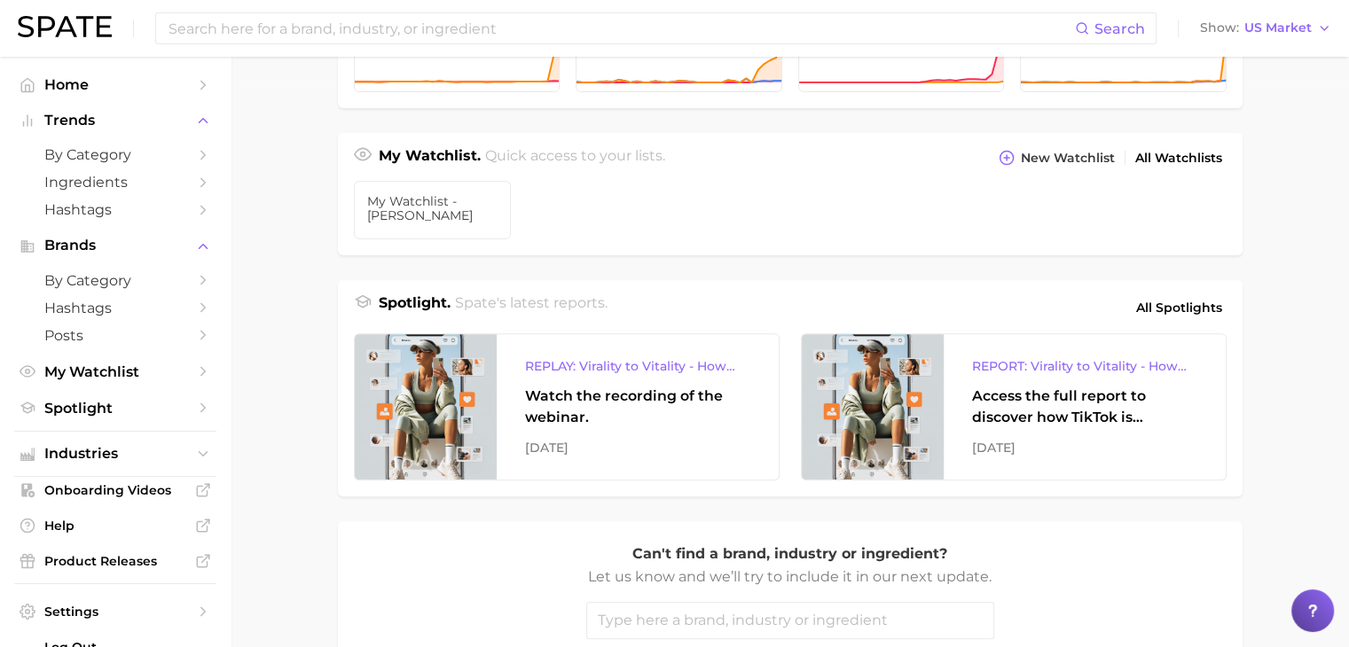
scroll to position [789, 0]
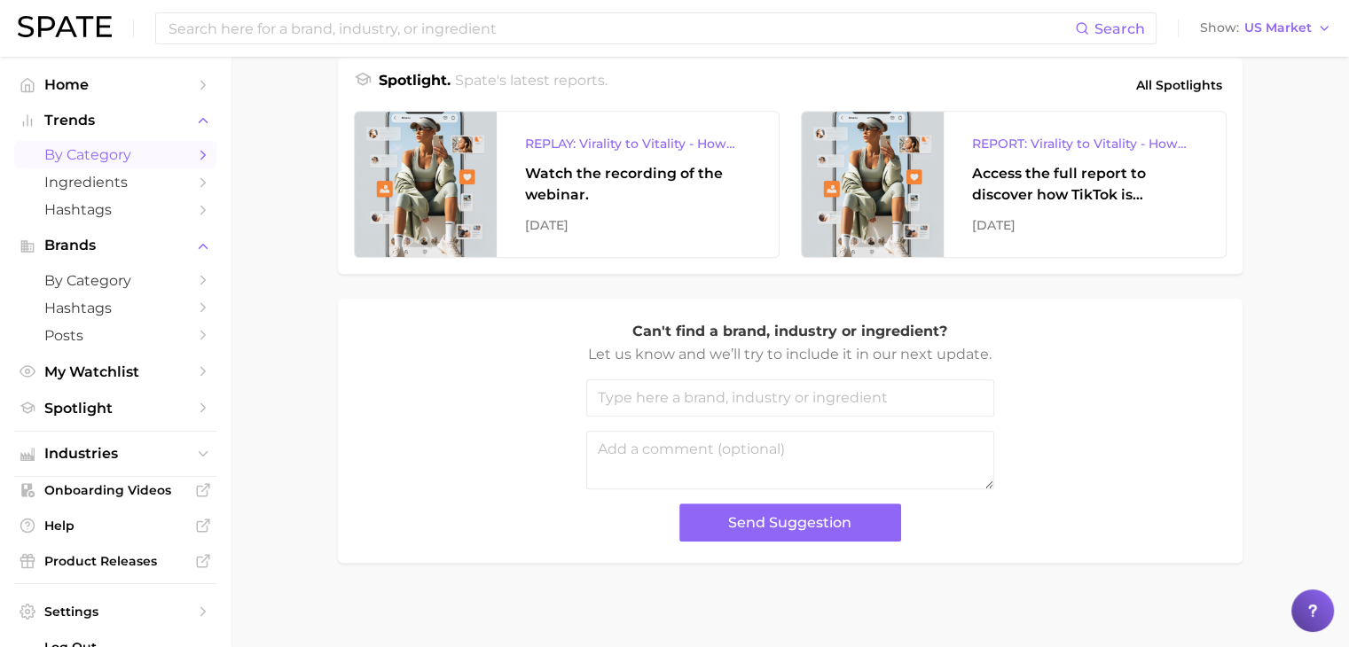
click at [99, 153] on span "by Category" at bounding box center [115, 154] width 142 height 17
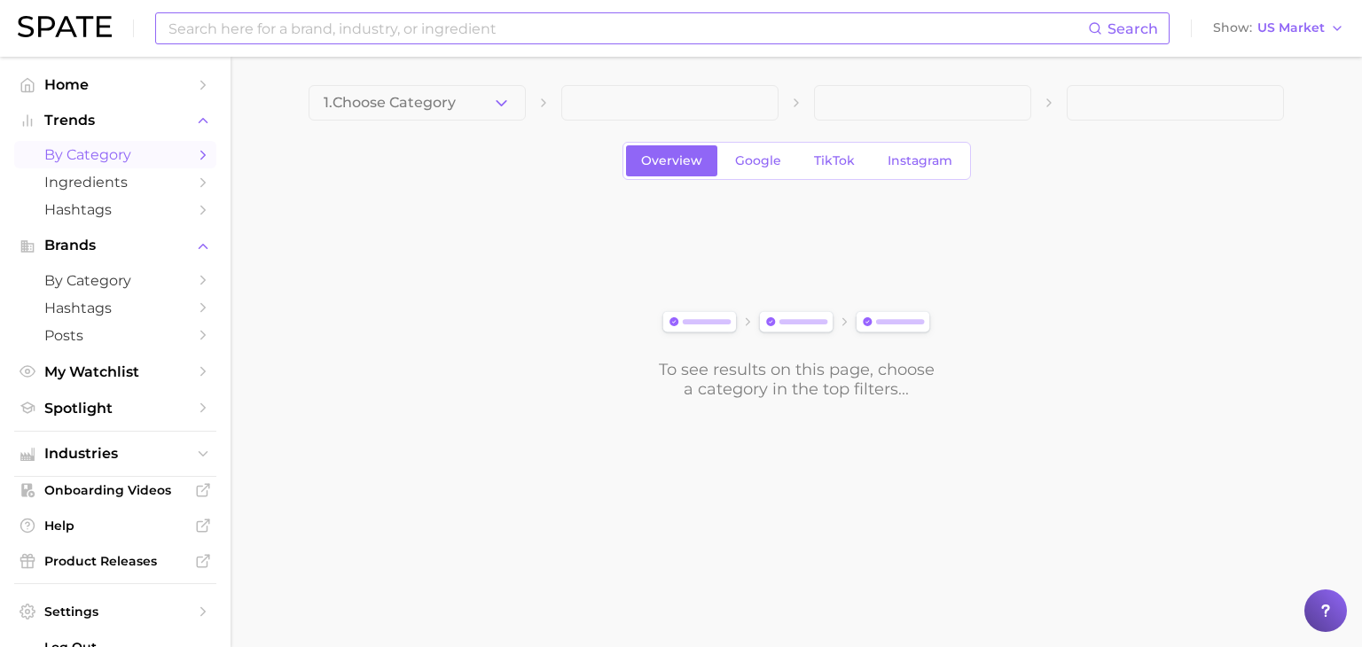
click at [422, 27] on input at bounding box center [627, 28] width 921 height 30
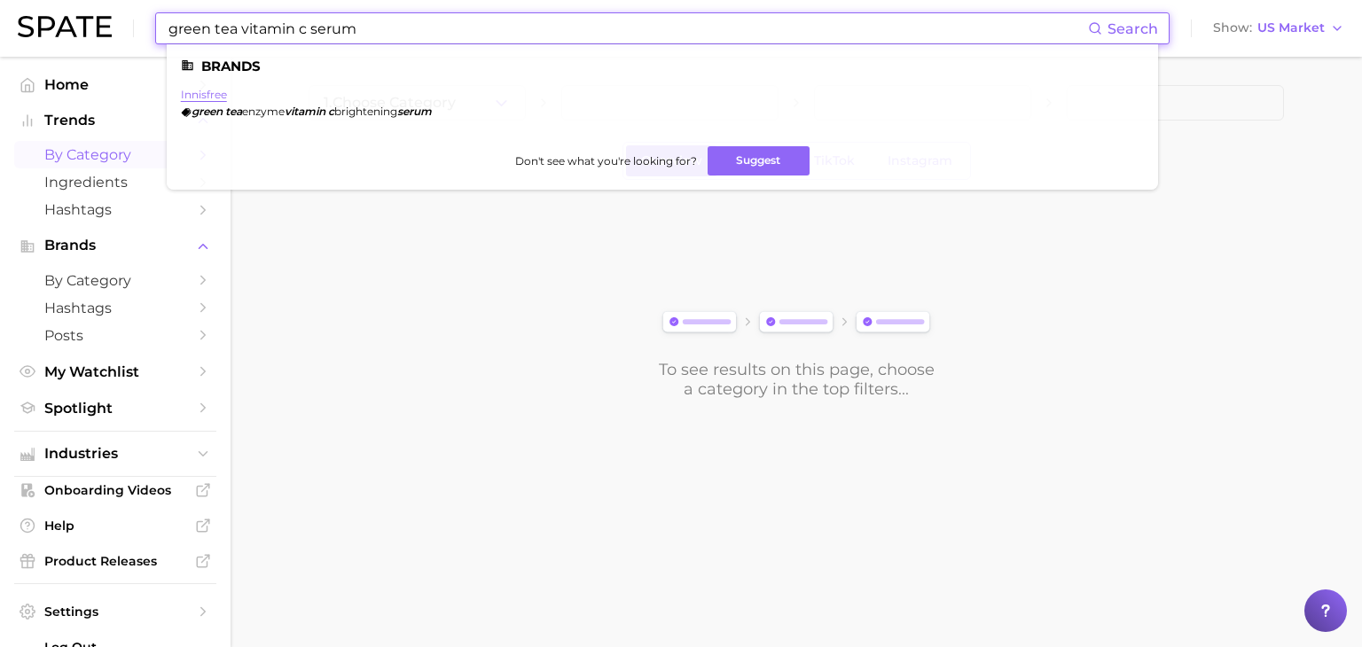
type input "green tea vitamin c serum"
click at [216, 94] on link "innisfree" at bounding box center [204, 94] width 46 height 13
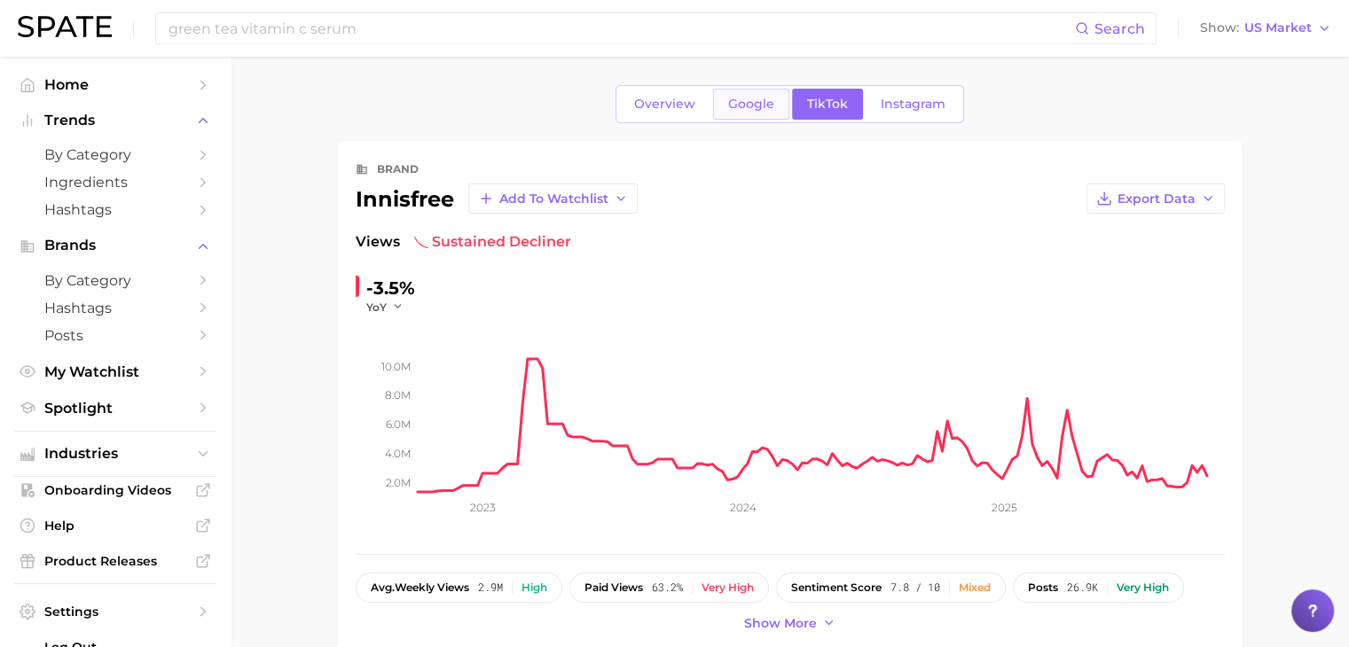
click at [734, 100] on span "Google" at bounding box center [751, 104] width 46 height 15
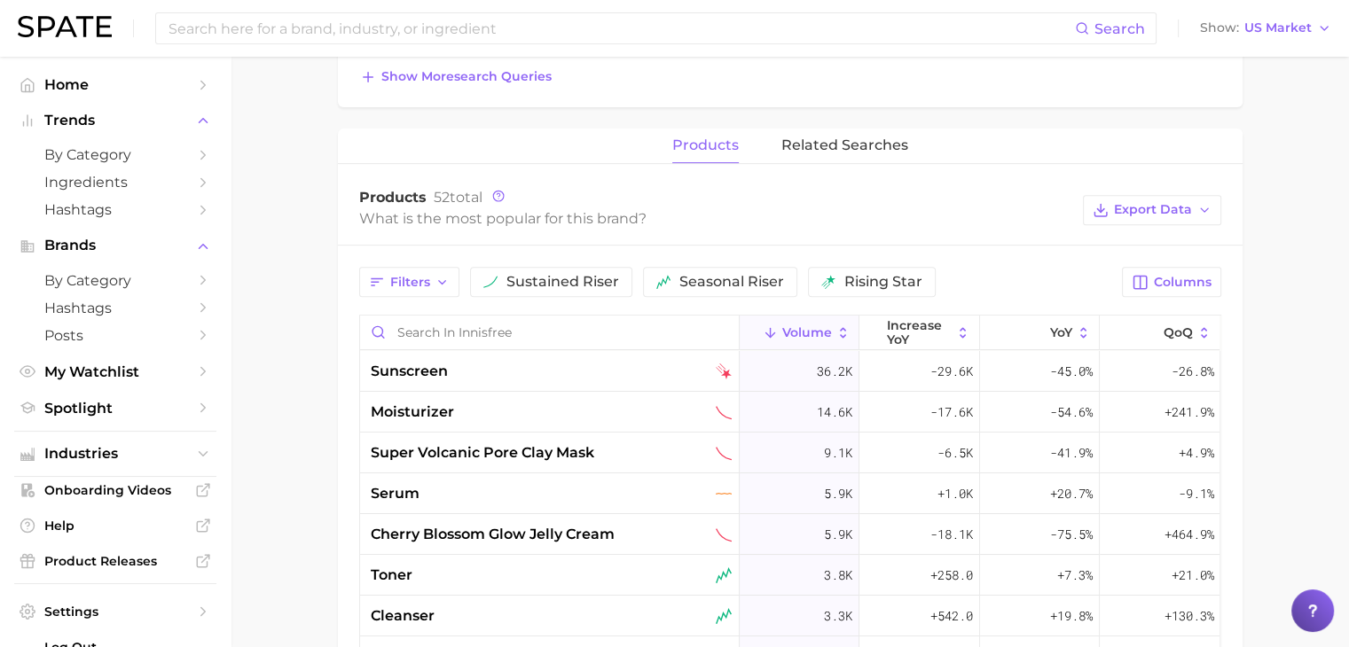
scroll to position [709, 0]
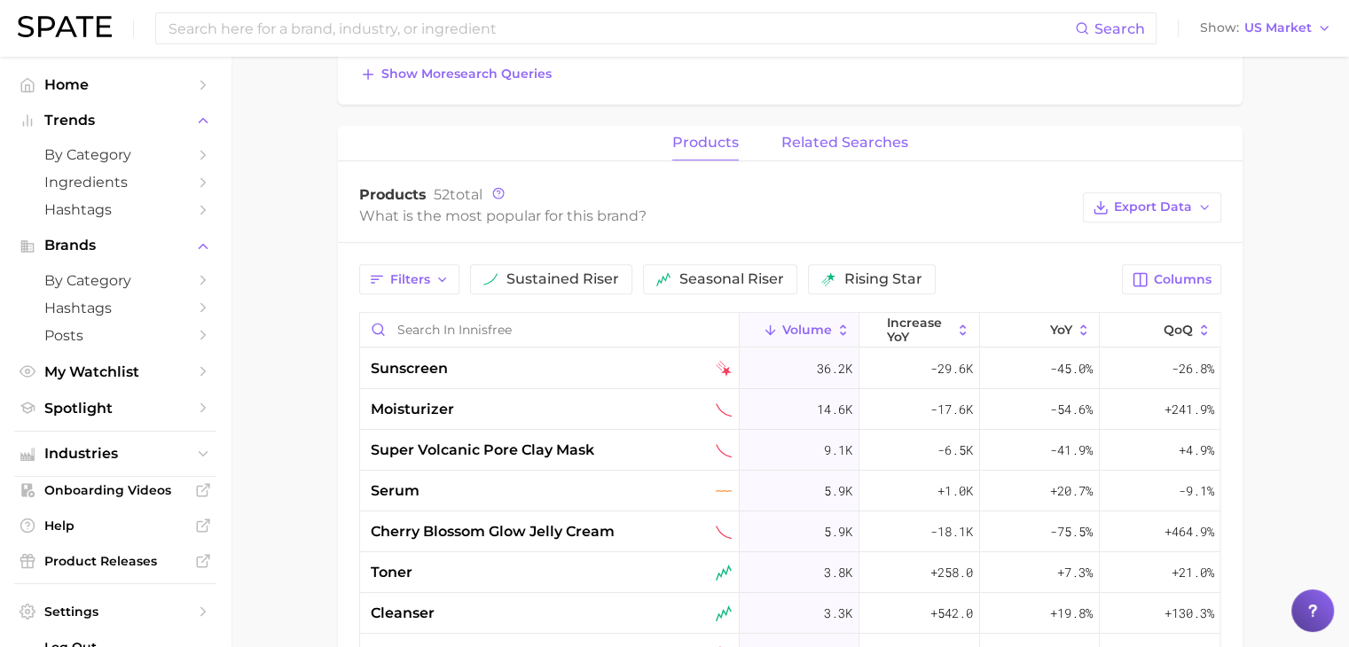
click at [893, 143] on span "related searches" at bounding box center [844, 143] width 127 height 16
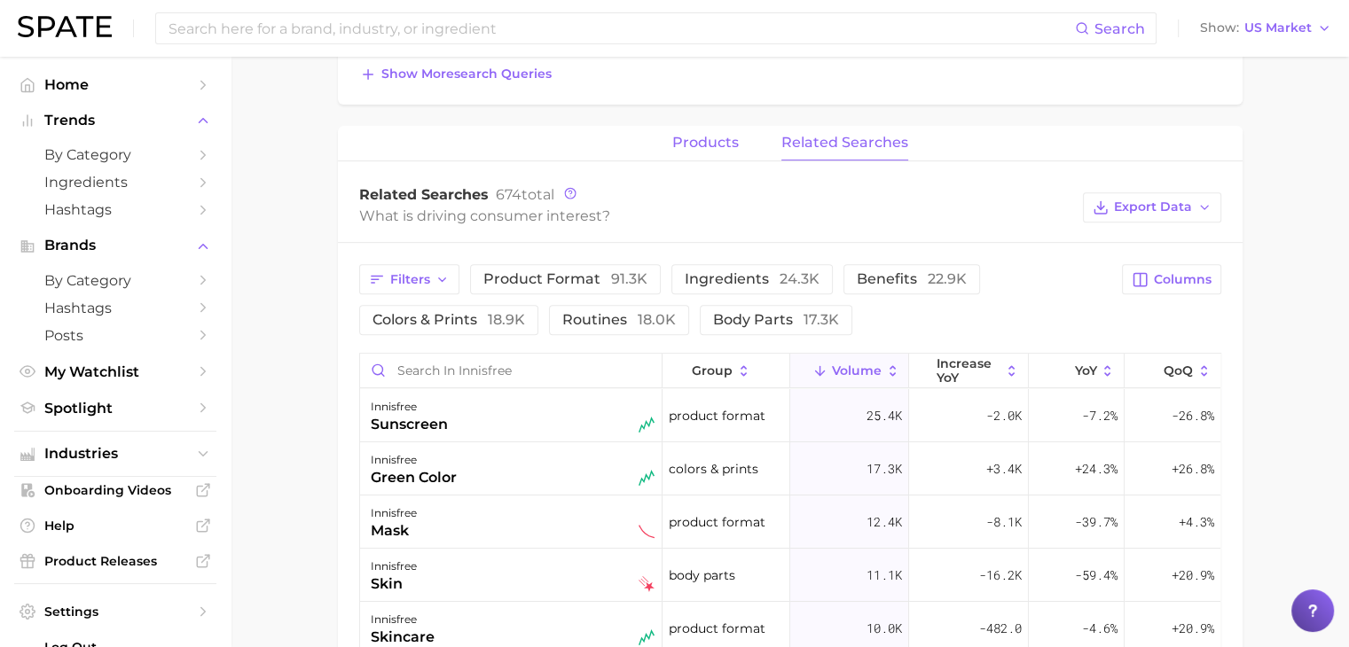
click at [704, 135] on span "products" at bounding box center [705, 143] width 67 height 16
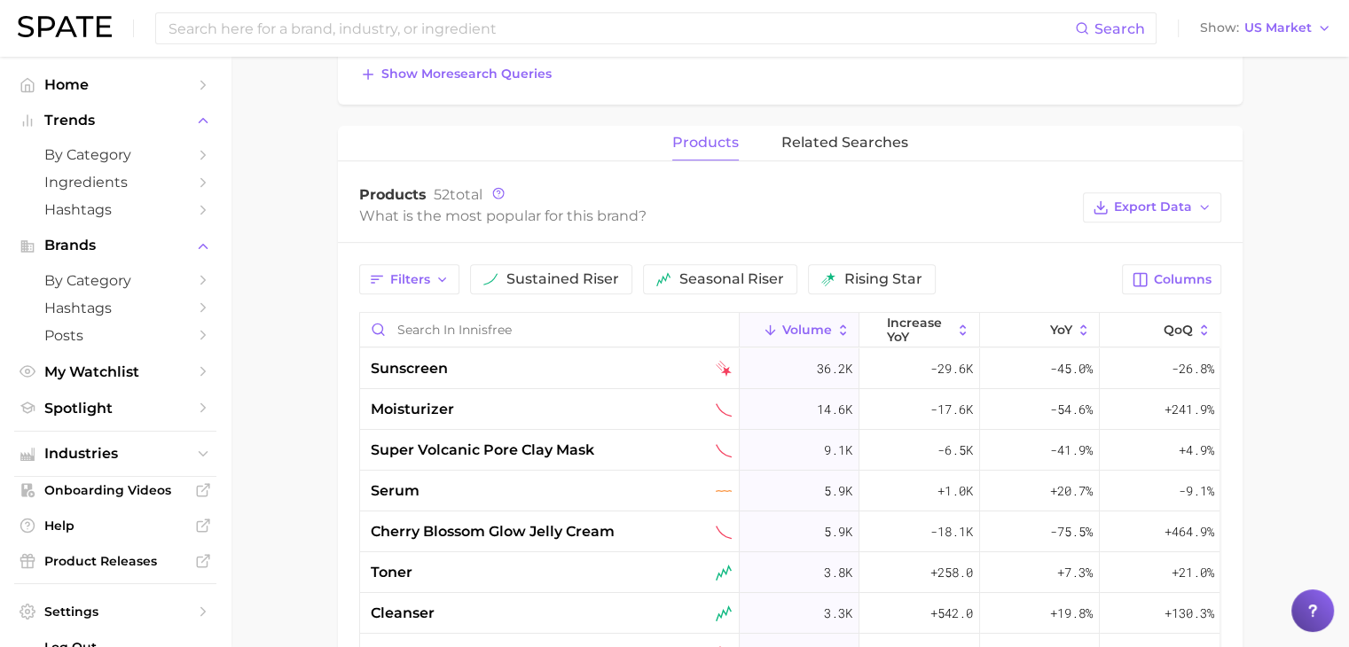
click at [942, 132] on div "products related searches" at bounding box center [790, 143] width 904 height 35
